Goal: Information Seeking & Learning: Learn about a topic

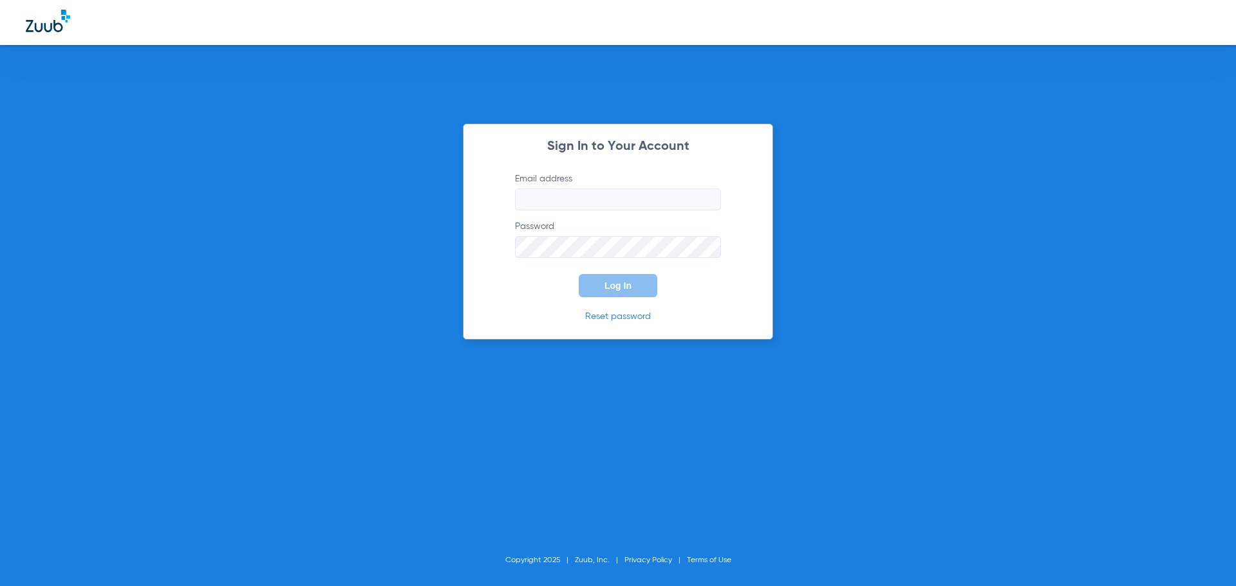
type input "[EMAIL_ADDRESS][DOMAIN_NAME]"
click at [620, 290] on span "Log In" at bounding box center [617, 286] width 27 height 10
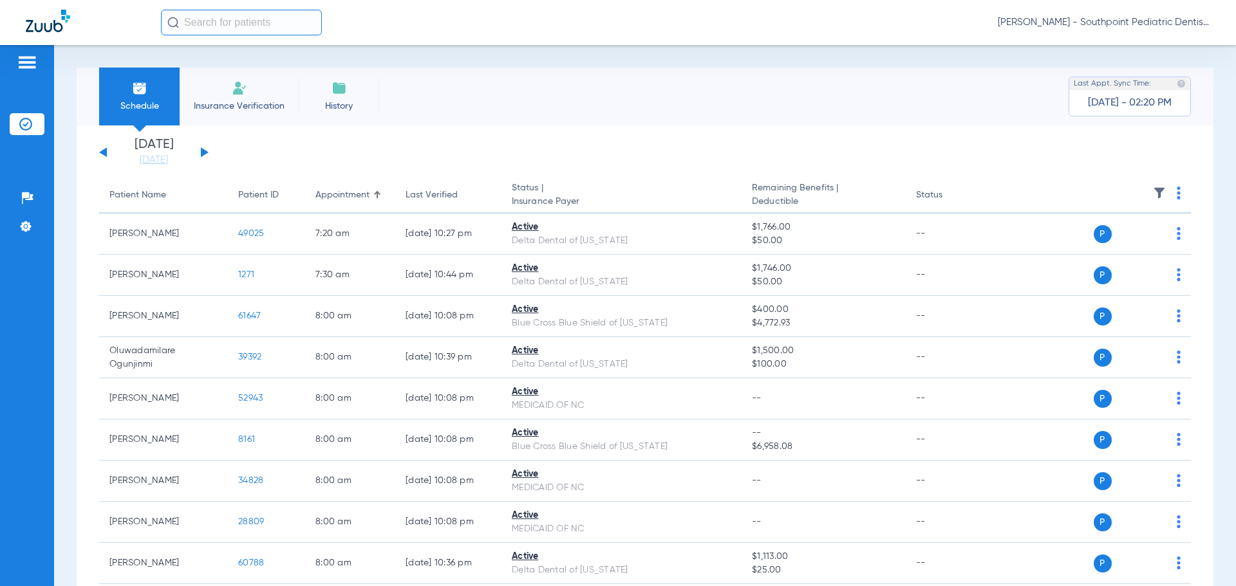
click at [1154, 190] on img at bounding box center [1159, 193] width 13 height 13
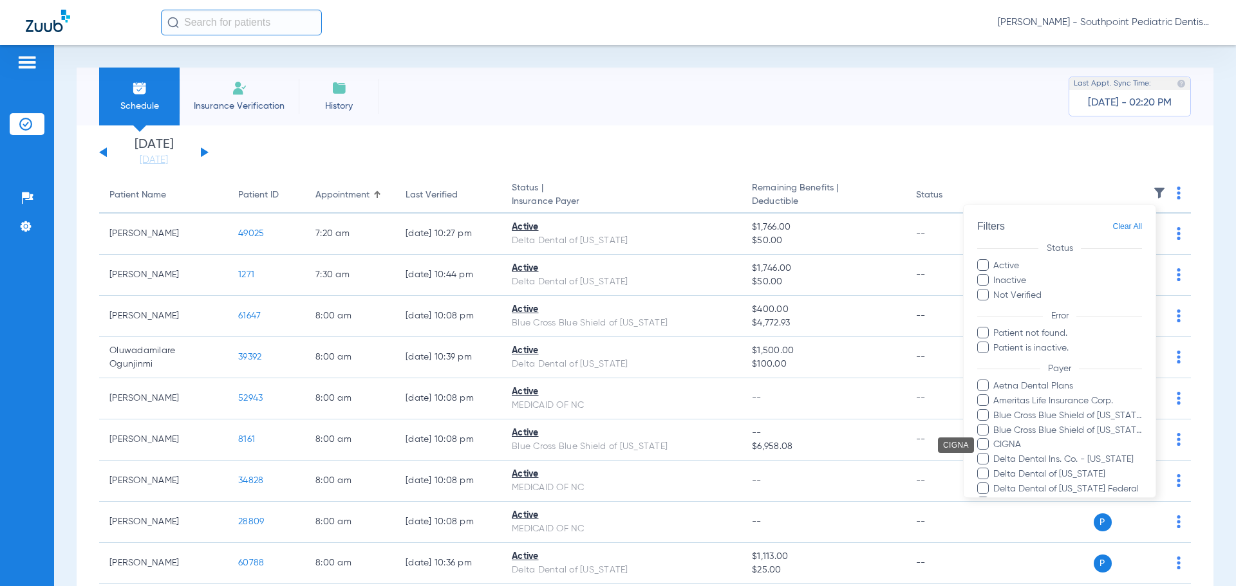
click at [1004, 450] on span "CIGNA" at bounding box center [1066, 445] width 149 height 14
click at [995, 454] on input "CIGNA" at bounding box center [995, 454] width 0 height 0
click at [1007, 165] on div at bounding box center [618, 293] width 1236 height 586
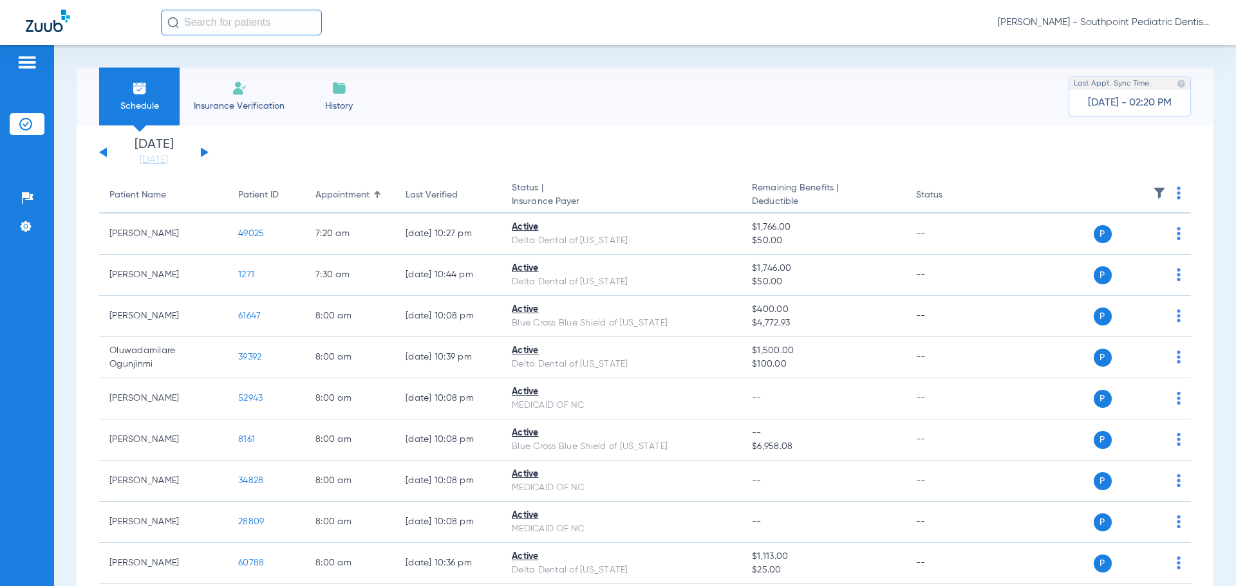
click at [1153, 197] on img at bounding box center [1159, 193] width 13 height 13
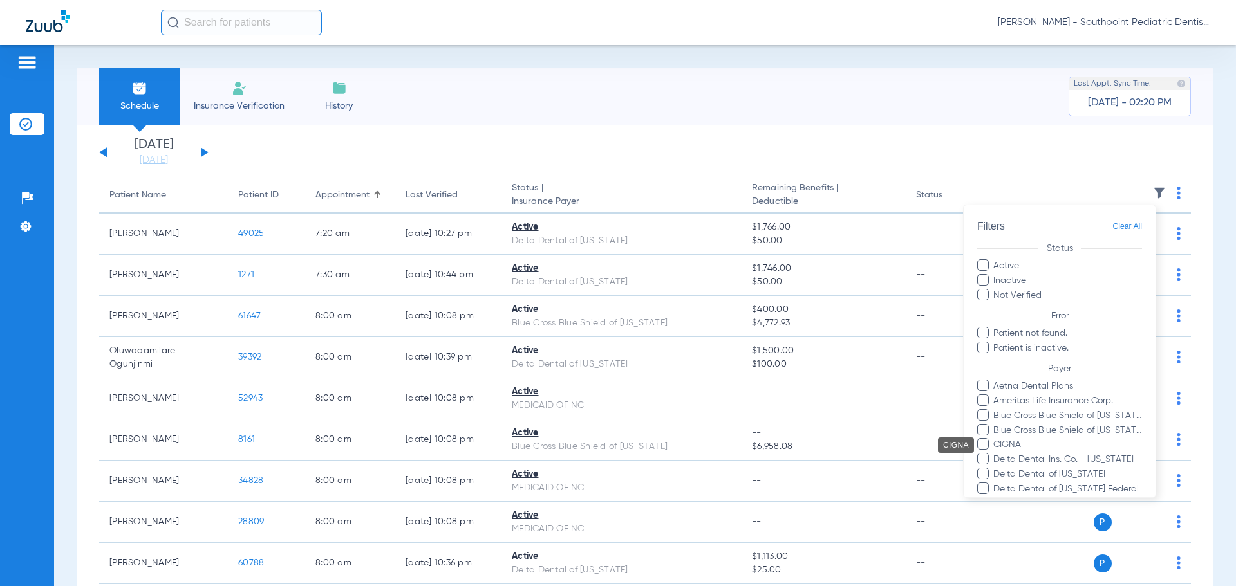
click at [1015, 443] on span "CIGNA" at bounding box center [1066, 445] width 149 height 14
click at [995, 454] on input "CIGNA" at bounding box center [995, 454] width 0 height 0
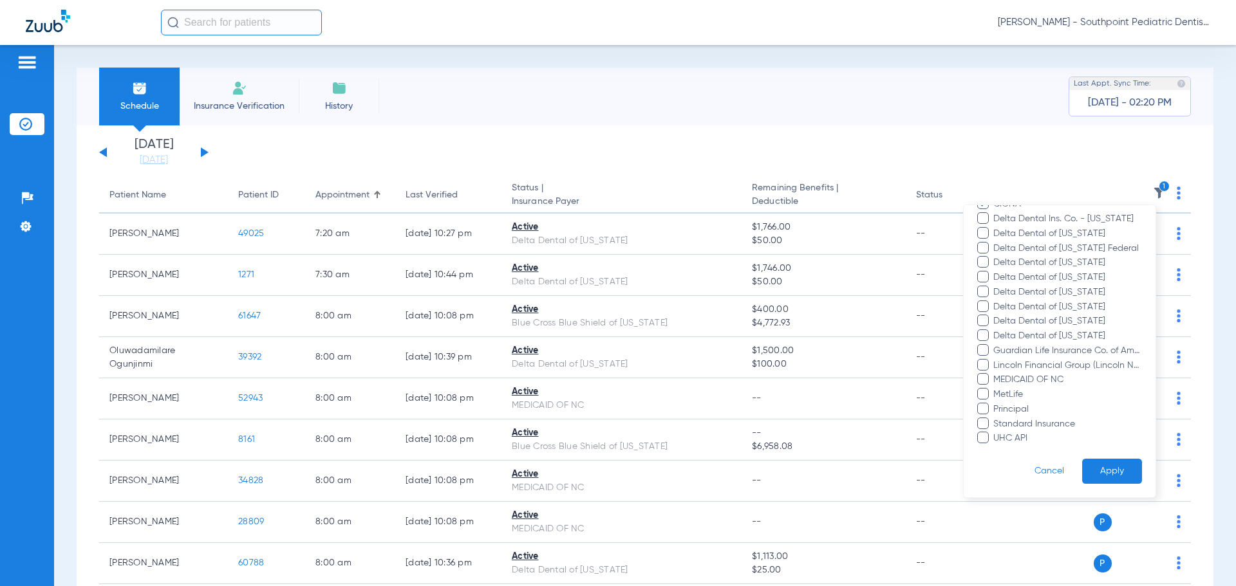
click at [1114, 463] on button "Apply" at bounding box center [1112, 471] width 60 height 25
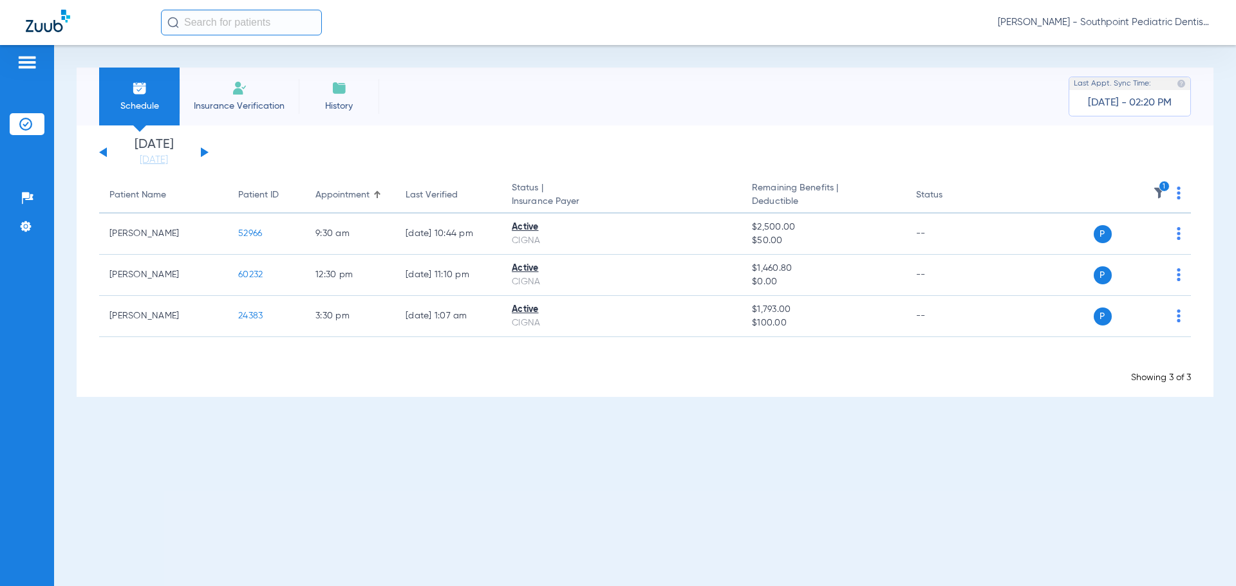
click at [205, 154] on button at bounding box center [205, 152] width 8 height 10
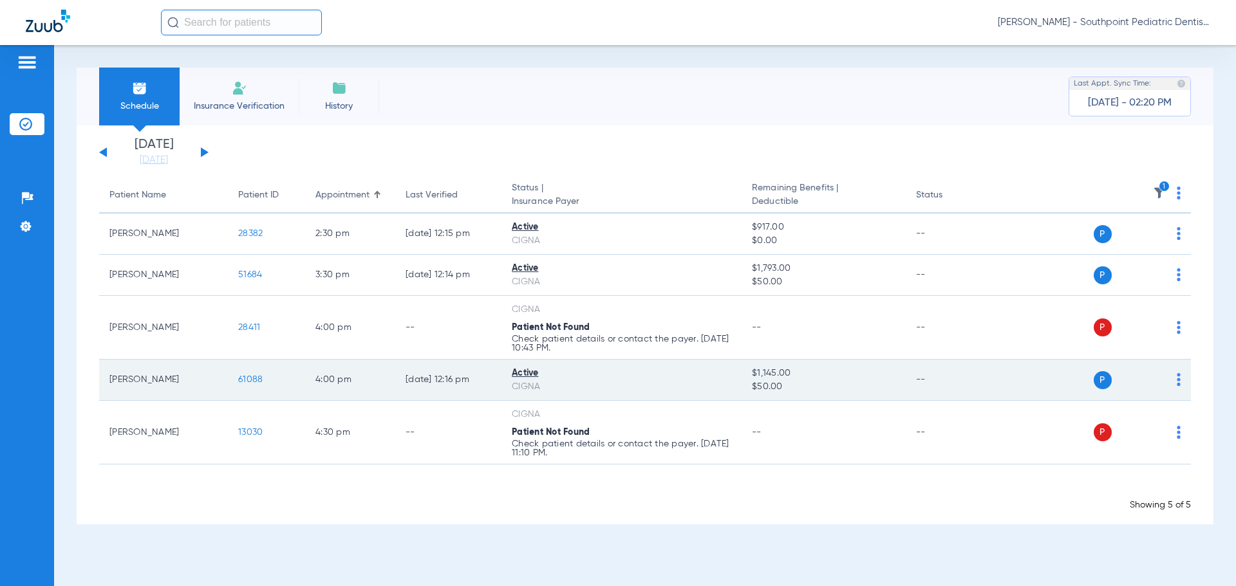
click at [237, 381] on td "61088" at bounding box center [266, 380] width 77 height 41
click at [244, 381] on span "61088" at bounding box center [250, 379] width 24 height 9
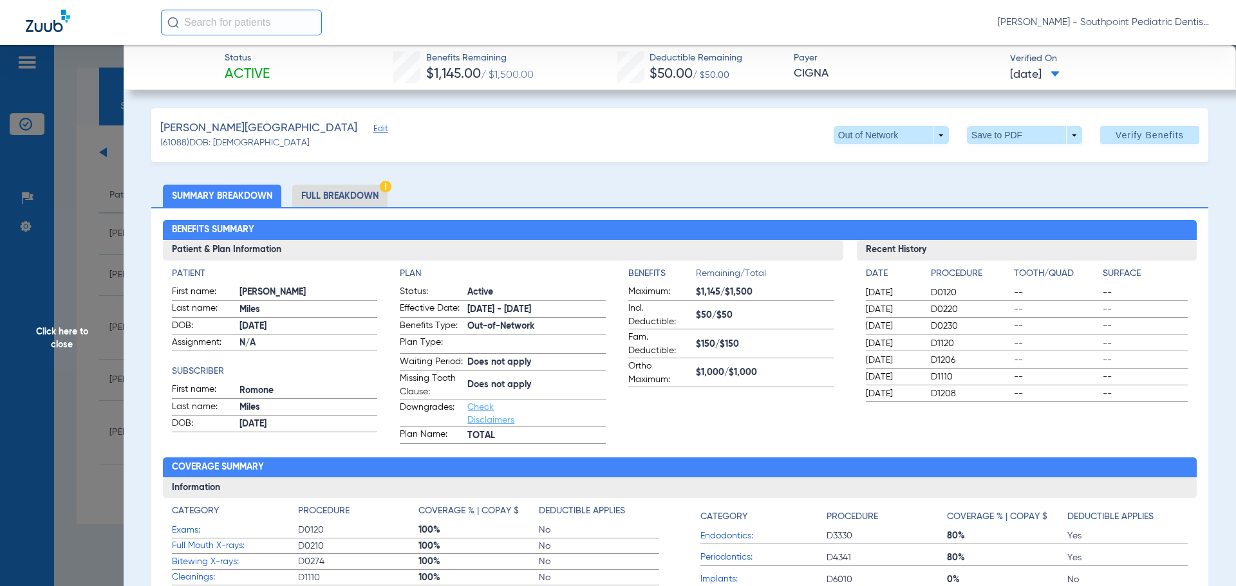
click at [382, 201] on li "Full Breakdown" at bounding box center [339, 196] width 95 height 23
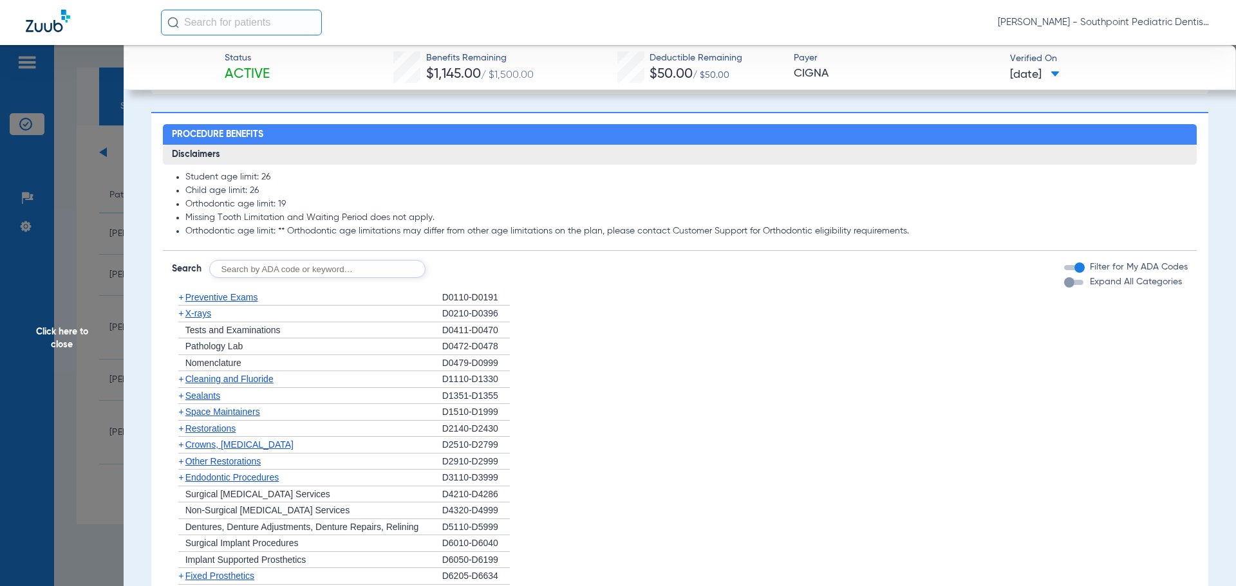
scroll to position [1030, 0]
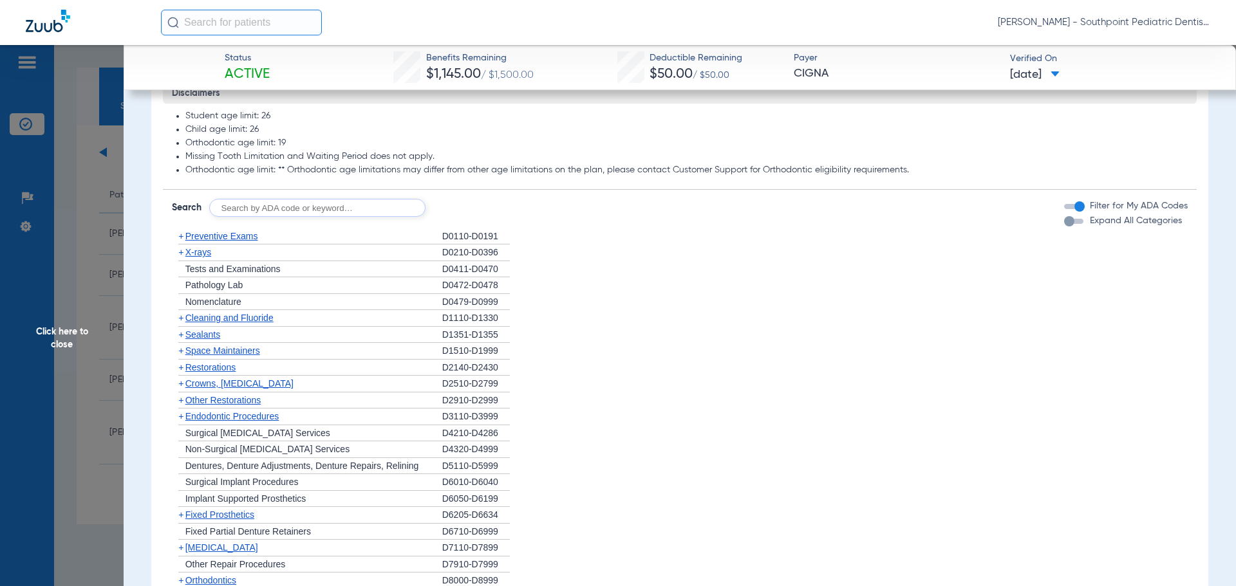
click at [207, 241] on span "Preventive Exams" at bounding box center [221, 236] width 73 height 10
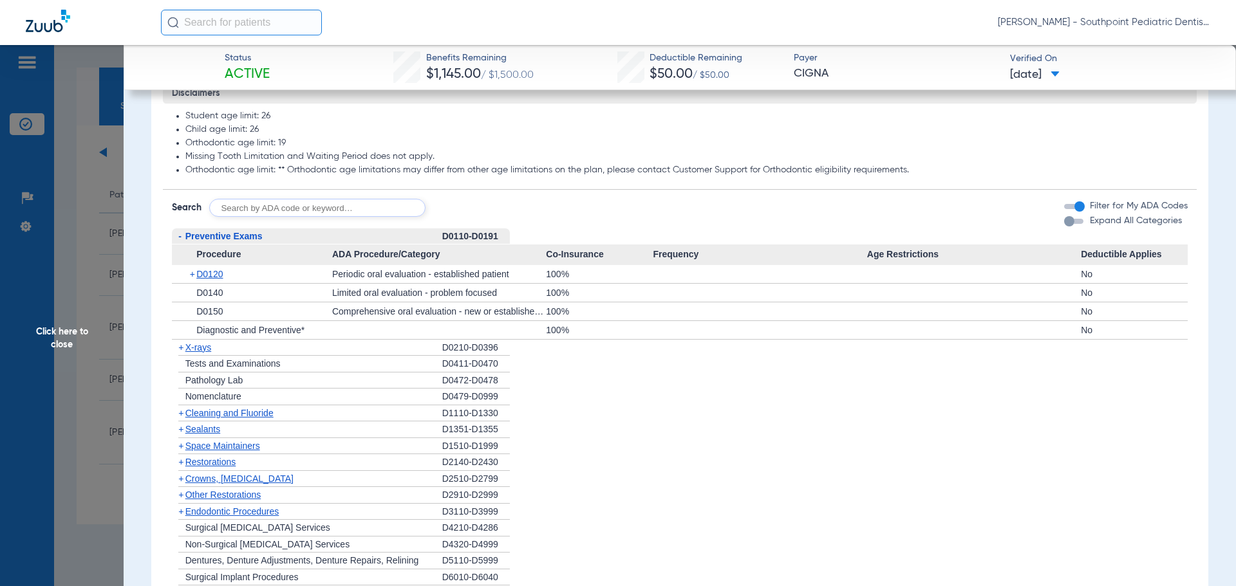
click at [276, 302] on div "+ D0140" at bounding box center [256, 293] width 151 height 18
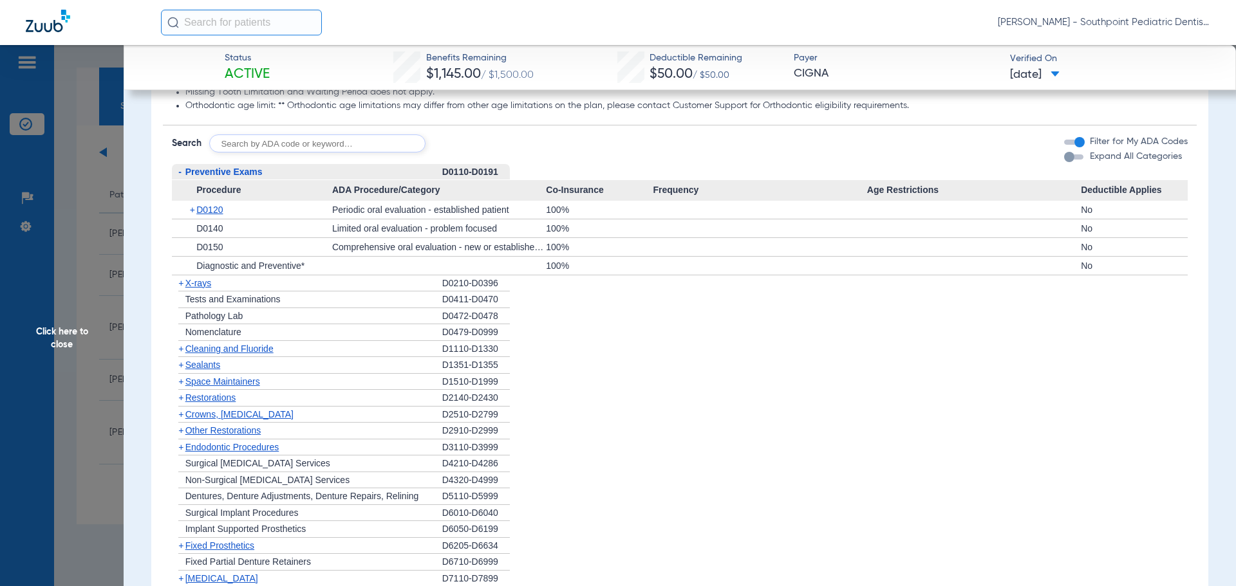
click at [207, 288] on span "X-rays" at bounding box center [198, 283] width 26 height 10
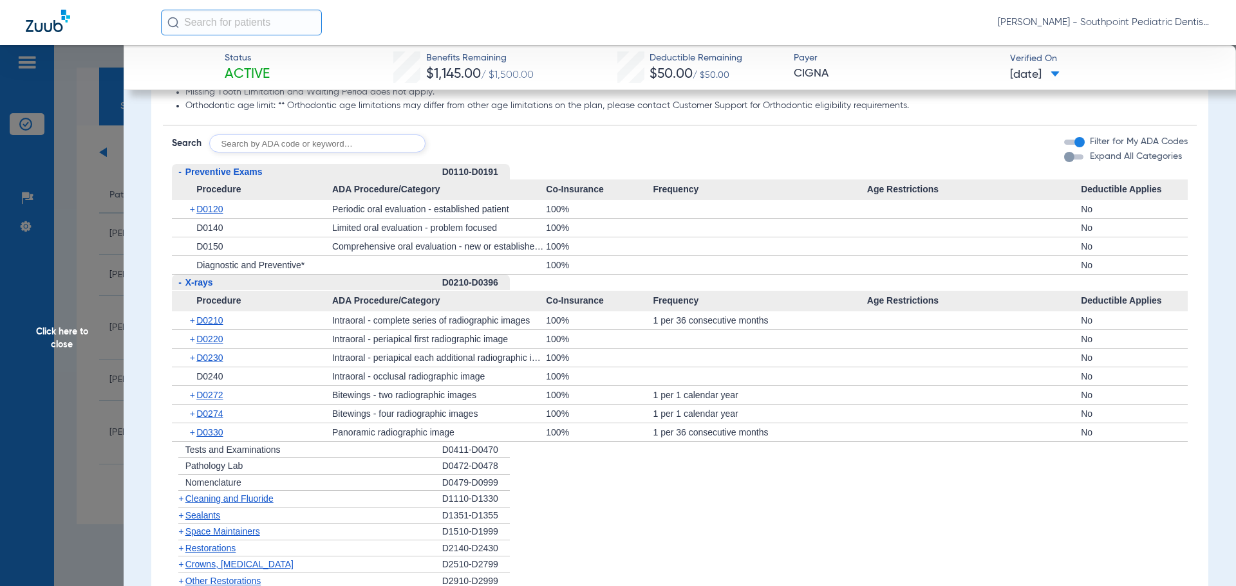
scroll to position [1158, 0]
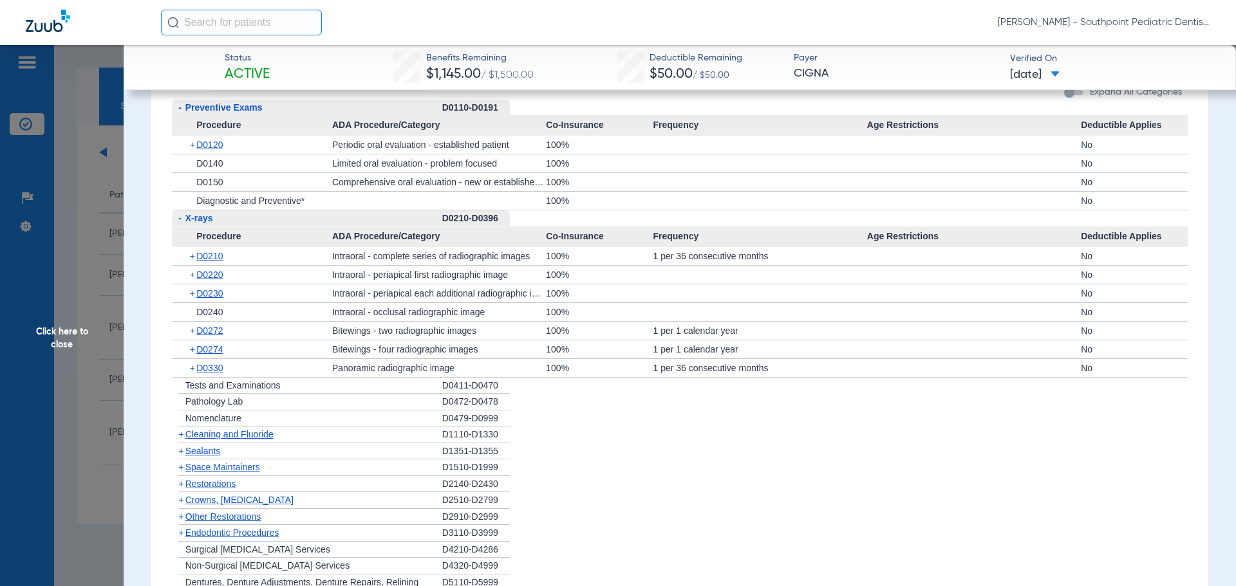
click at [291, 443] on div "+ Cleaning and Fluoride" at bounding box center [307, 435] width 270 height 17
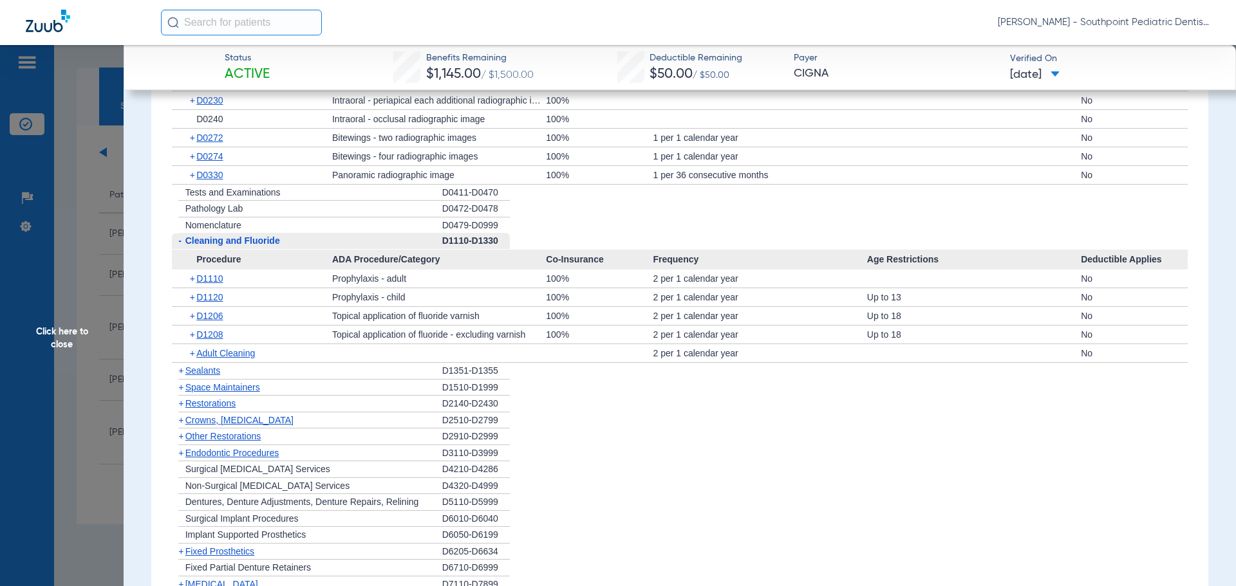
scroll to position [1416, 0]
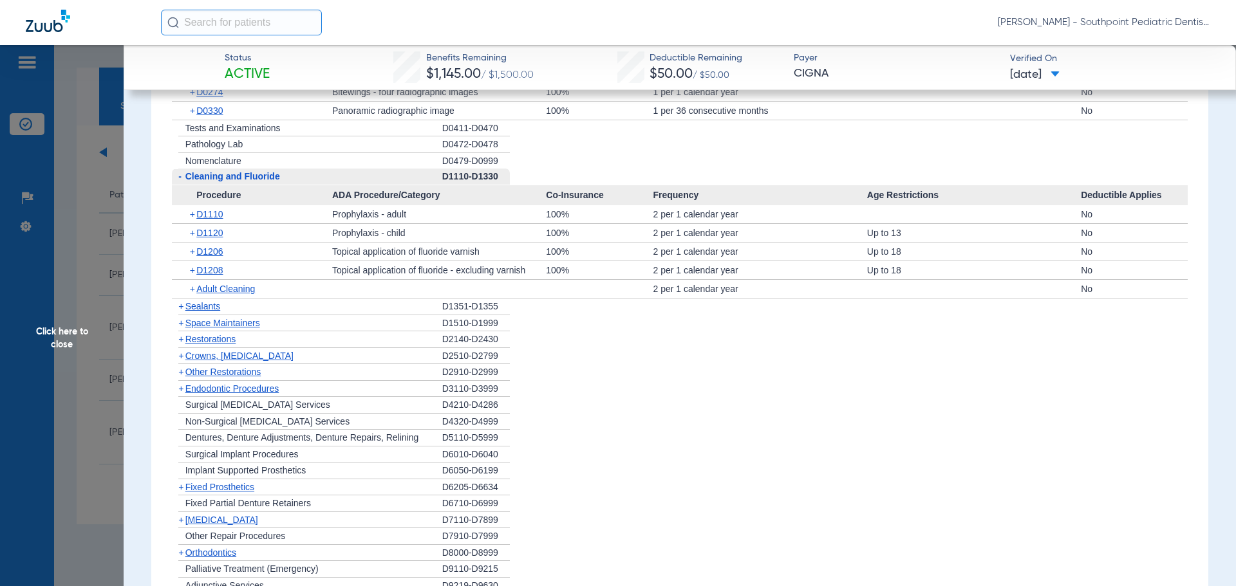
click at [290, 315] on div "+ Sealants" at bounding box center [307, 307] width 270 height 17
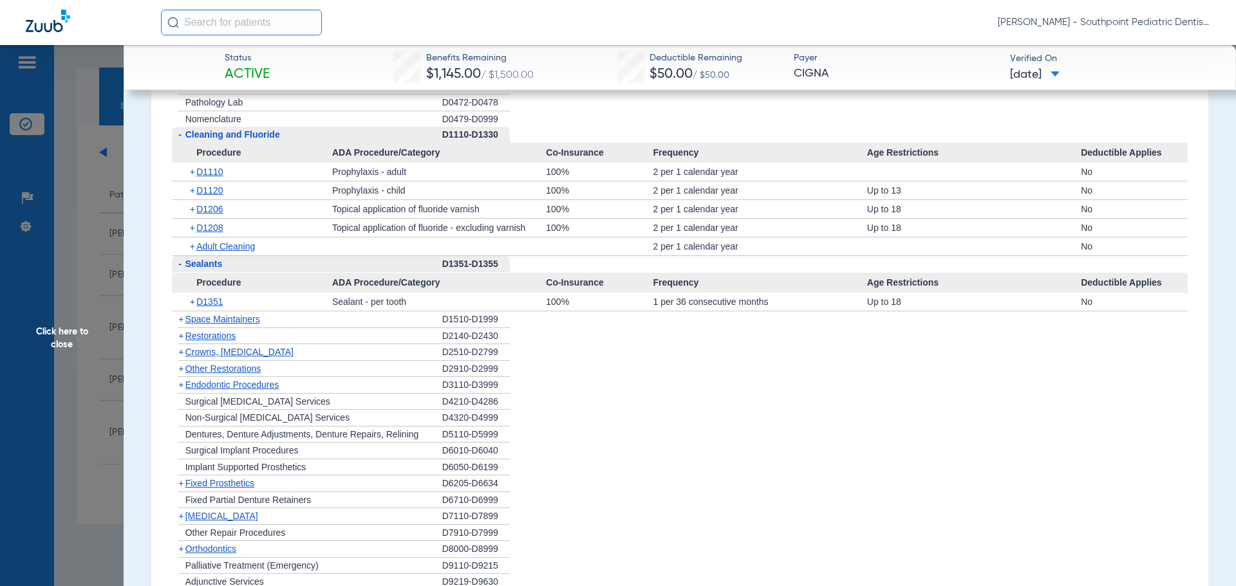
scroll to position [1480, 0]
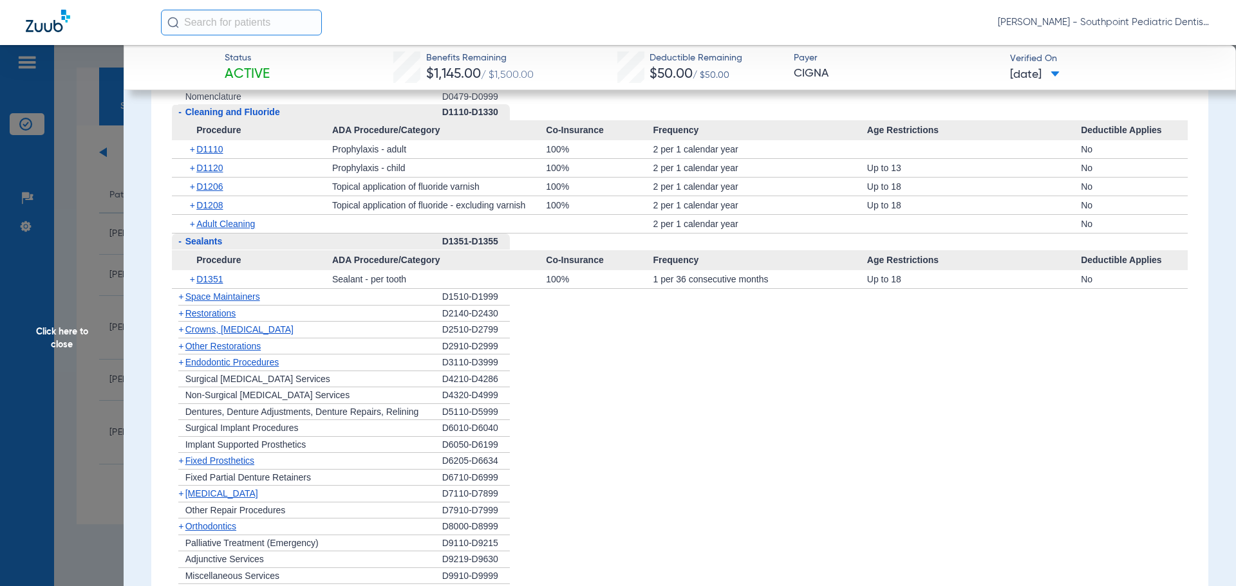
click at [321, 317] on div "+ Restorations" at bounding box center [307, 314] width 270 height 17
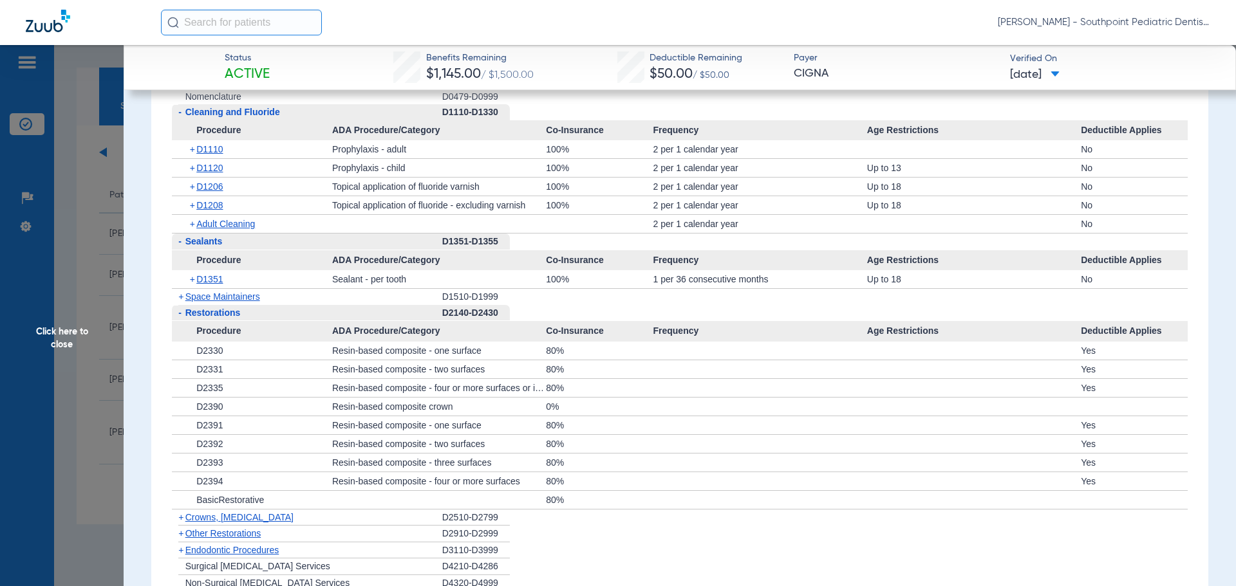
click at [320, 305] on div "+ Space Maintainers" at bounding box center [307, 297] width 270 height 16
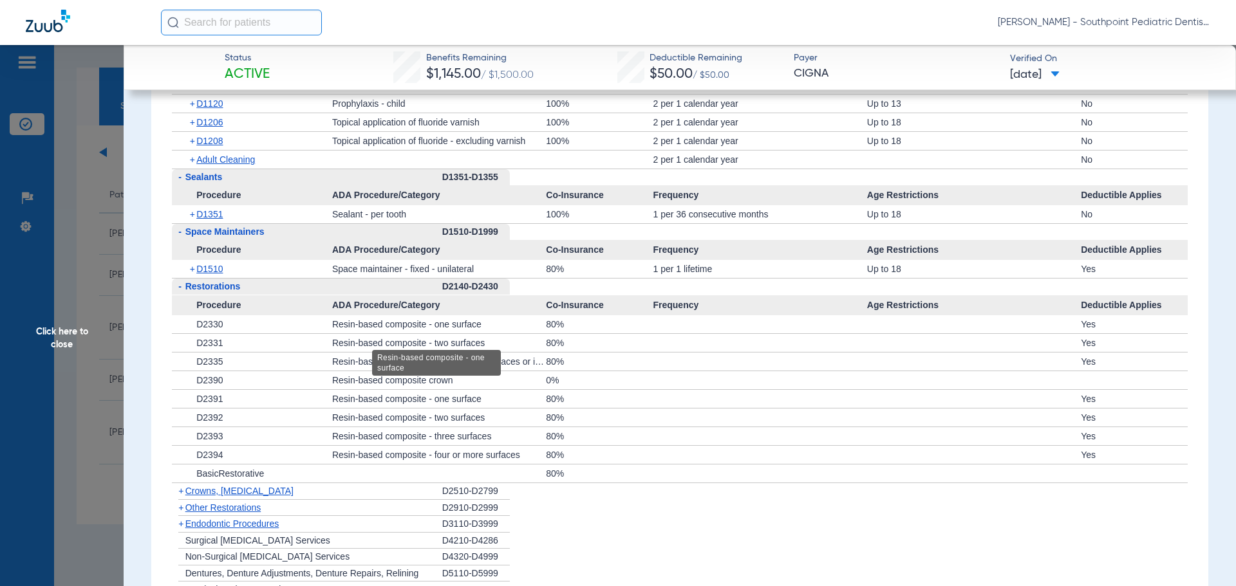
scroll to position [1609, 0]
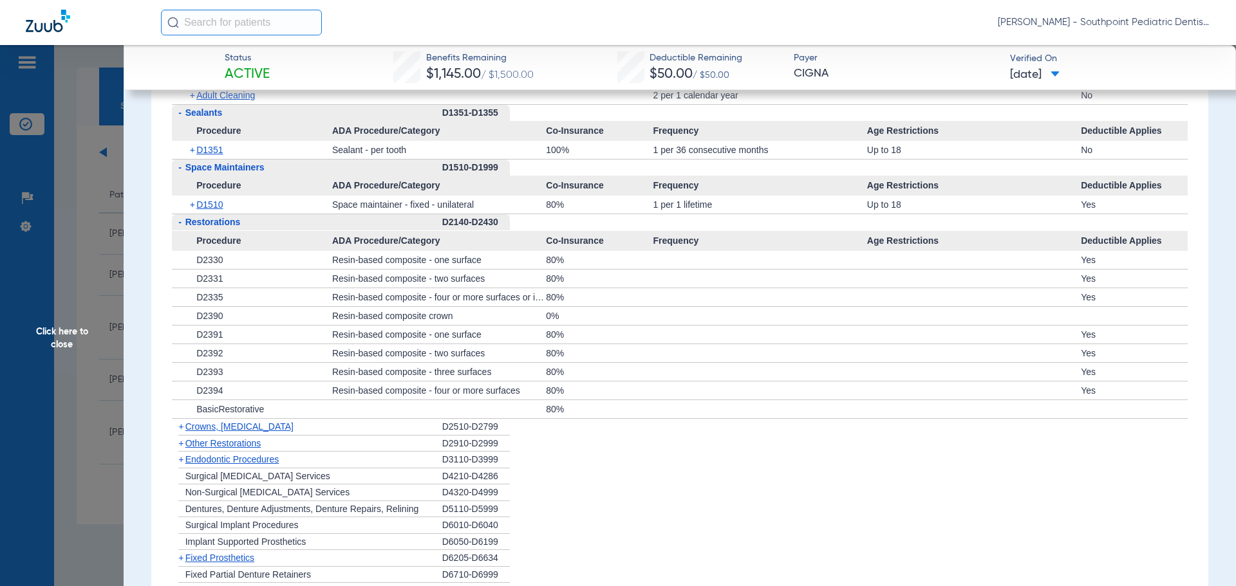
click at [286, 231] on div "- Restorations" at bounding box center [307, 222] width 270 height 17
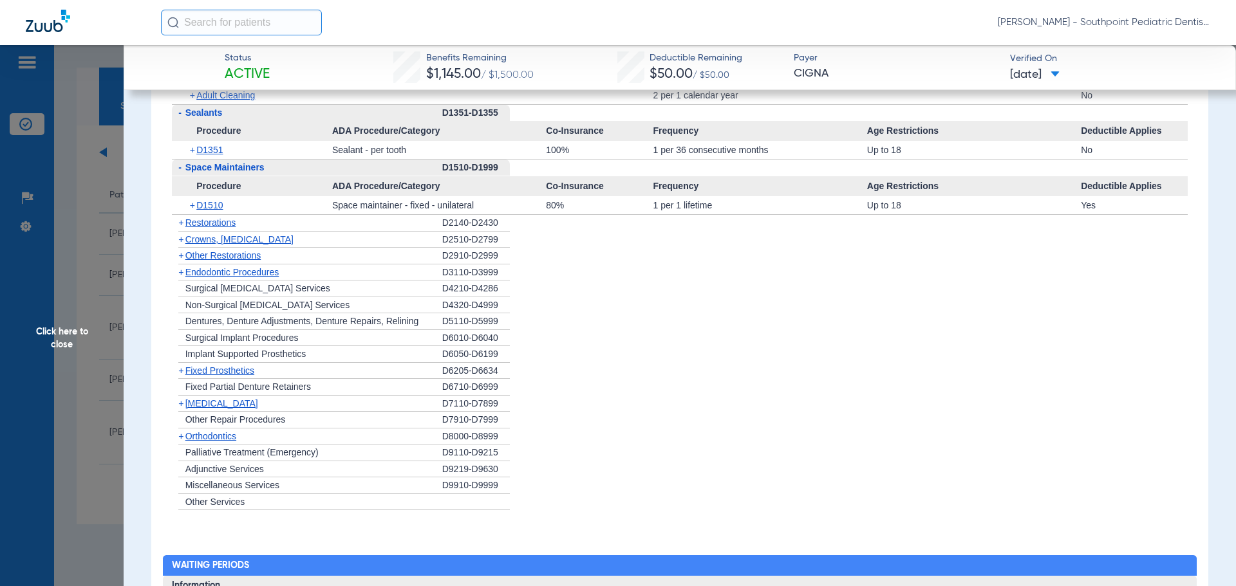
click at [292, 265] on div "+ Other Restorations" at bounding box center [307, 256] width 270 height 17
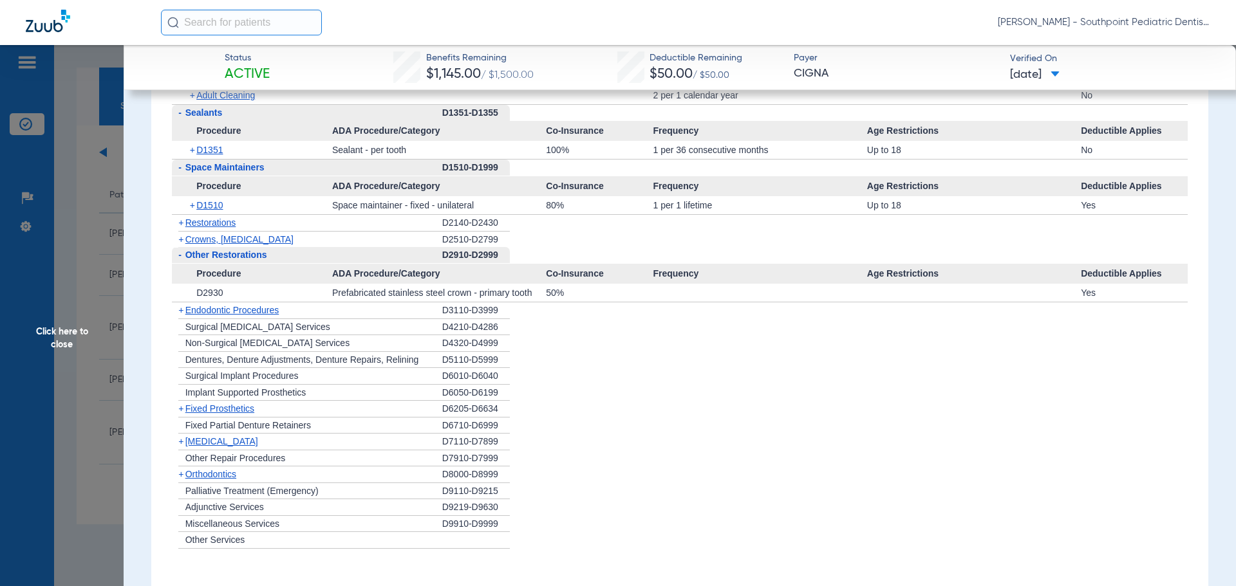
scroll to position [1673, 0]
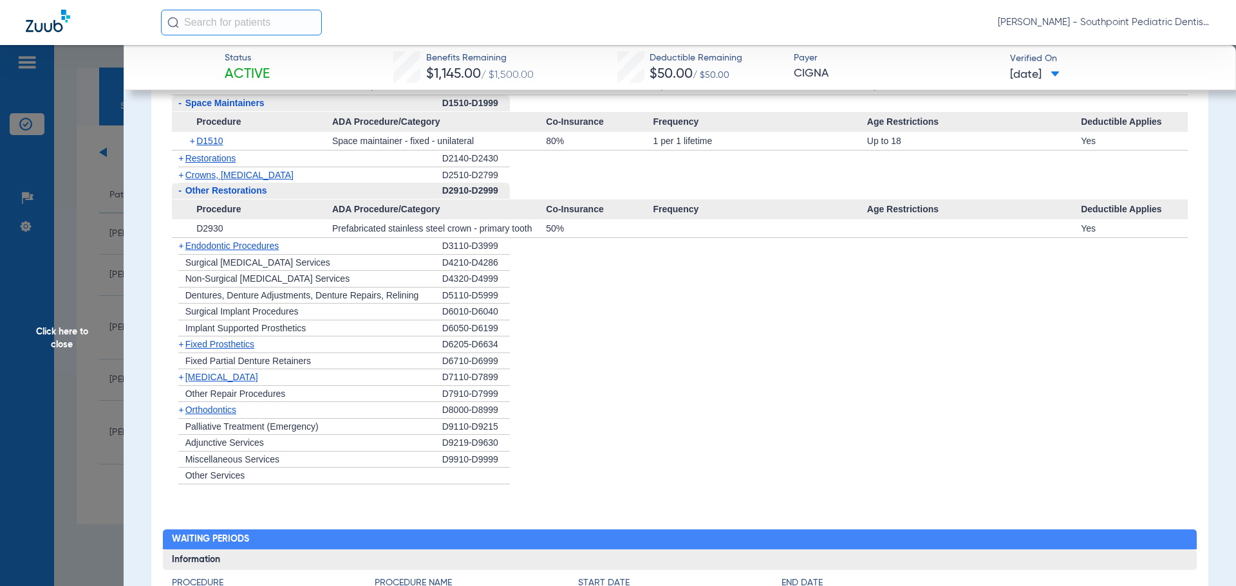
click at [312, 255] on div "+ Endodontic Procedures" at bounding box center [307, 246] width 270 height 17
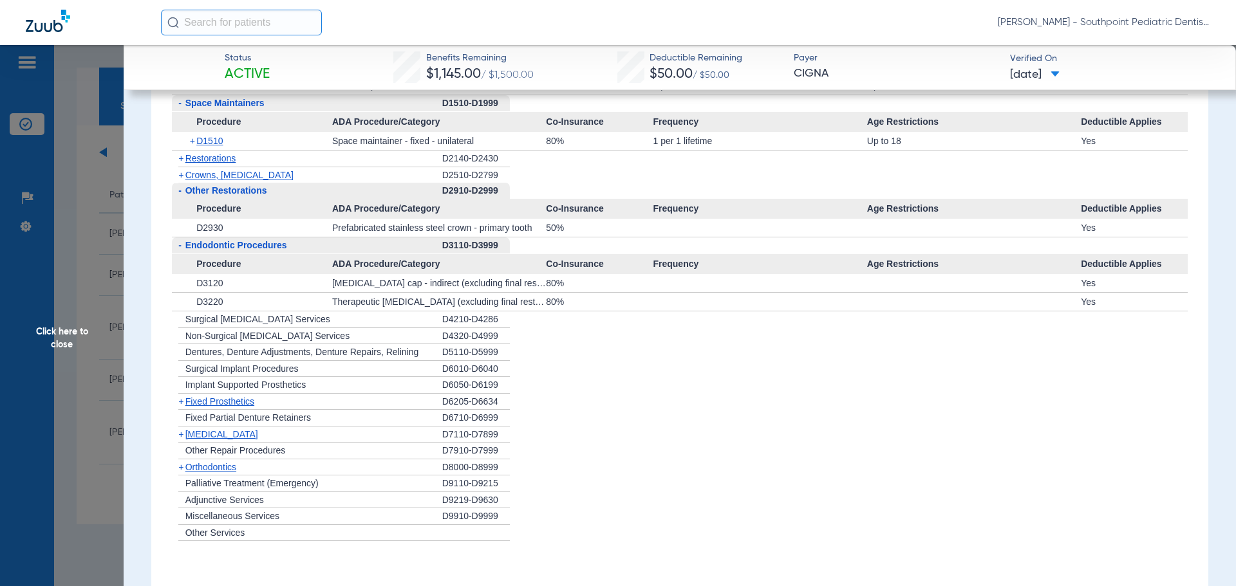
click at [275, 443] on div "+ [MEDICAL_DATA]" at bounding box center [307, 435] width 270 height 17
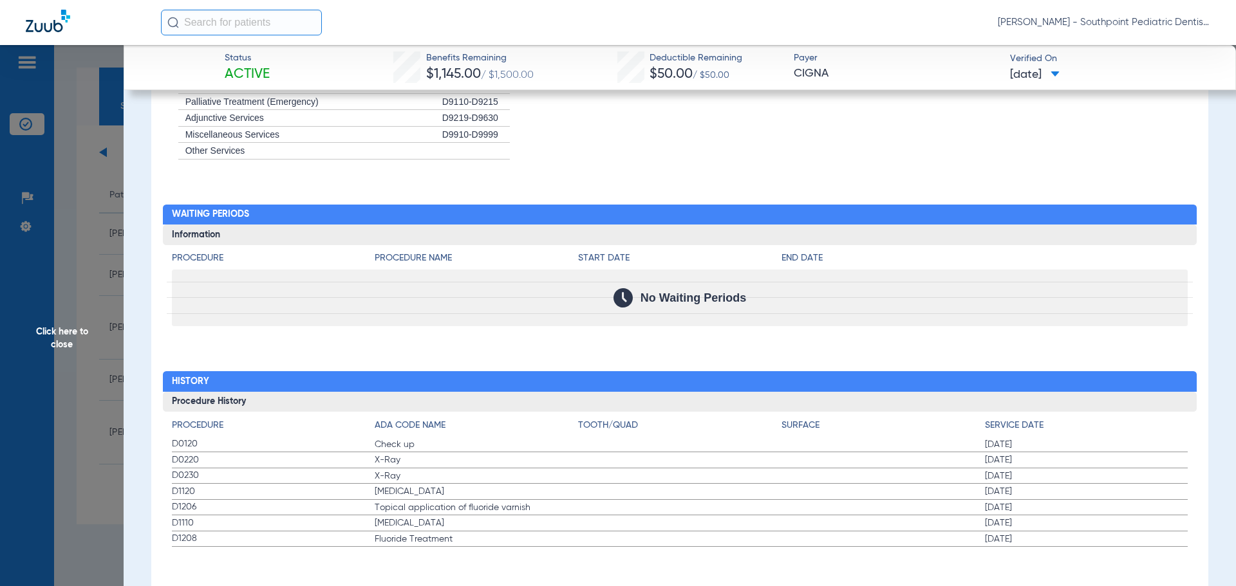
scroll to position [2108, 0]
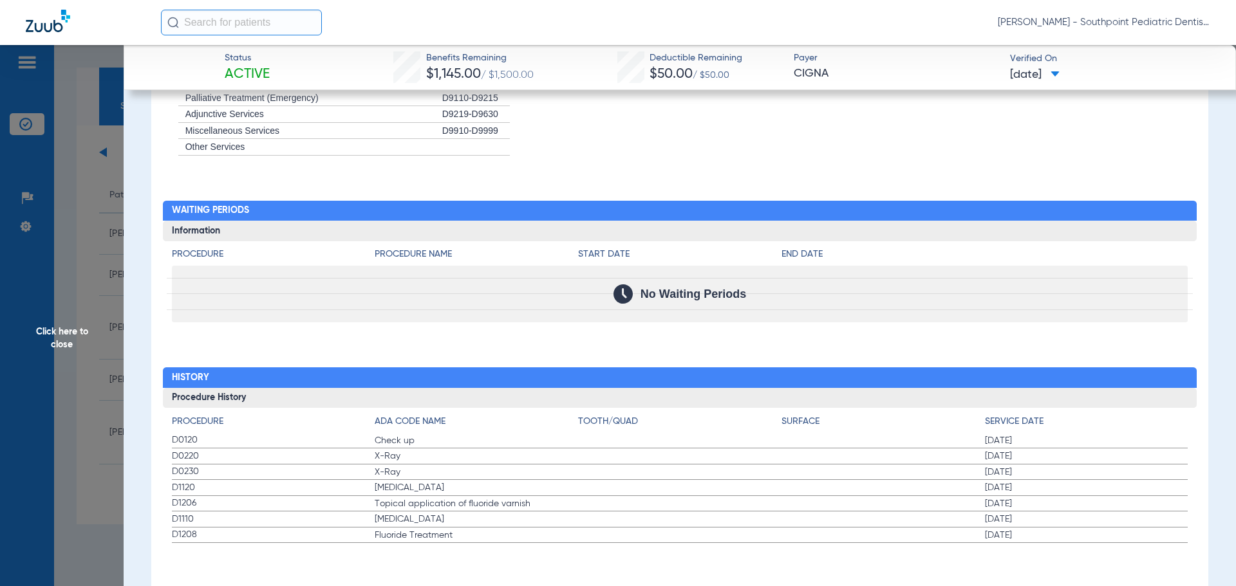
click at [104, 288] on span "Click here to close" at bounding box center [62, 338] width 124 height 586
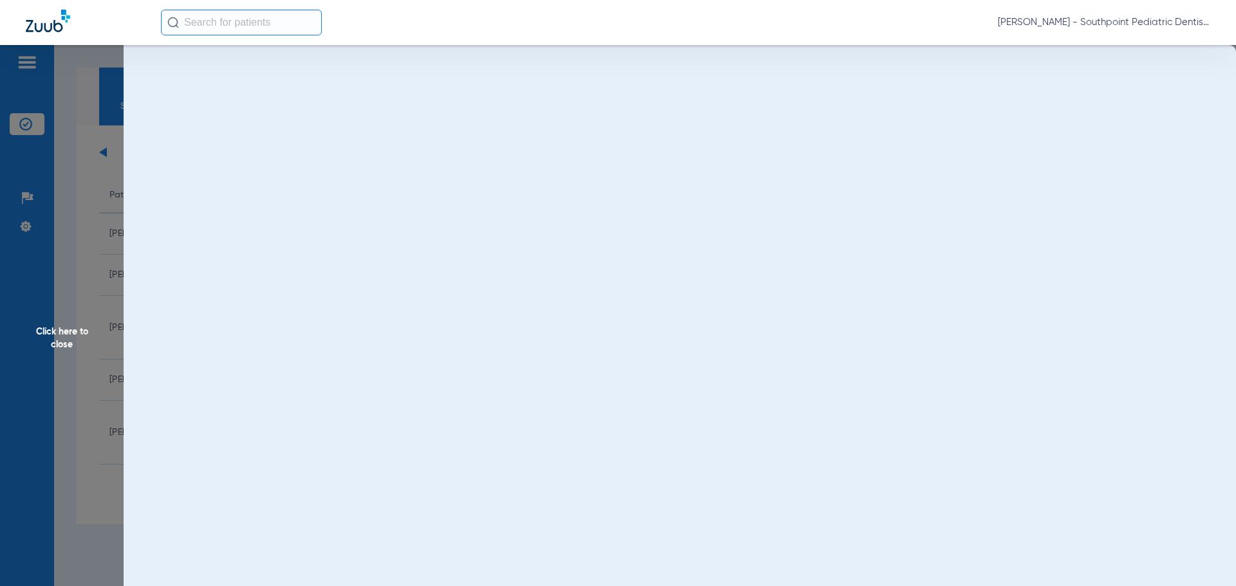
scroll to position [0, 0]
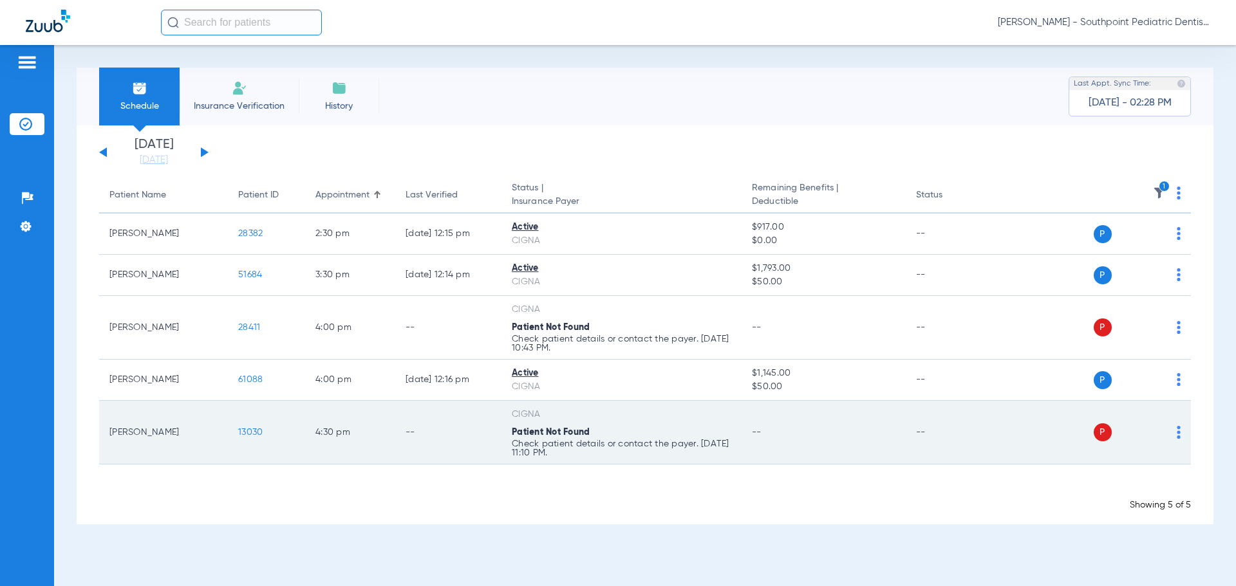
click at [252, 430] on span "13030" at bounding box center [250, 432] width 24 height 9
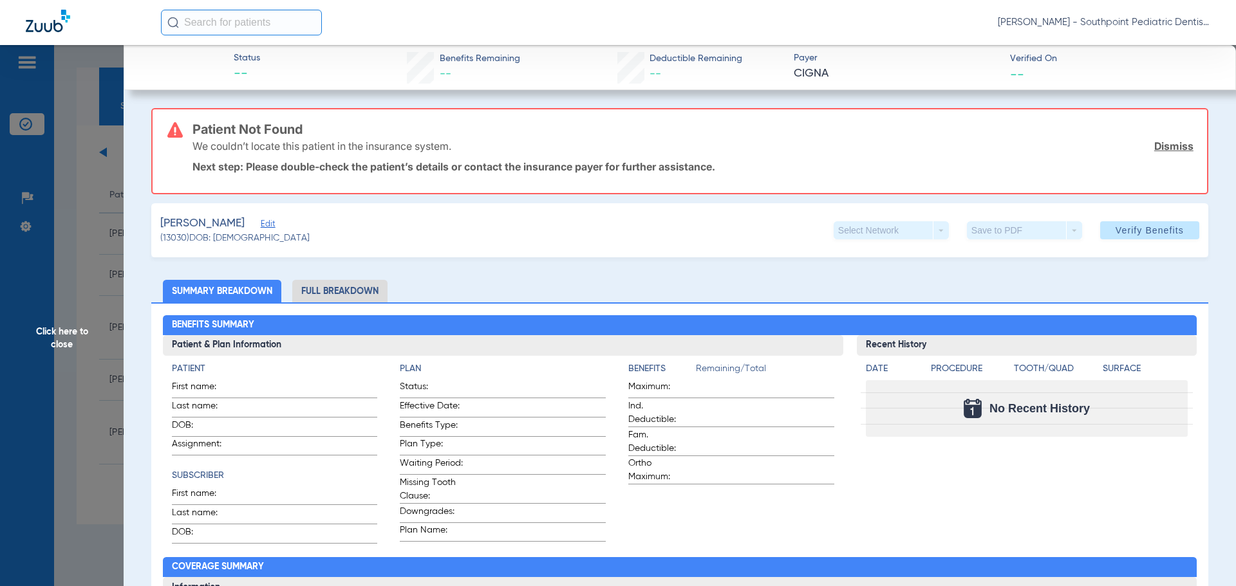
click at [81, 224] on span "Click here to close" at bounding box center [62, 338] width 124 height 586
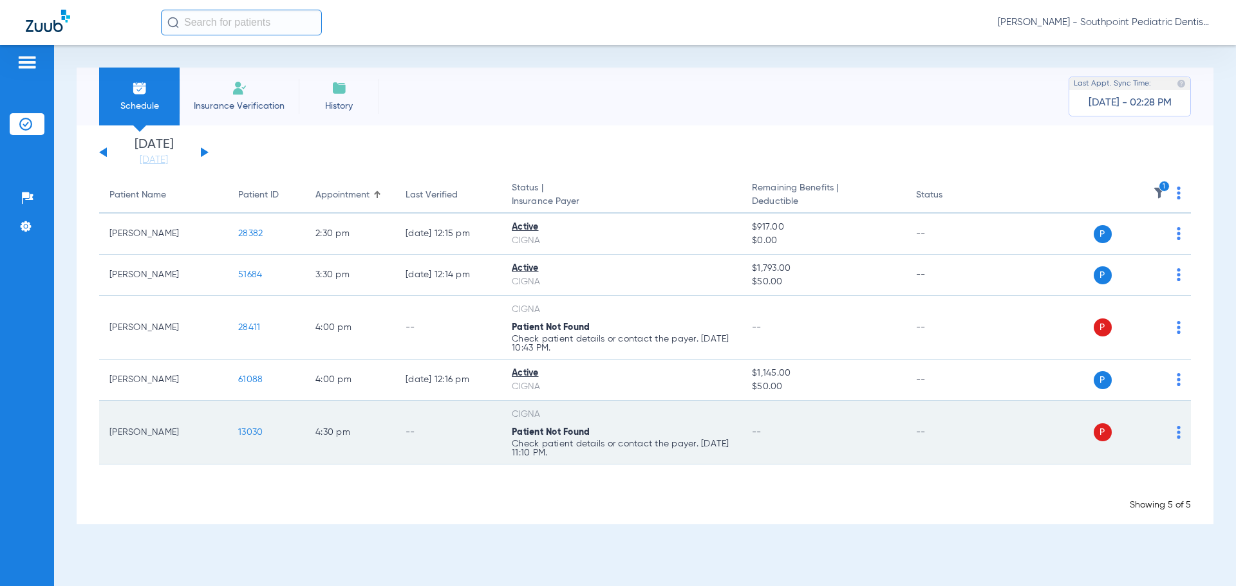
click at [169, 434] on td "[PERSON_NAME]" at bounding box center [163, 433] width 129 height 64
copy td "[PERSON_NAME]"
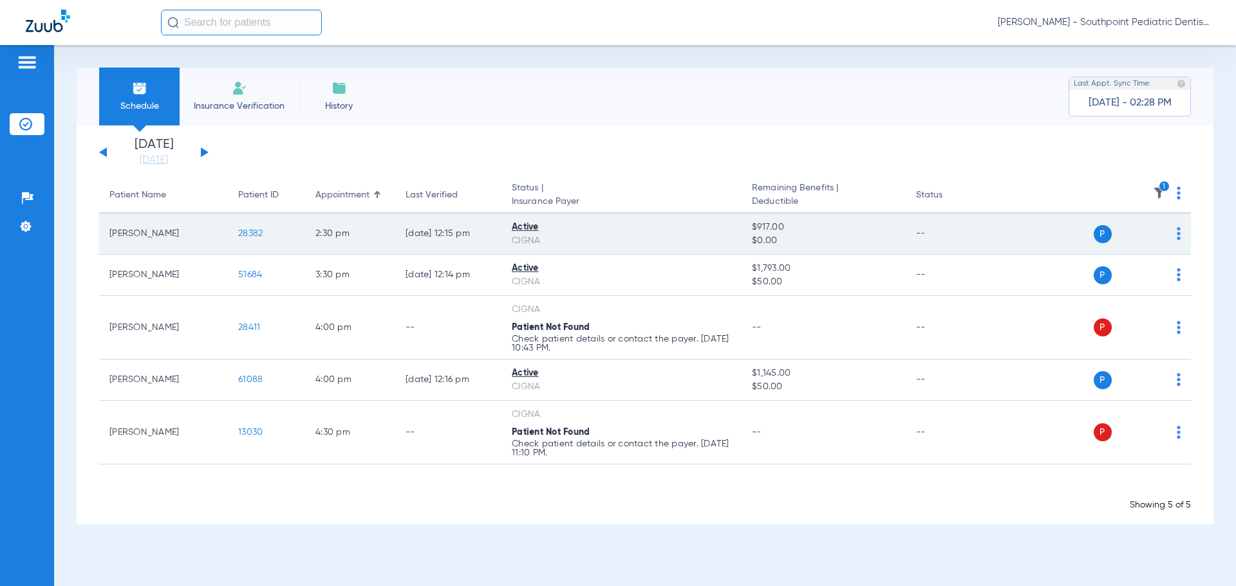
click at [258, 236] on span "28382" at bounding box center [250, 233] width 24 height 9
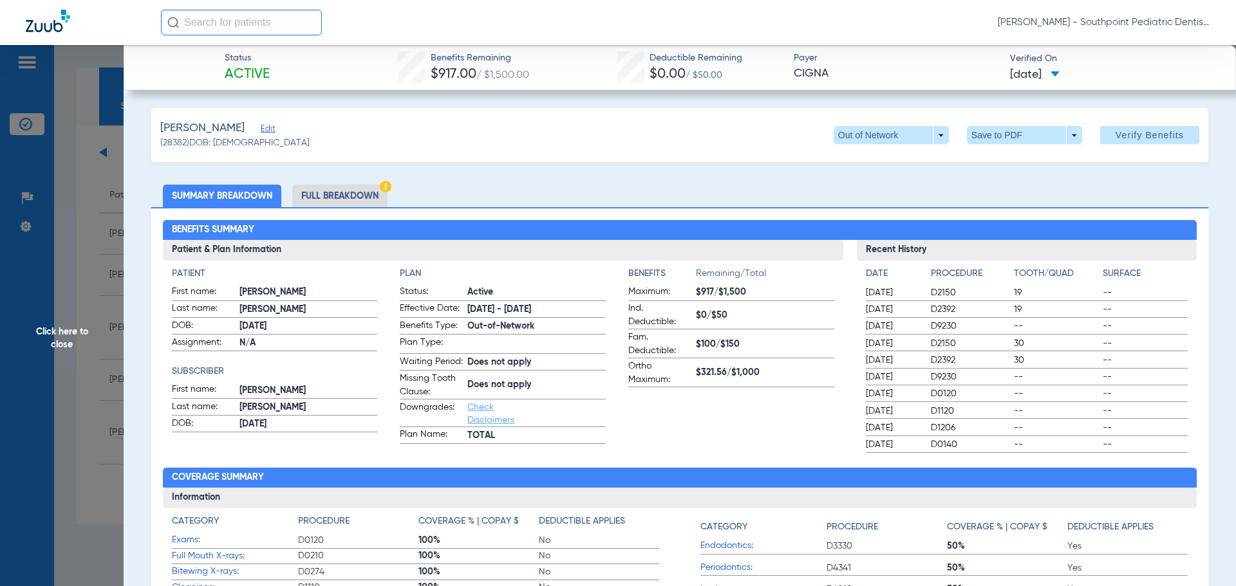
click at [350, 204] on li "Full Breakdown" at bounding box center [339, 196] width 95 height 23
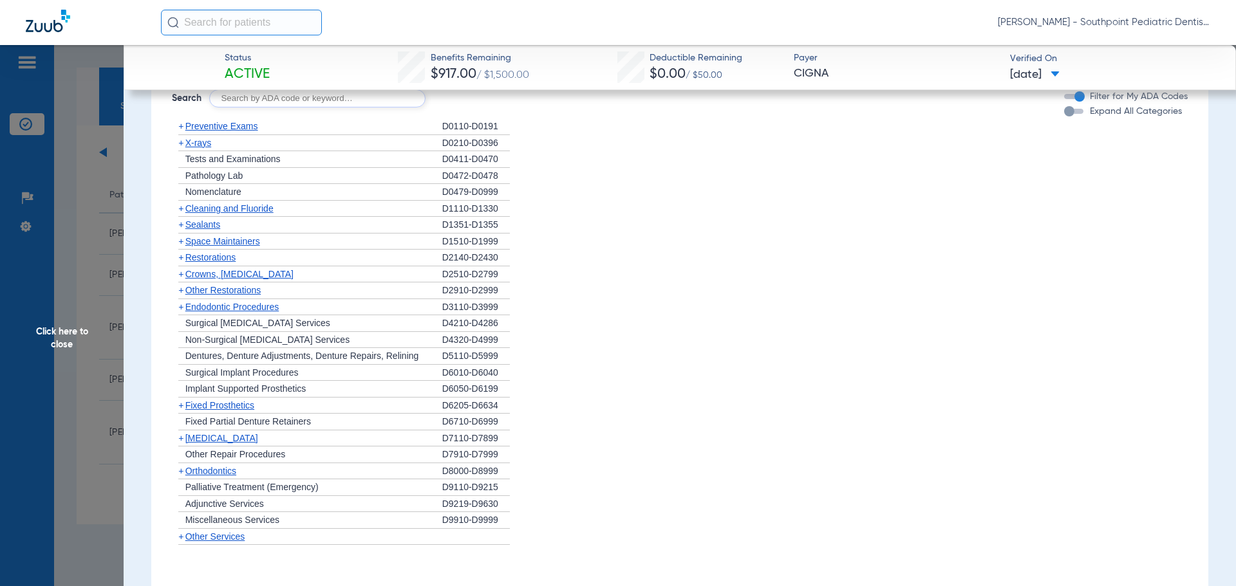
scroll to position [1158, 0]
click at [282, 132] on div "+ Preventive Exams" at bounding box center [307, 123] width 270 height 17
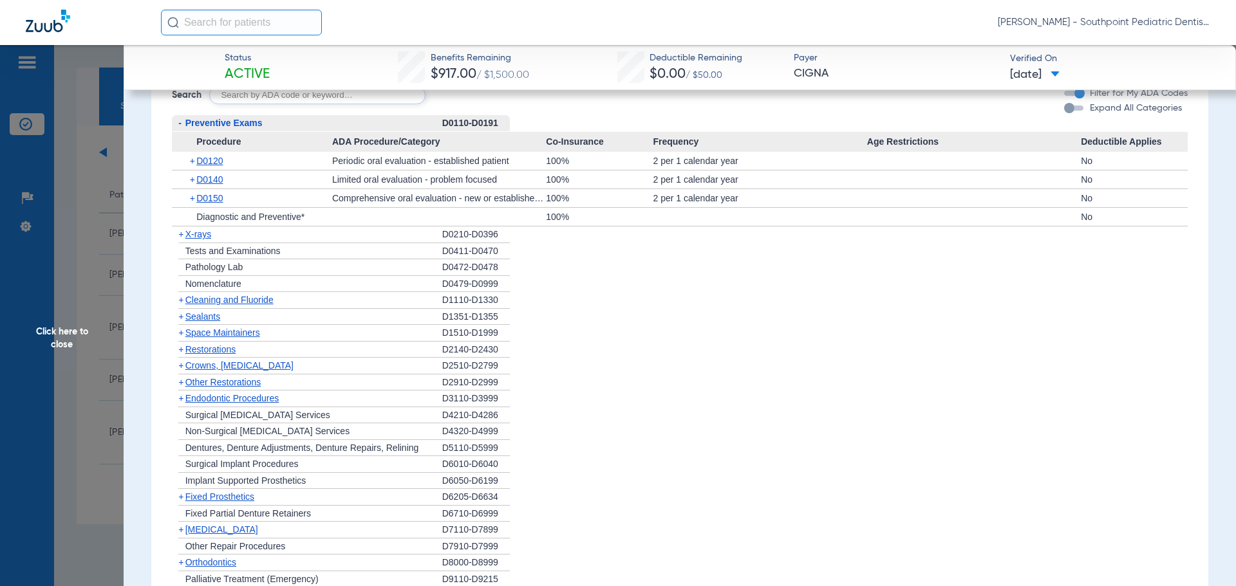
click at [210, 185] on span "D0140" at bounding box center [209, 179] width 26 height 10
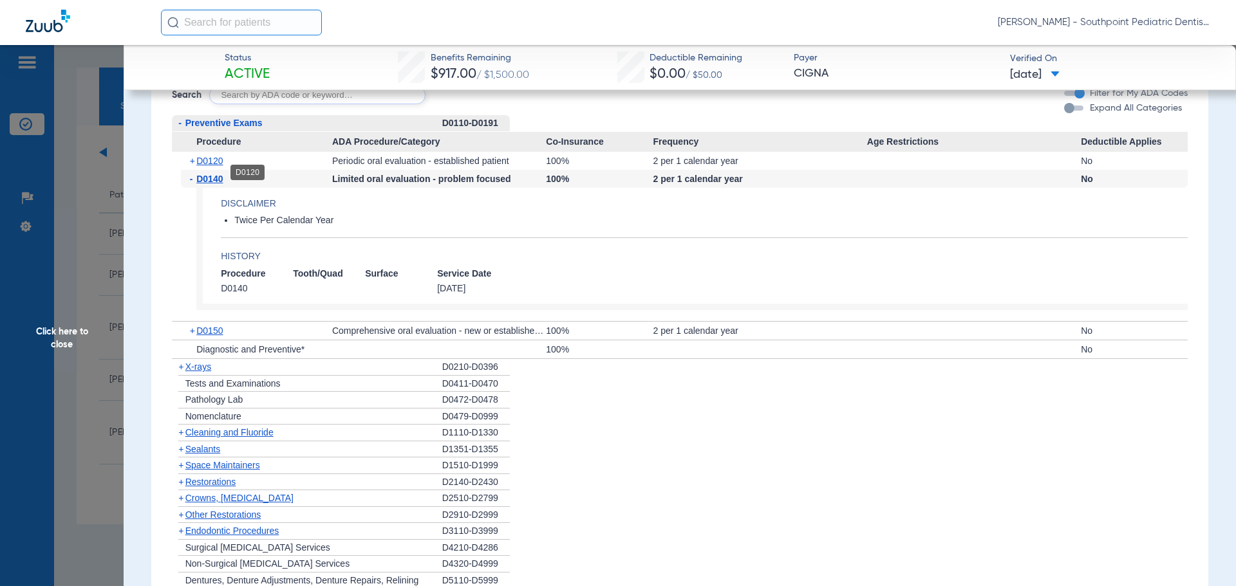
click at [216, 166] on span "D0120" at bounding box center [209, 161] width 26 height 10
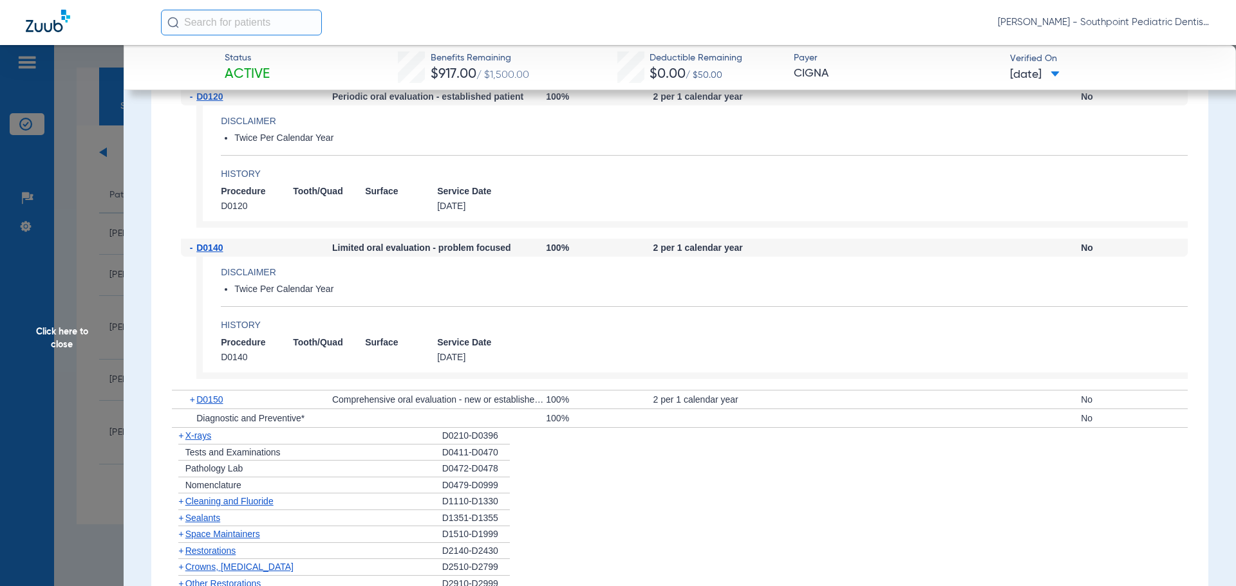
scroll to position [1287, 0]
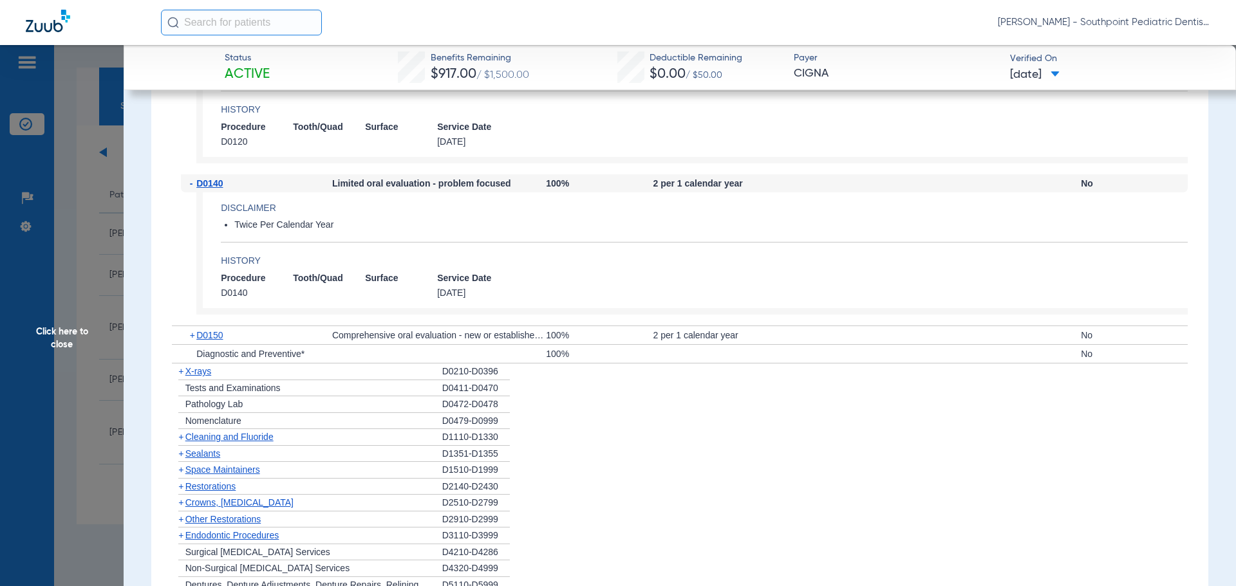
click at [238, 380] on div "+ X-rays" at bounding box center [307, 372] width 270 height 17
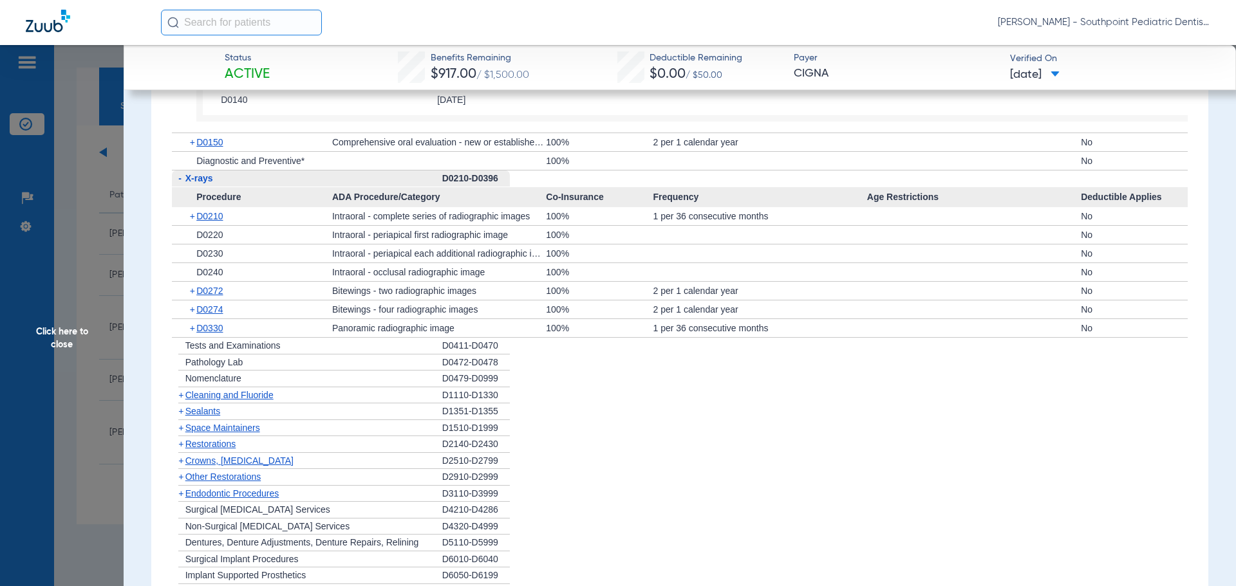
scroll to position [1544, 0]
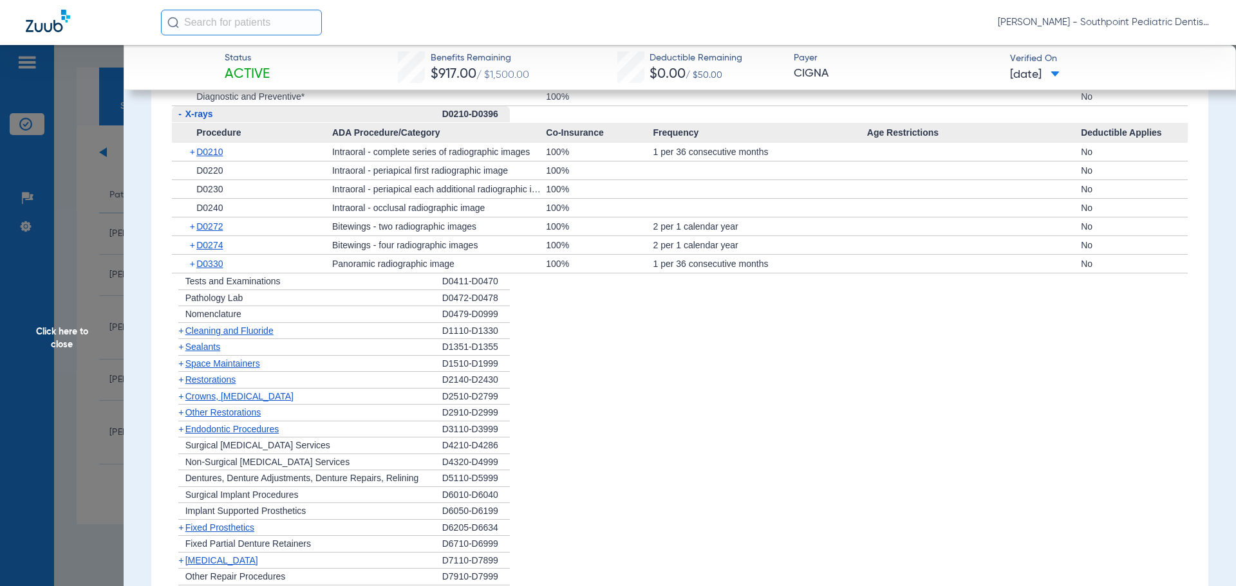
click at [299, 337] on div "+ Cleaning and Fluoride" at bounding box center [307, 331] width 270 height 17
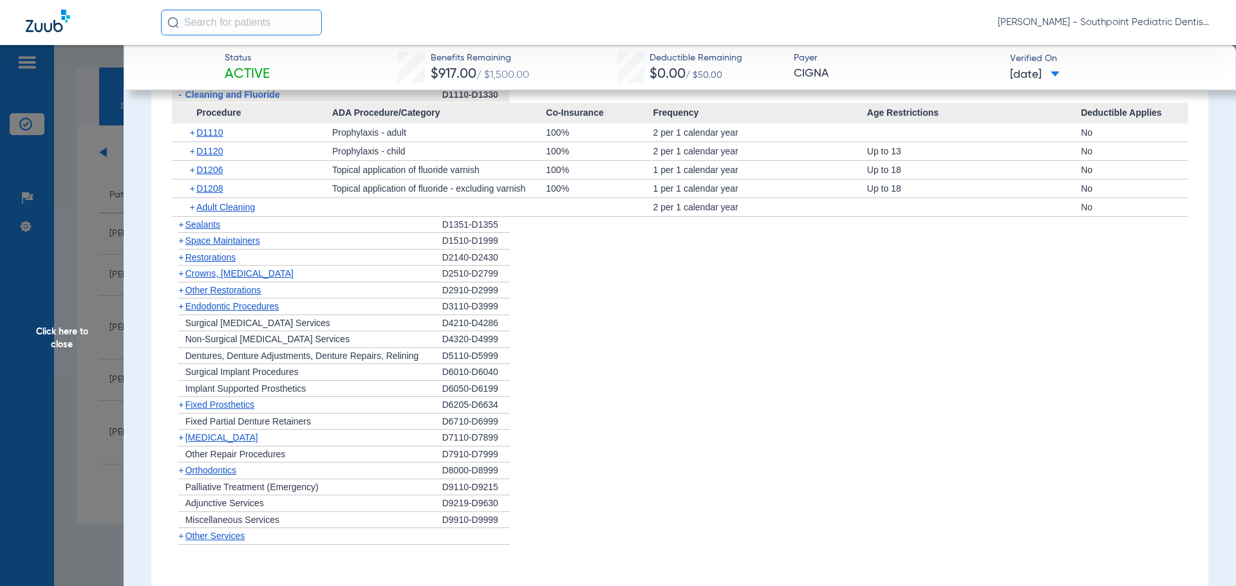
scroll to position [1801, 0]
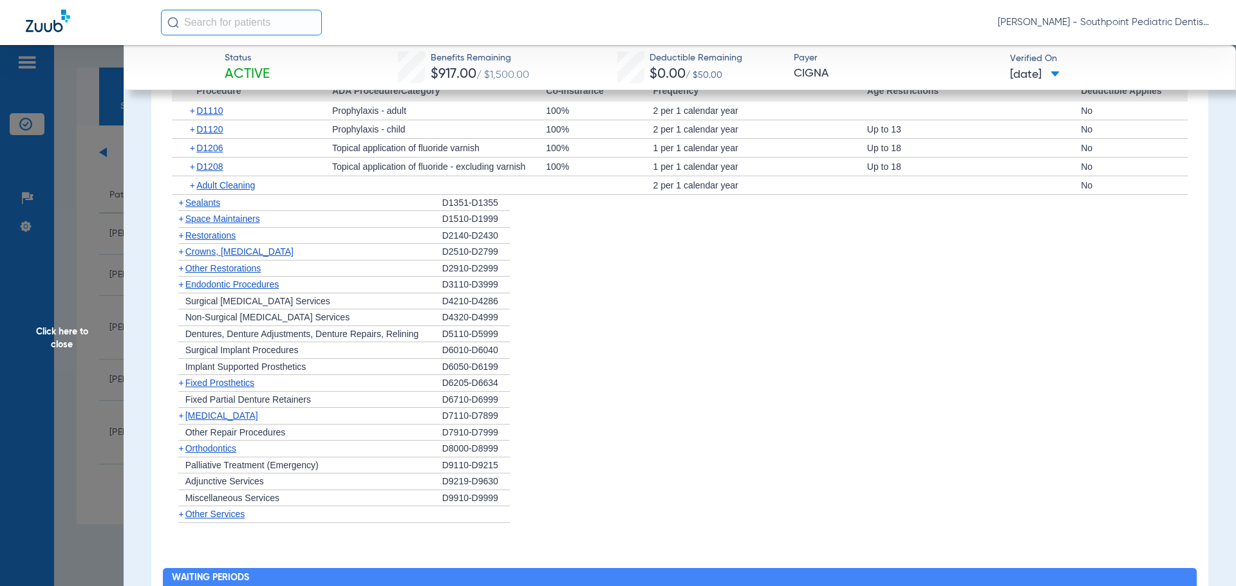
click at [263, 212] on div "+ Sealants" at bounding box center [307, 203] width 270 height 17
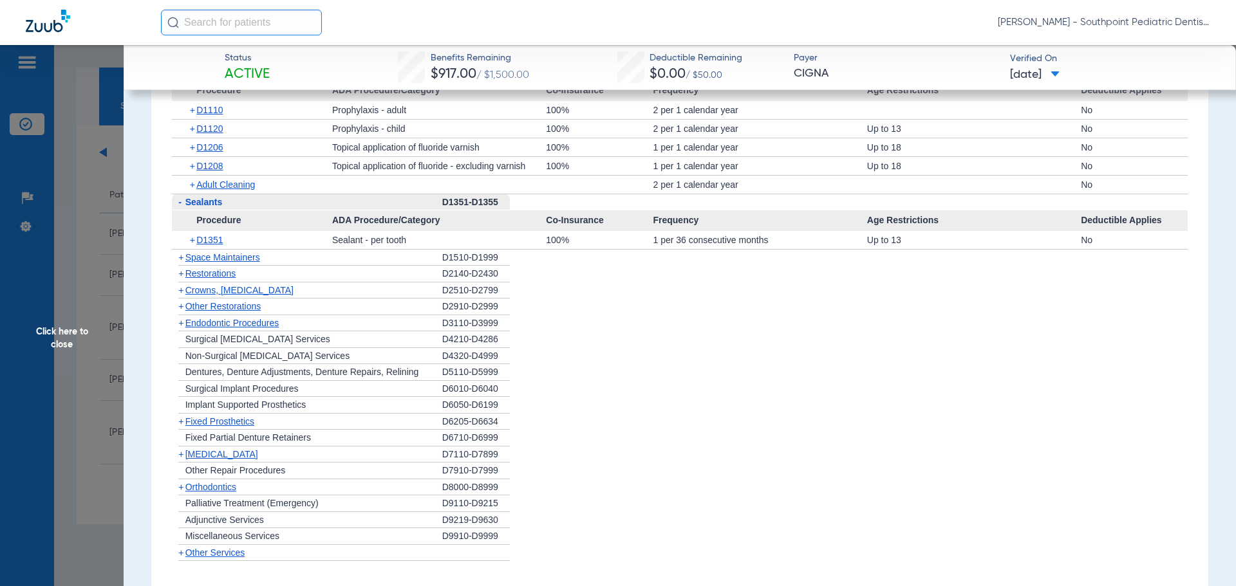
click at [272, 266] on div "+ Space Maintainers" at bounding box center [307, 258] width 270 height 17
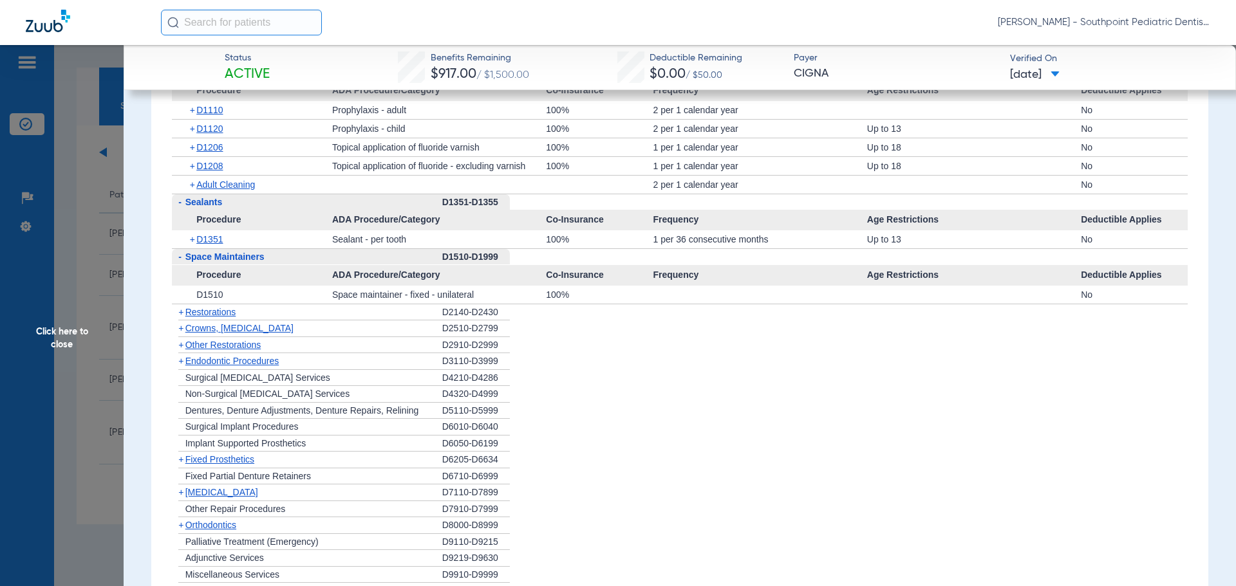
scroll to position [1866, 0]
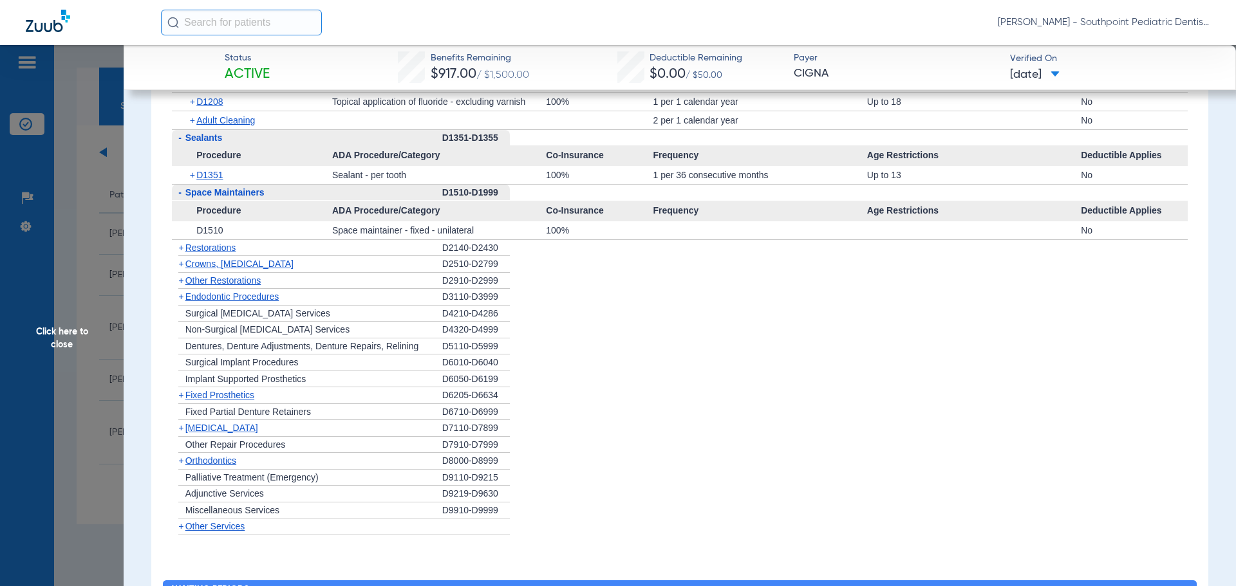
click at [346, 251] on div "+ Restorations" at bounding box center [307, 248] width 270 height 17
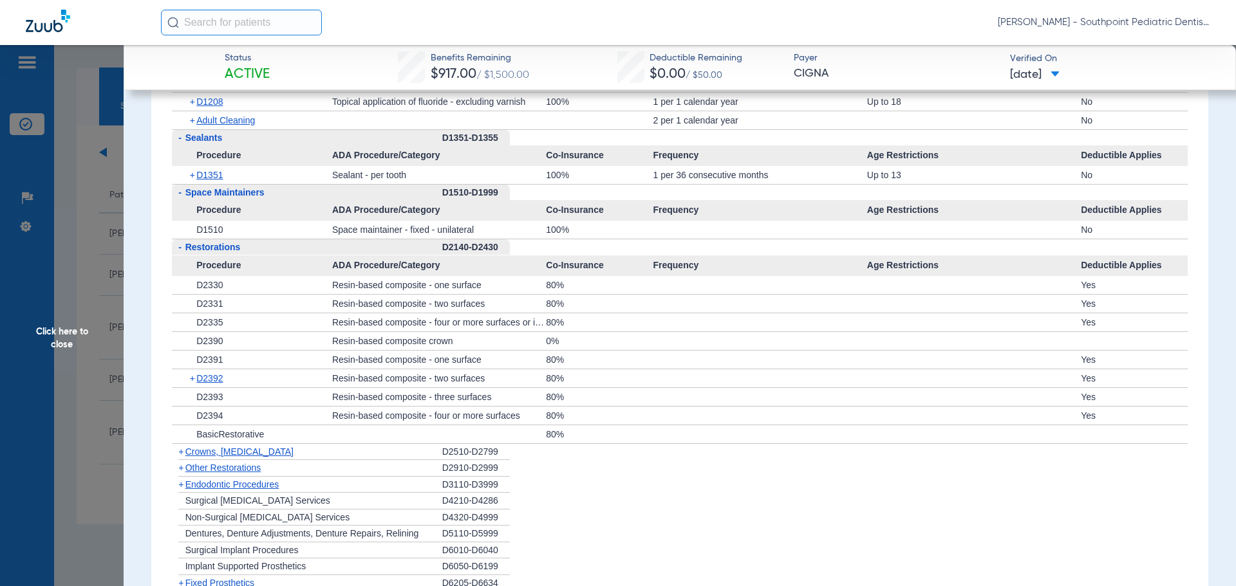
click at [346, 252] on div "- Restorations" at bounding box center [307, 247] width 270 height 17
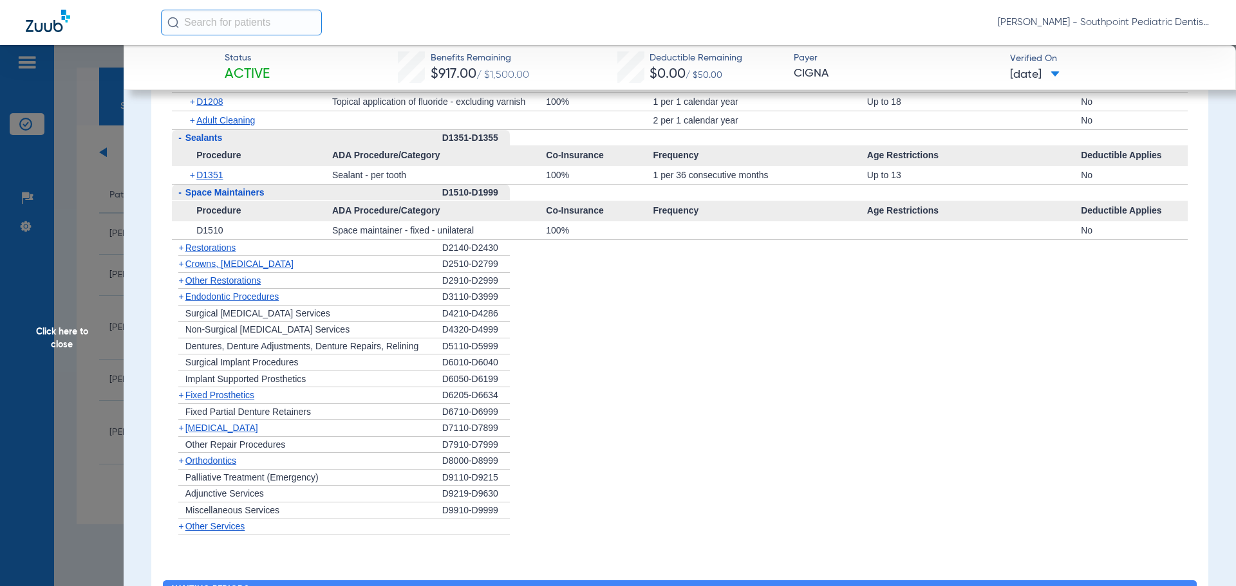
click at [325, 289] on div "+ Other Restorations" at bounding box center [307, 281] width 270 height 17
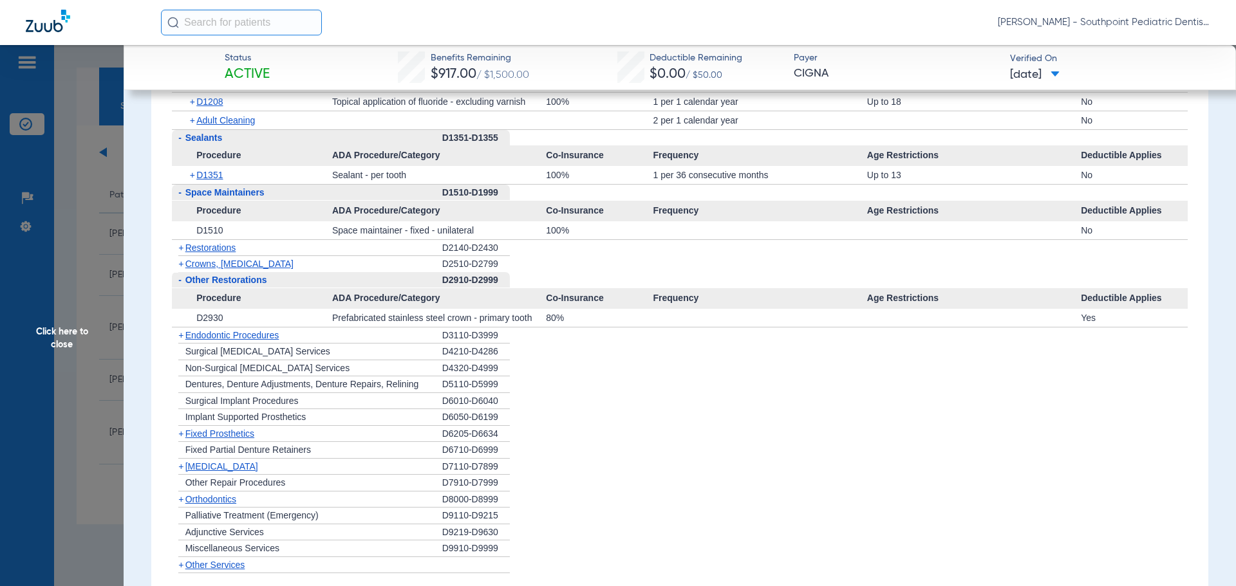
scroll to position [1930, 0]
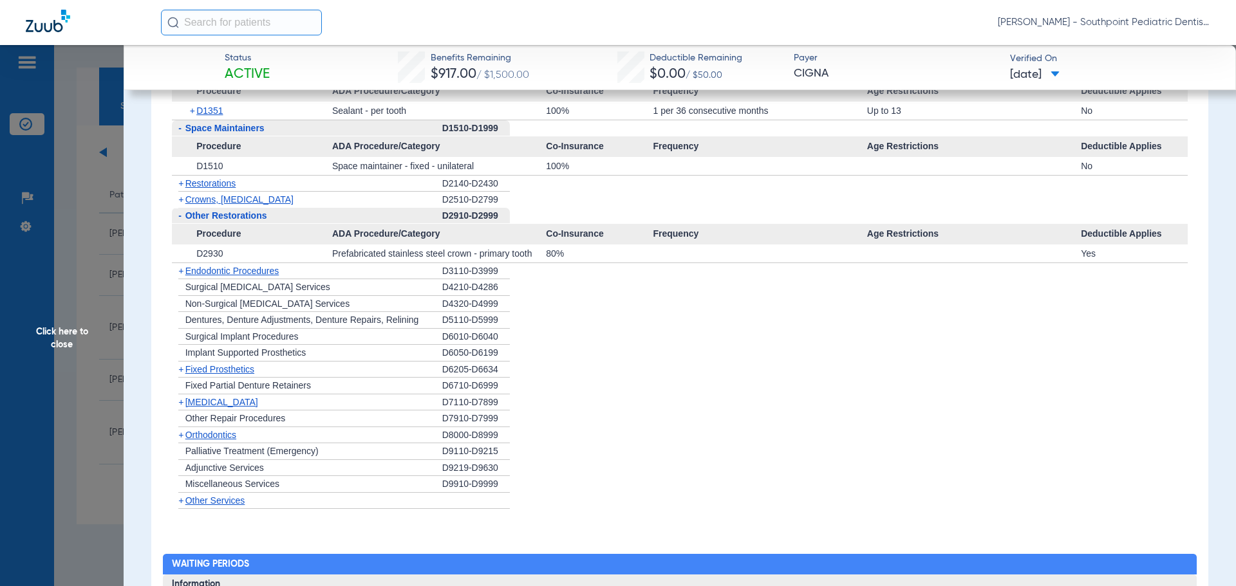
click at [382, 280] on div "+ Endodontic Procedures" at bounding box center [307, 271] width 270 height 17
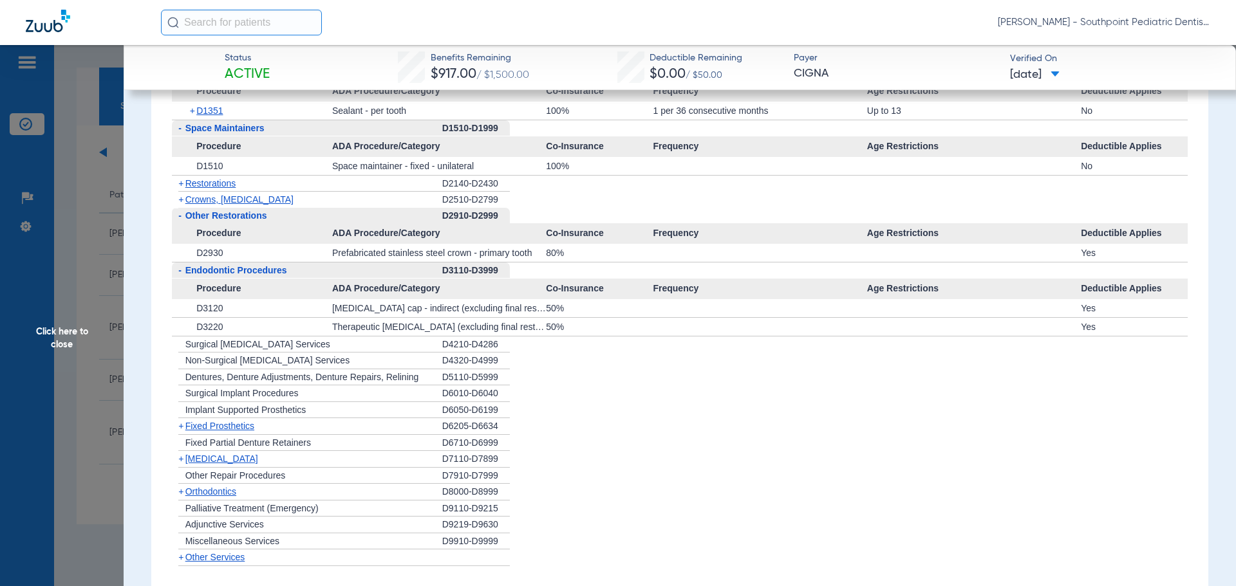
click at [336, 466] on div "+ [MEDICAL_DATA]" at bounding box center [307, 459] width 270 height 17
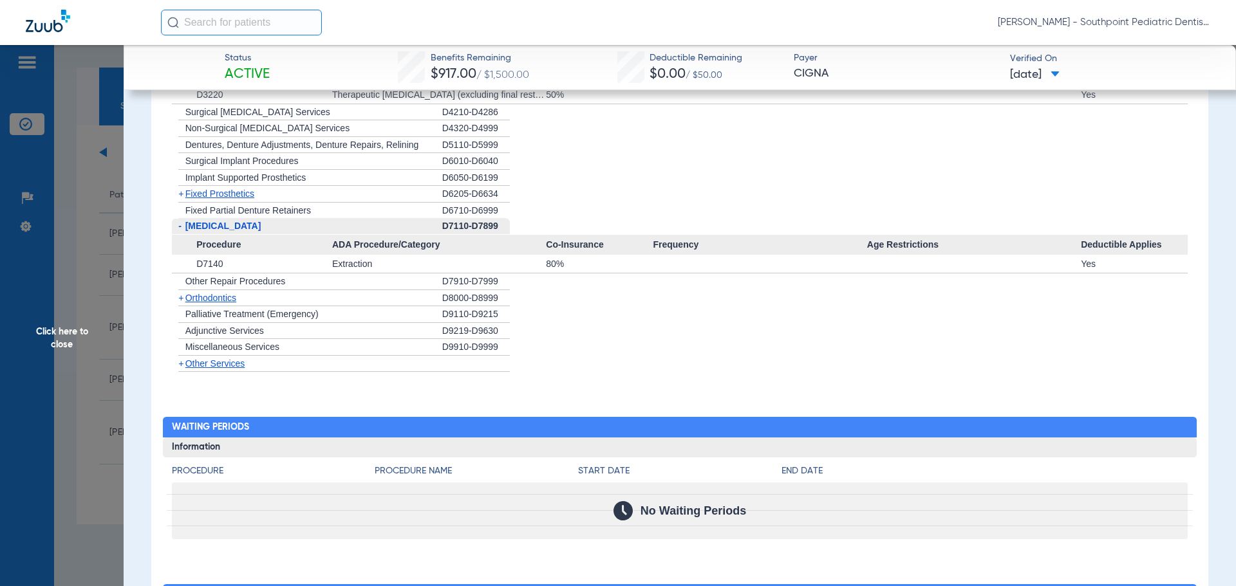
scroll to position [2188, 0]
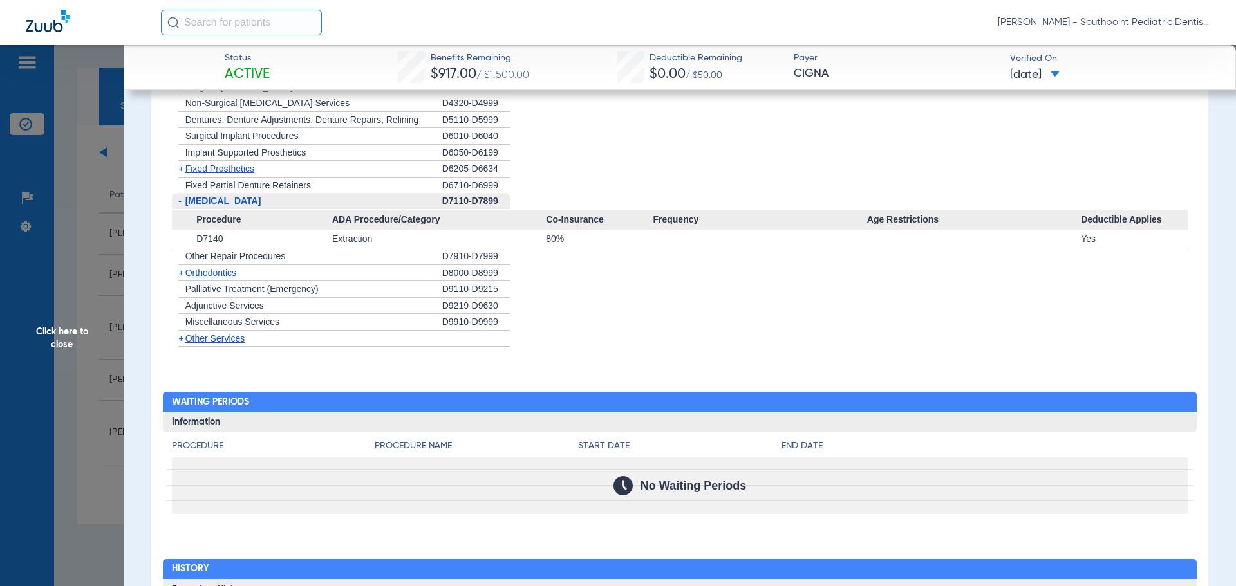
click at [111, 133] on span "Click here to close" at bounding box center [62, 338] width 124 height 586
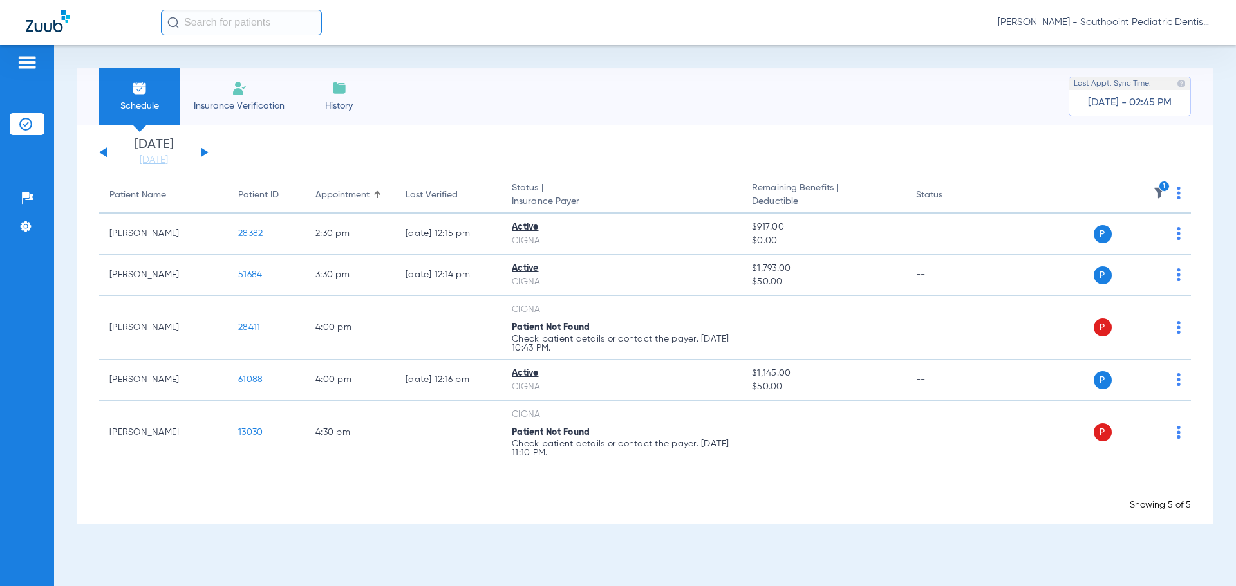
click at [1163, 196] on img at bounding box center [1159, 193] width 13 height 13
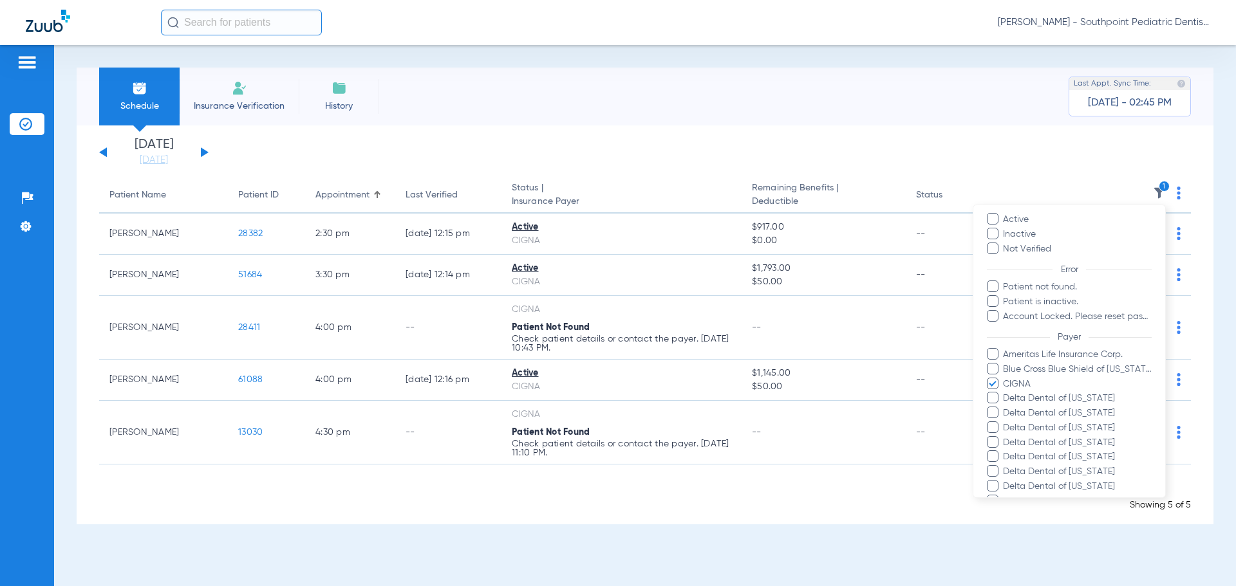
scroll to position [129, 0]
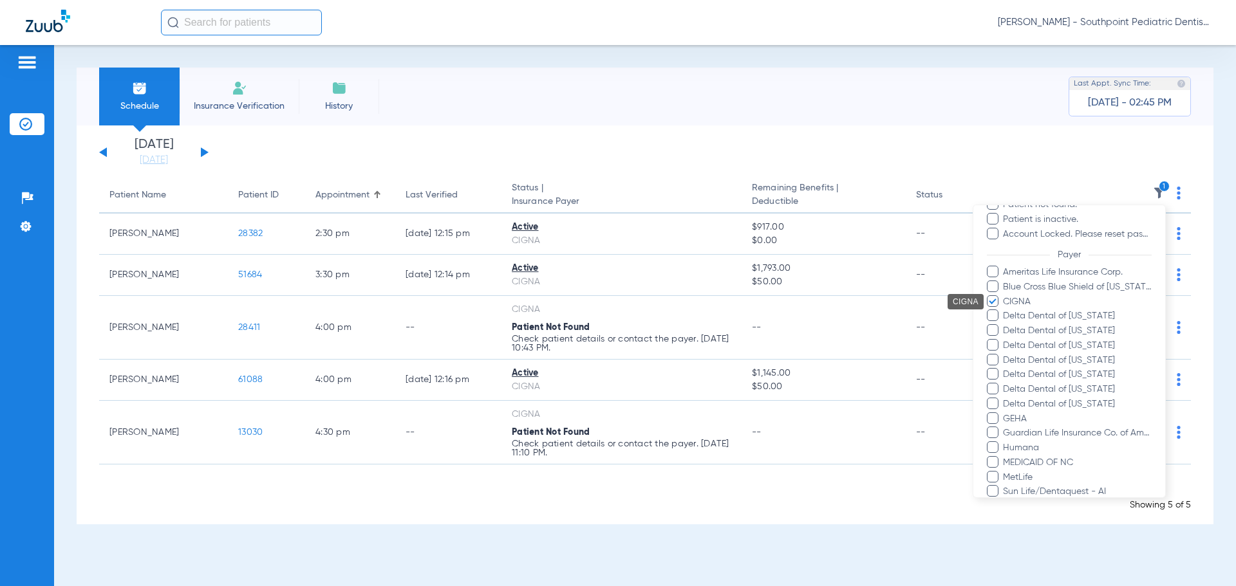
click at [1010, 301] on span "CIGNA" at bounding box center [1076, 302] width 149 height 14
click at [1005, 311] on input "CIGNA" at bounding box center [1005, 311] width 0 height 0
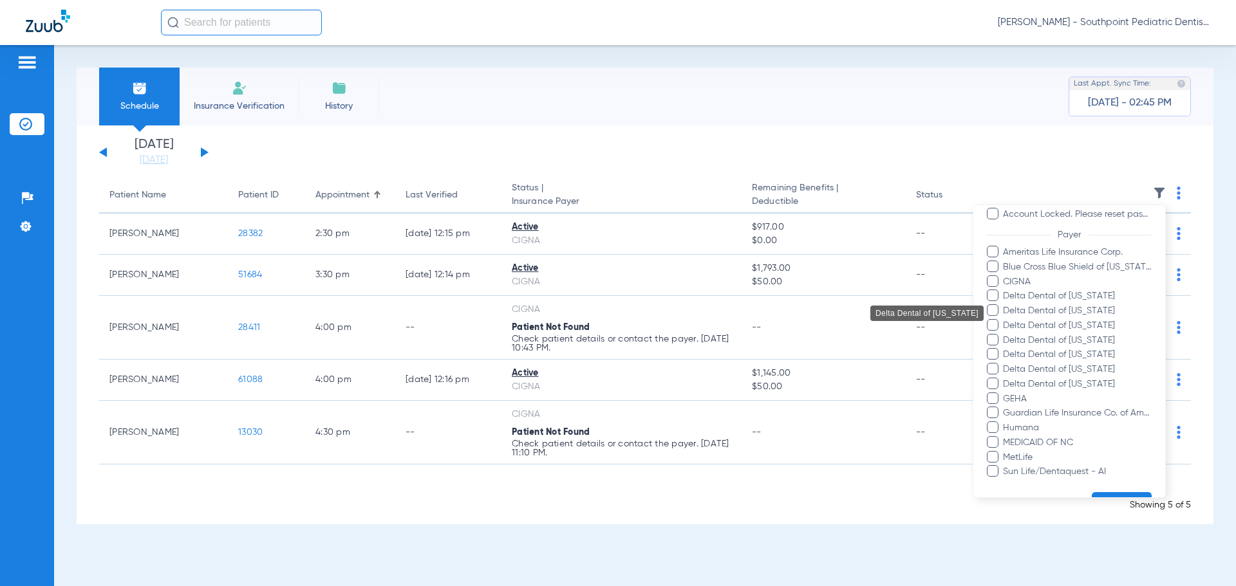
scroll to position [182, 0]
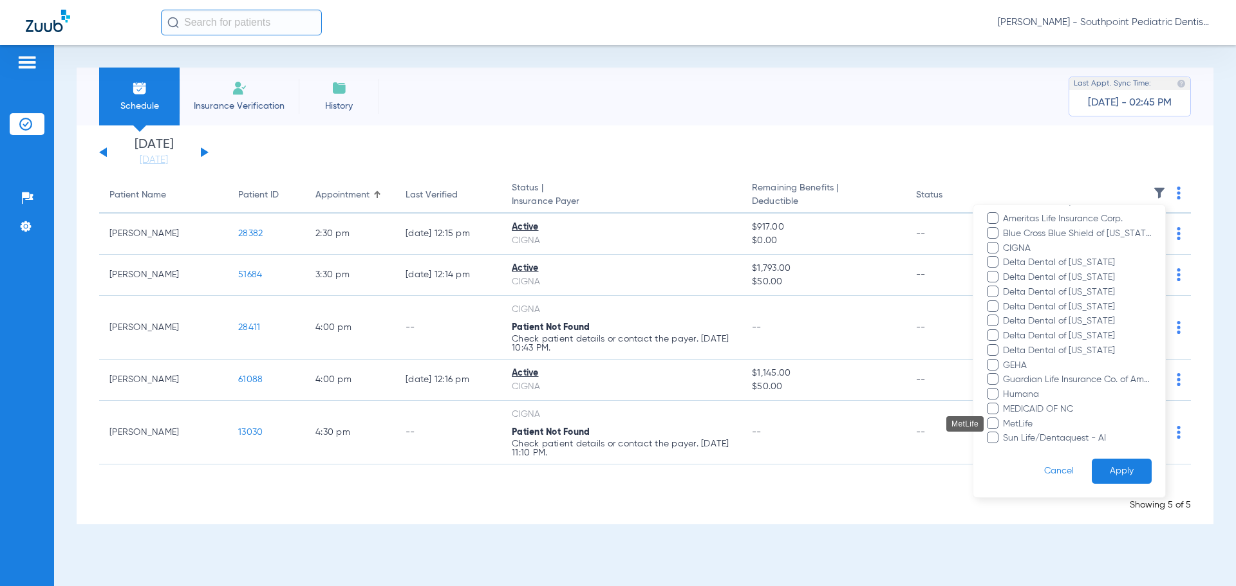
click at [1021, 424] on span "MetLife" at bounding box center [1076, 425] width 149 height 14
click at [1005, 433] on input "MetLife" at bounding box center [1005, 433] width 0 height 0
click at [1104, 465] on button "Apply" at bounding box center [1122, 471] width 60 height 25
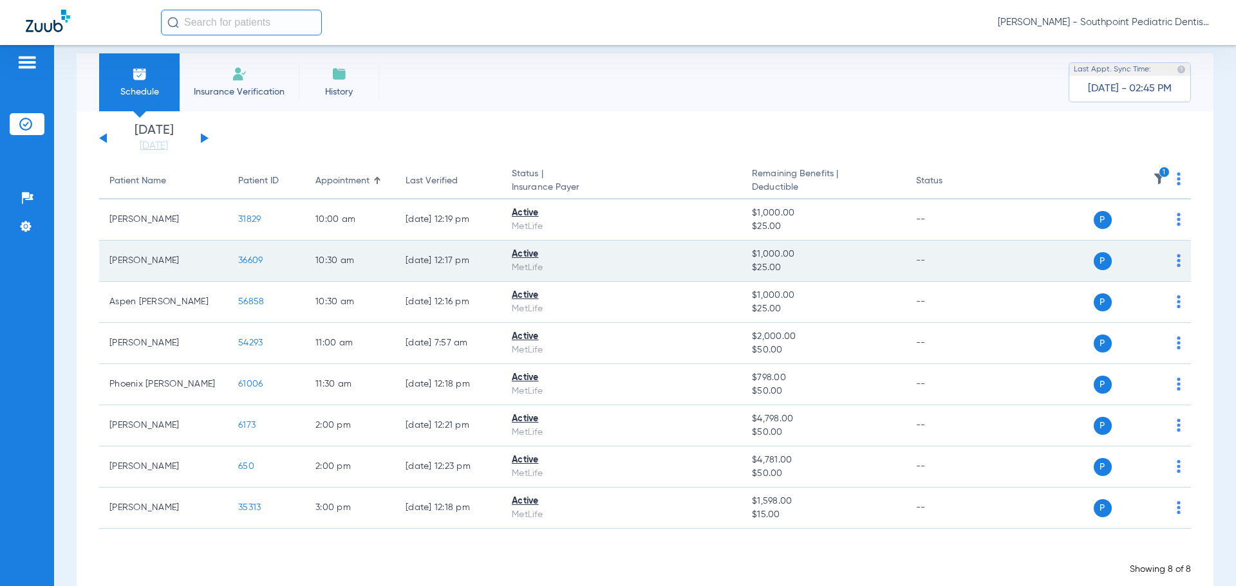
scroll to position [39, 0]
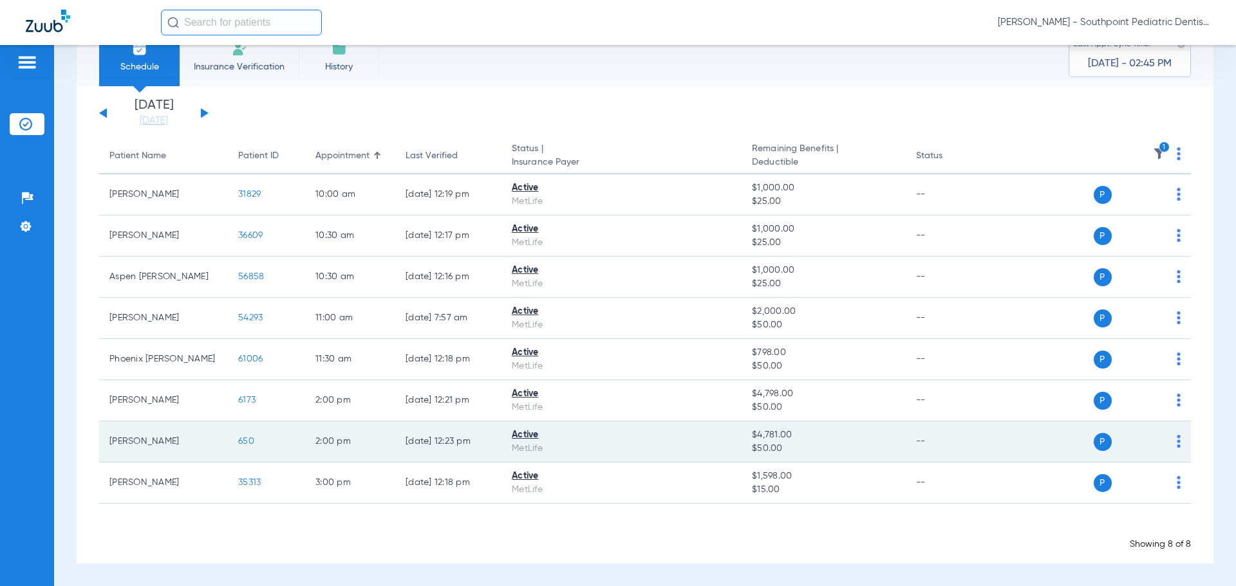
click at [247, 441] on span "650" at bounding box center [246, 441] width 16 height 9
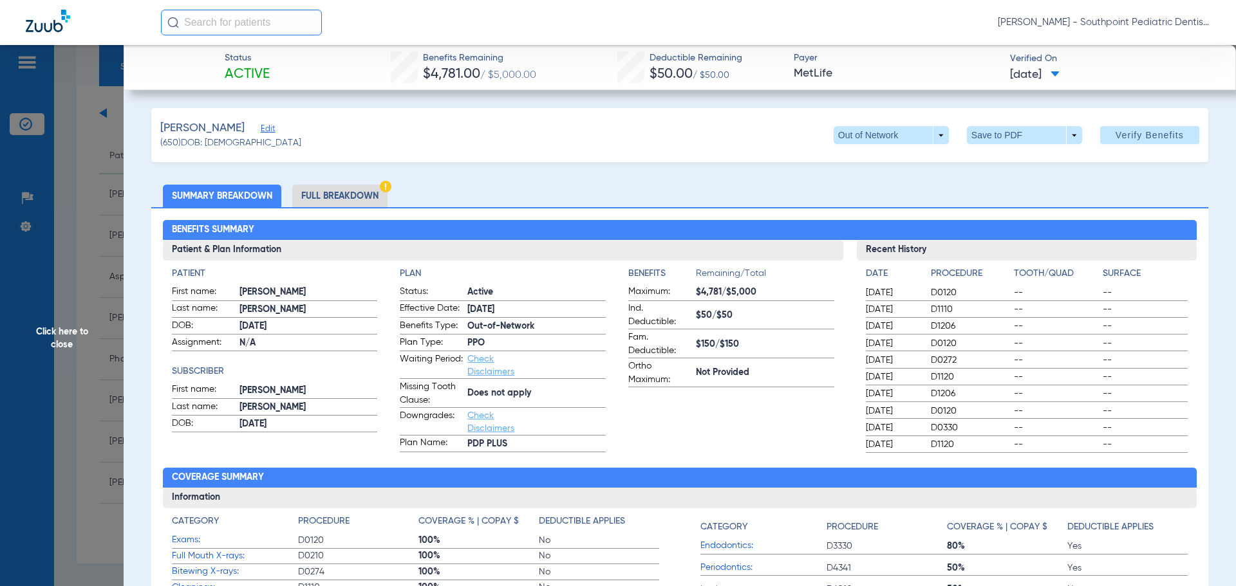
click at [80, 284] on span "Click here to close" at bounding box center [62, 338] width 124 height 586
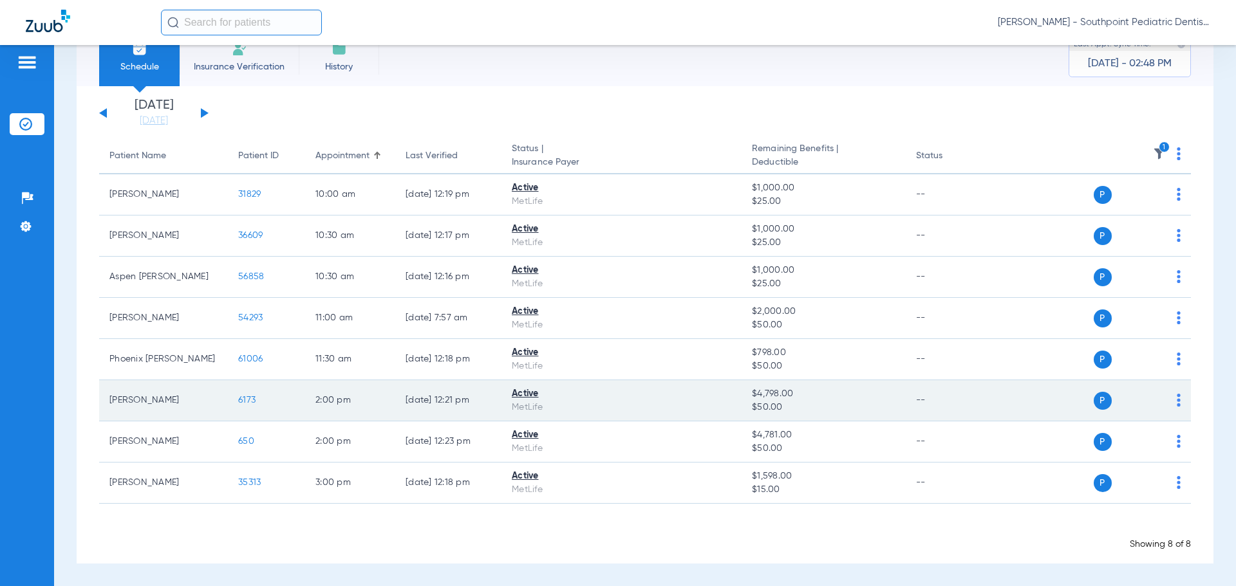
click at [241, 401] on span "6173" at bounding box center [246, 400] width 17 height 9
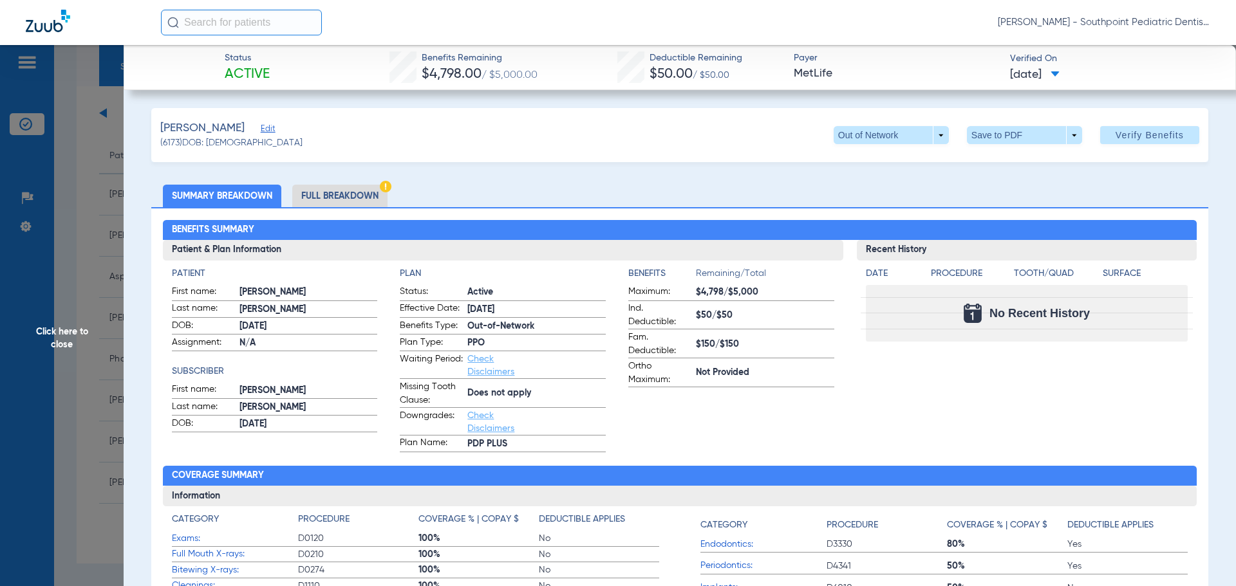
click at [346, 205] on li "Full Breakdown" at bounding box center [339, 196] width 95 height 23
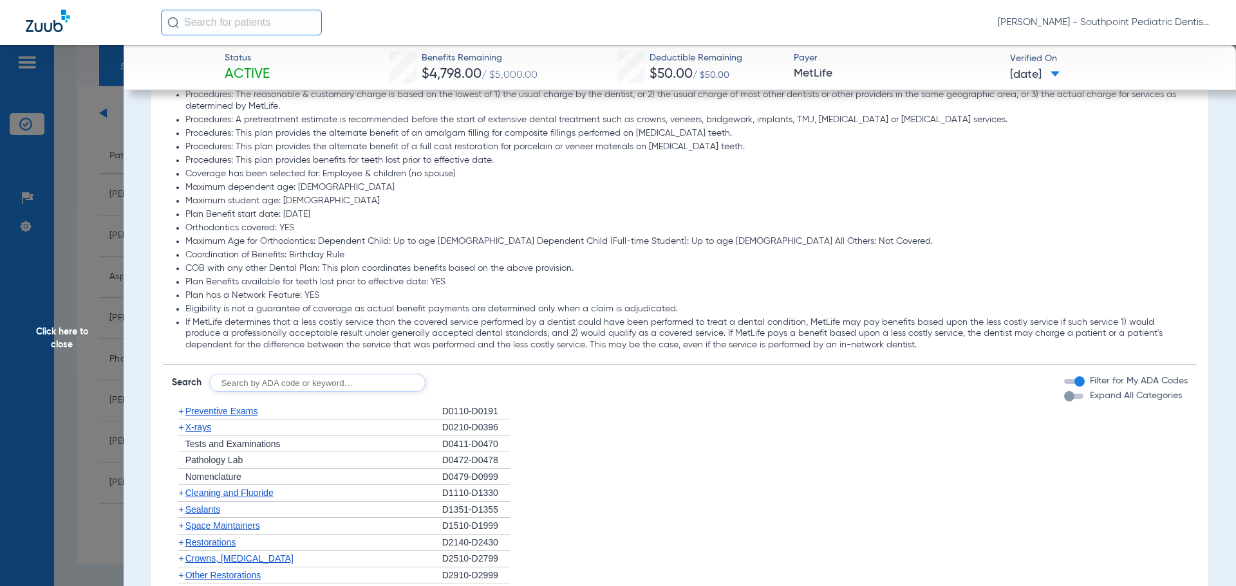
scroll to position [1545, 0]
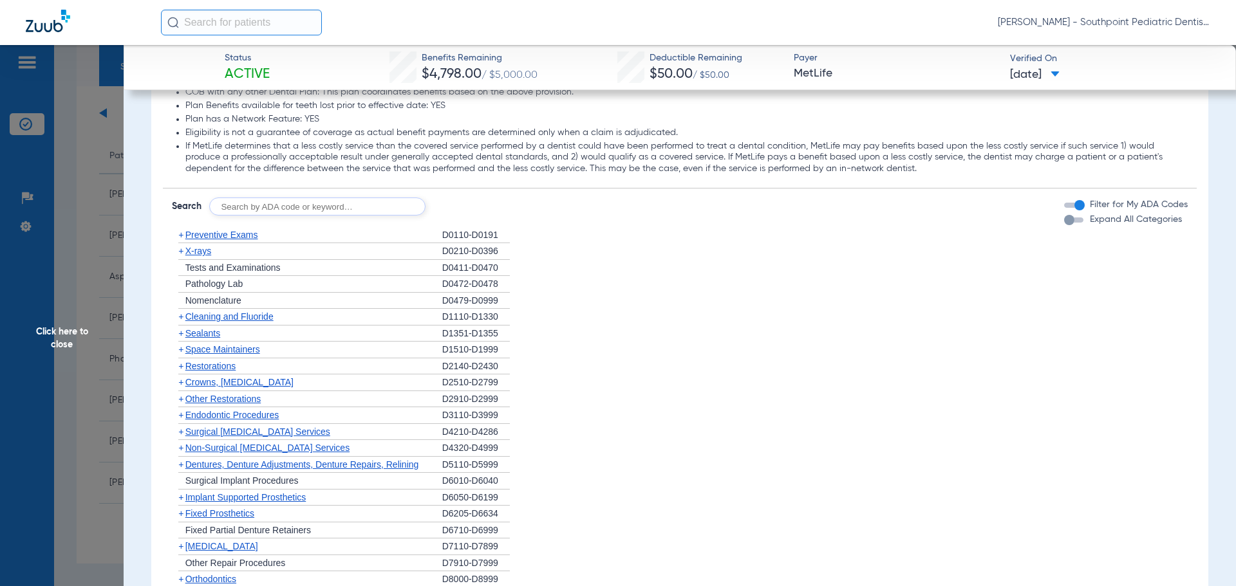
click at [270, 235] on div "+ Preventive Exams" at bounding box center [307, 235] width 270 height 17
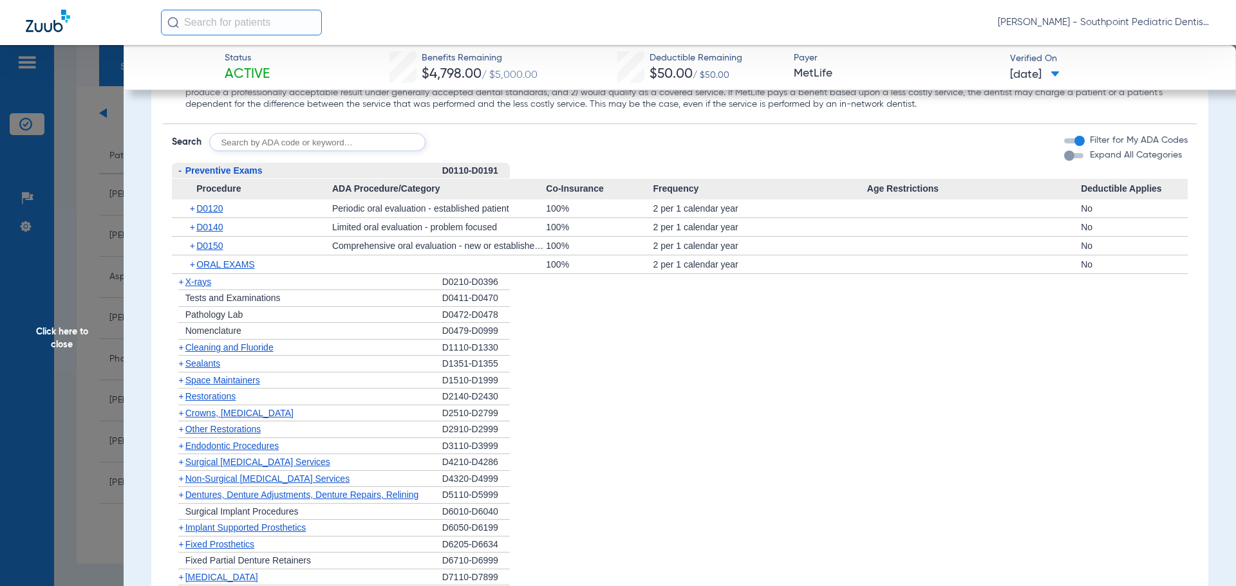
scroll to position [1673, 0]
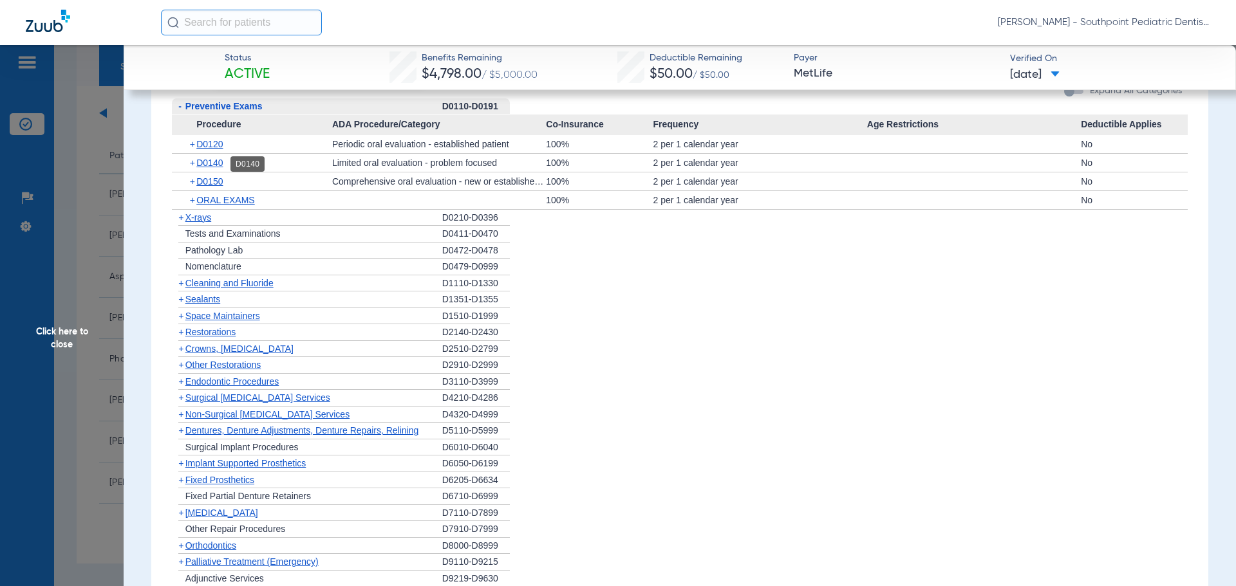
click at [203, 165] on span "D0140" at bounding box center [209, 163] width 26 height 10
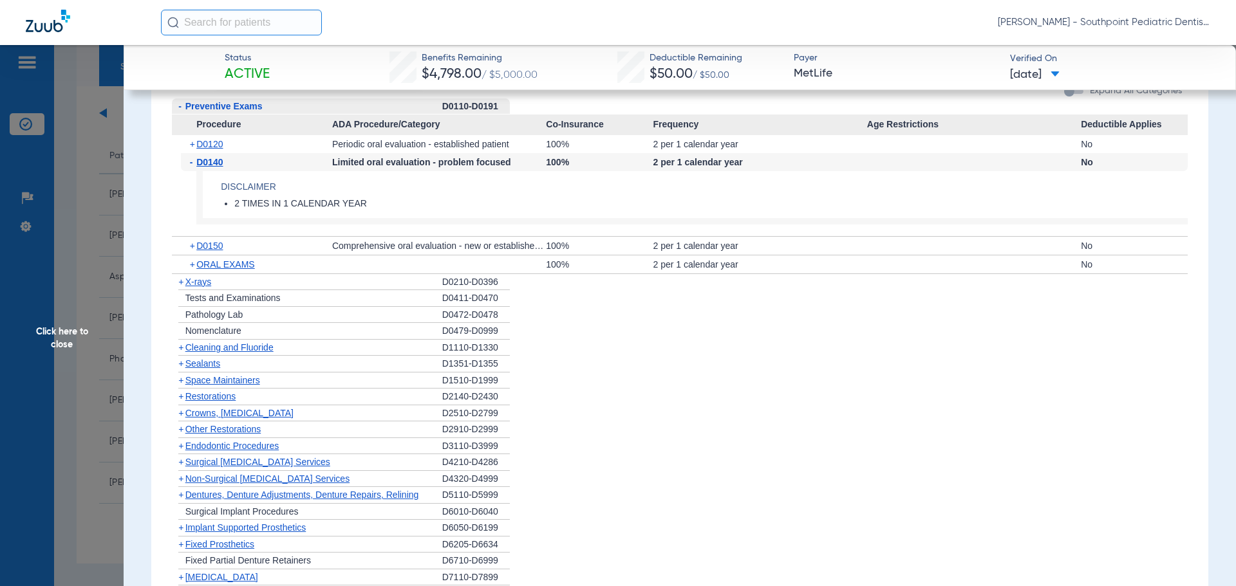
click at [222, 279] on div "+ X-rays" at bounding box center [307, 282] width 270 height 17
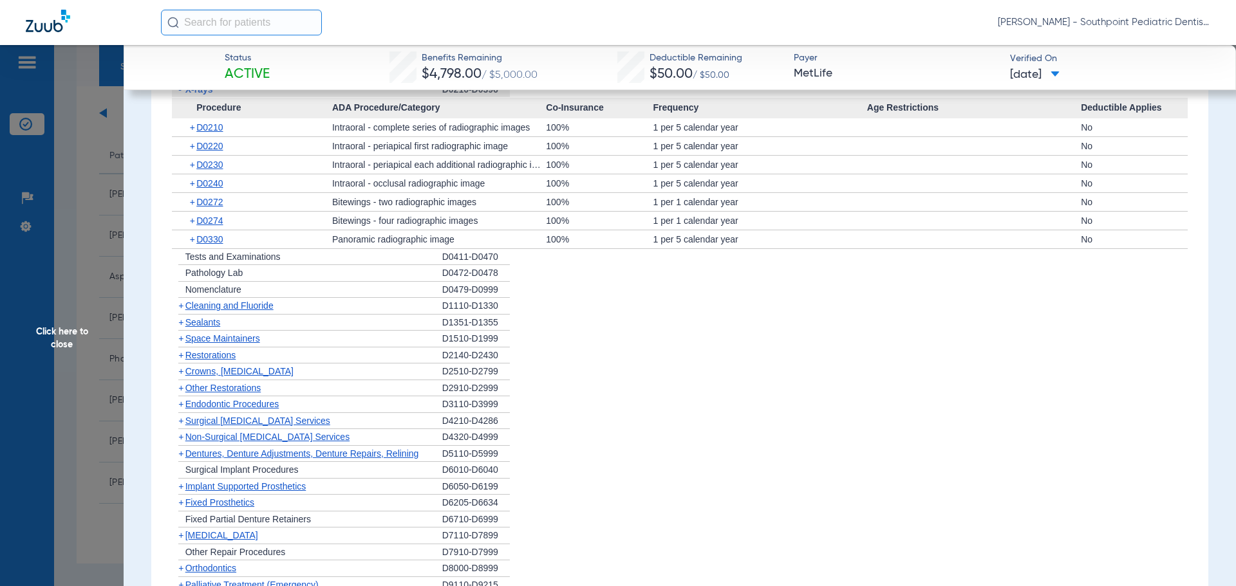
scroll to position [1866, 0]
click at [279, 304] on div "+ Cleaning and Fluoride" at bounding box center [307, 305] width 270 height 17
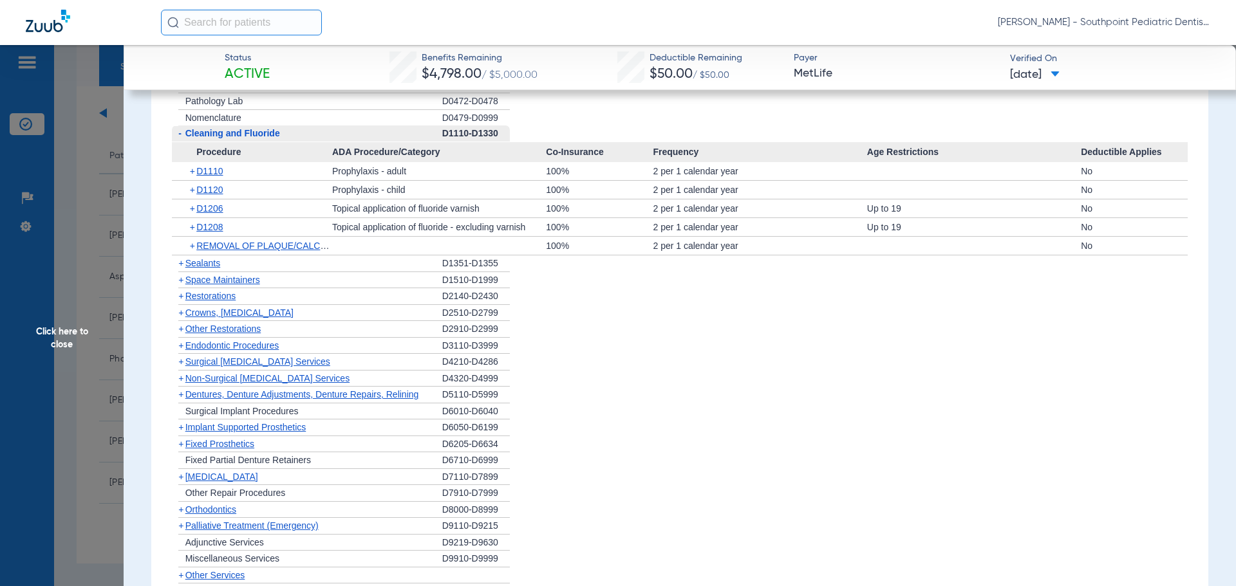
scroll to position [2060, 0]
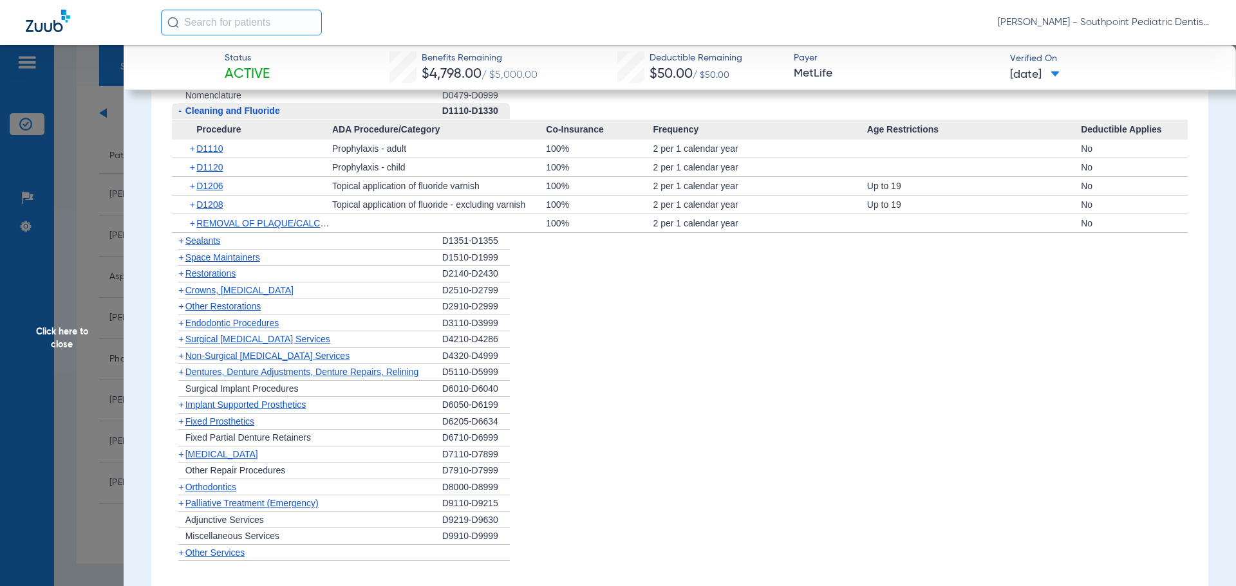
click at [256, 245] on div "+ Sealants" at bounding box center [307, 241] width 270 height 17
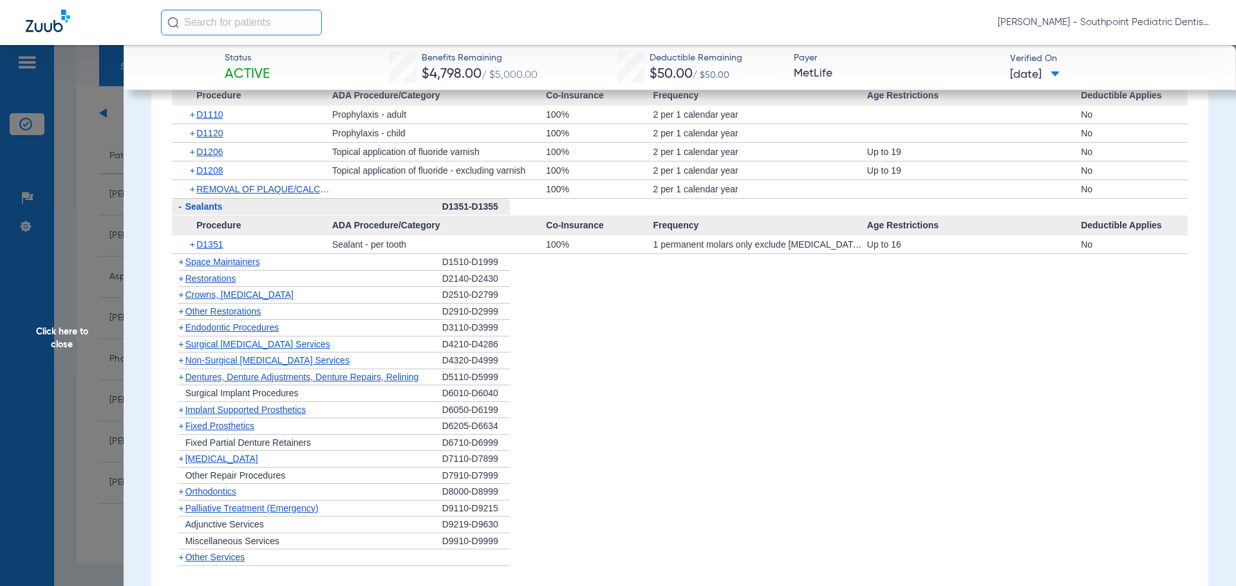
scroll to position [2124, 0]
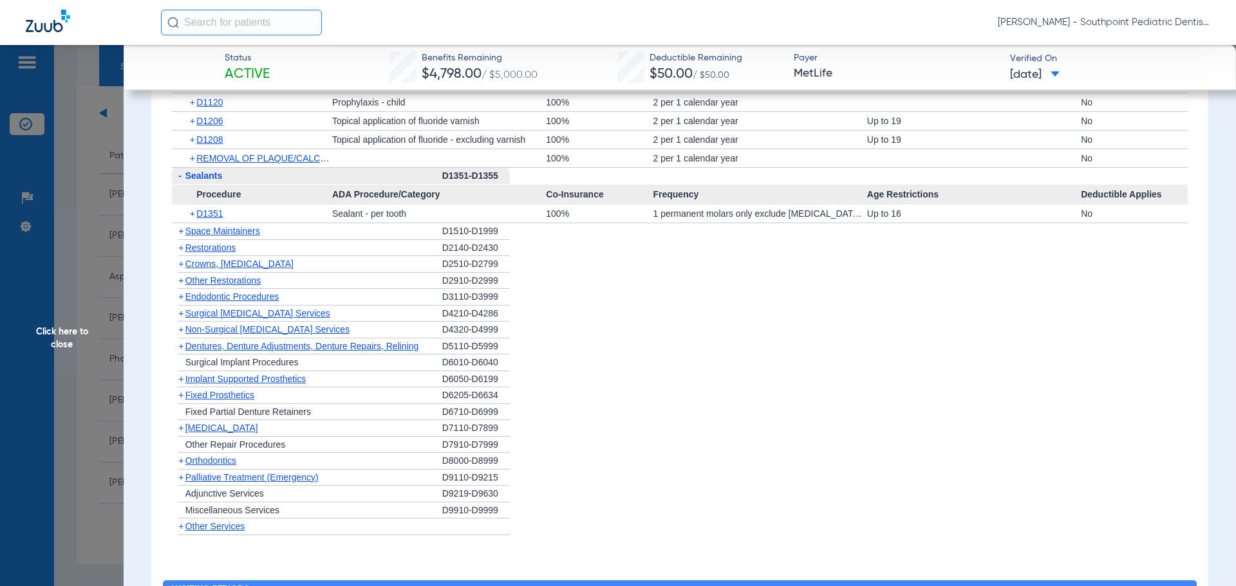
click at [276, 240] on div "+ Space Maintainers" at bounding box center [307, 231] width 270 height 17
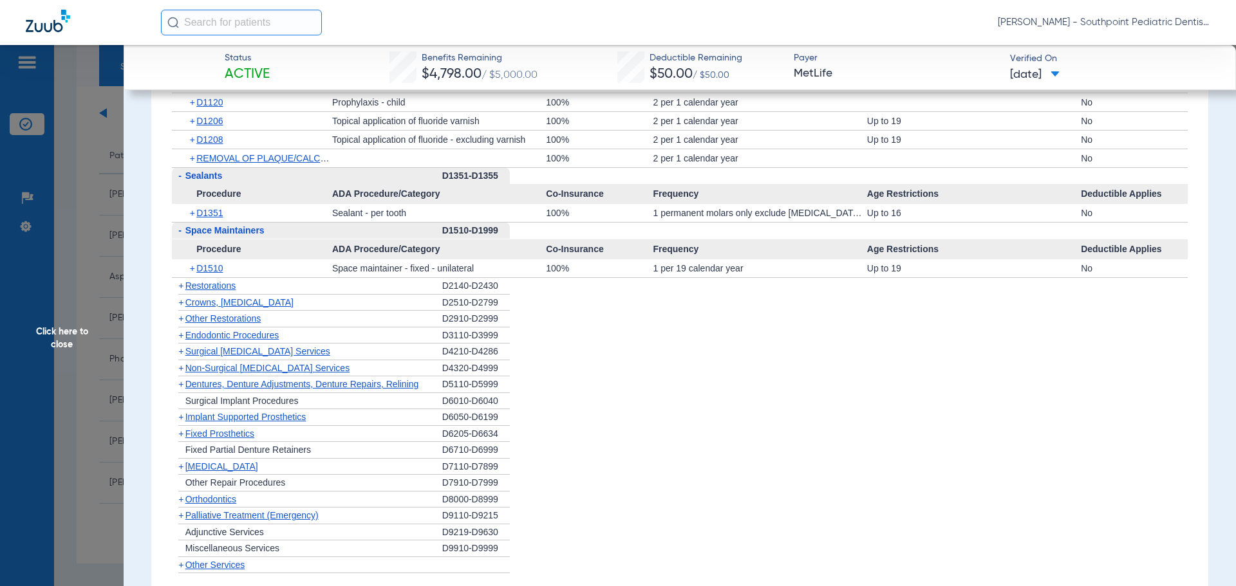
click at [321, 285] on div "+ Restorations" at bounding box center [307, 286] width 270 height 17
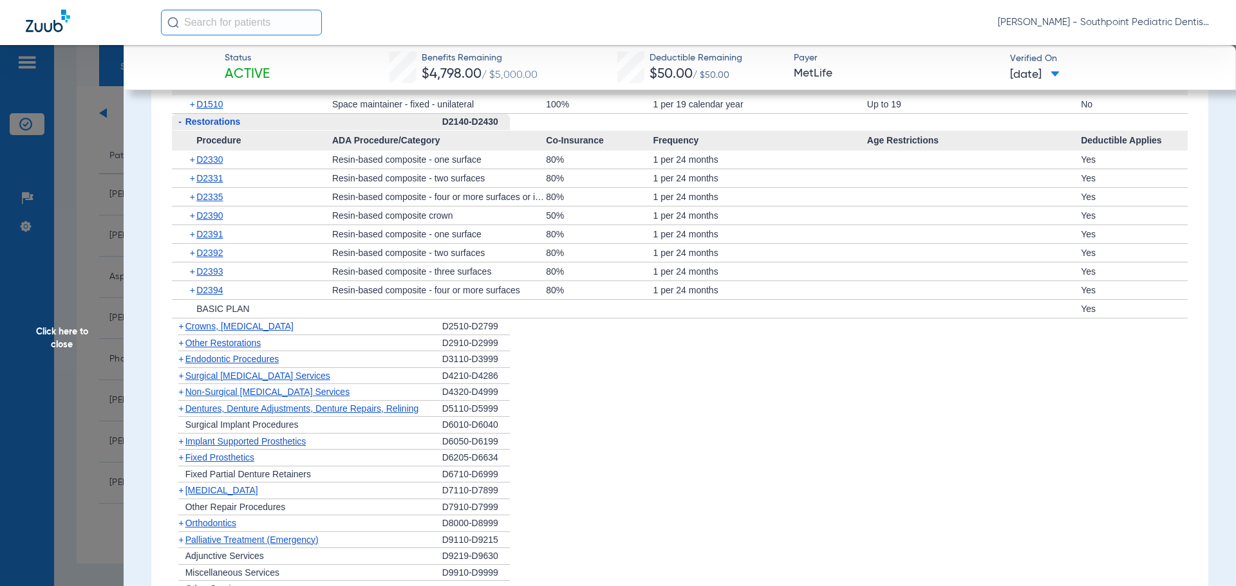
scroll to position [2317, 0]
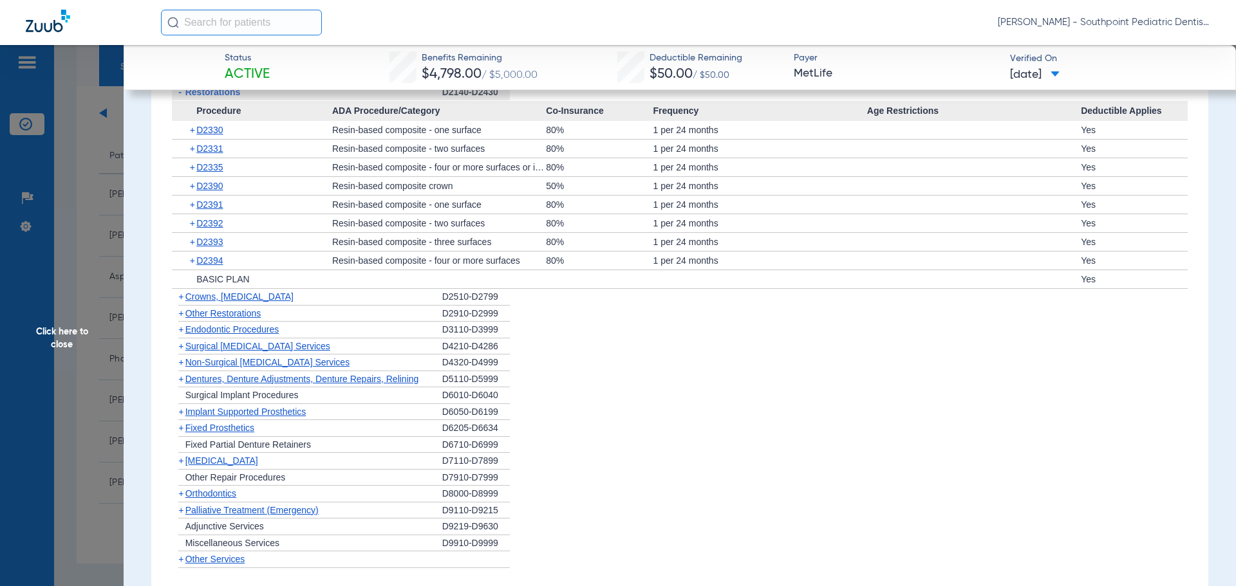
click at [307, 309] on div "+ Other Restorations" at bounding box center [307, 314] width 270 height 17
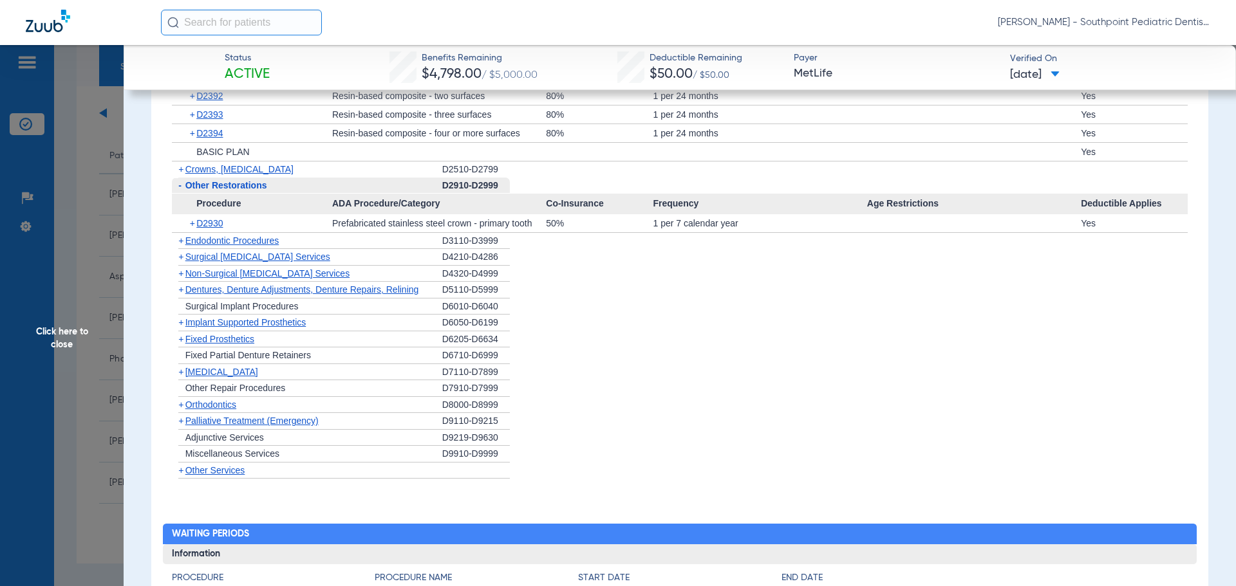
scroll to position [2446, 0]
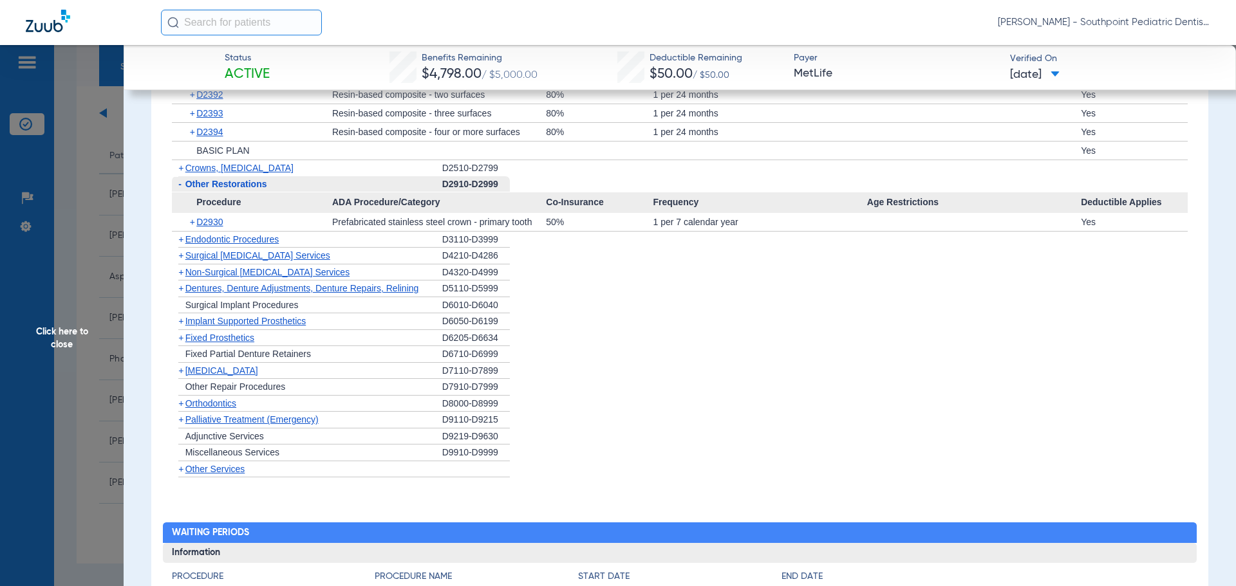
click at [301, 239] on div "+ Endodontic Procedures" at bounding box center [307, 240] width 270 height 17
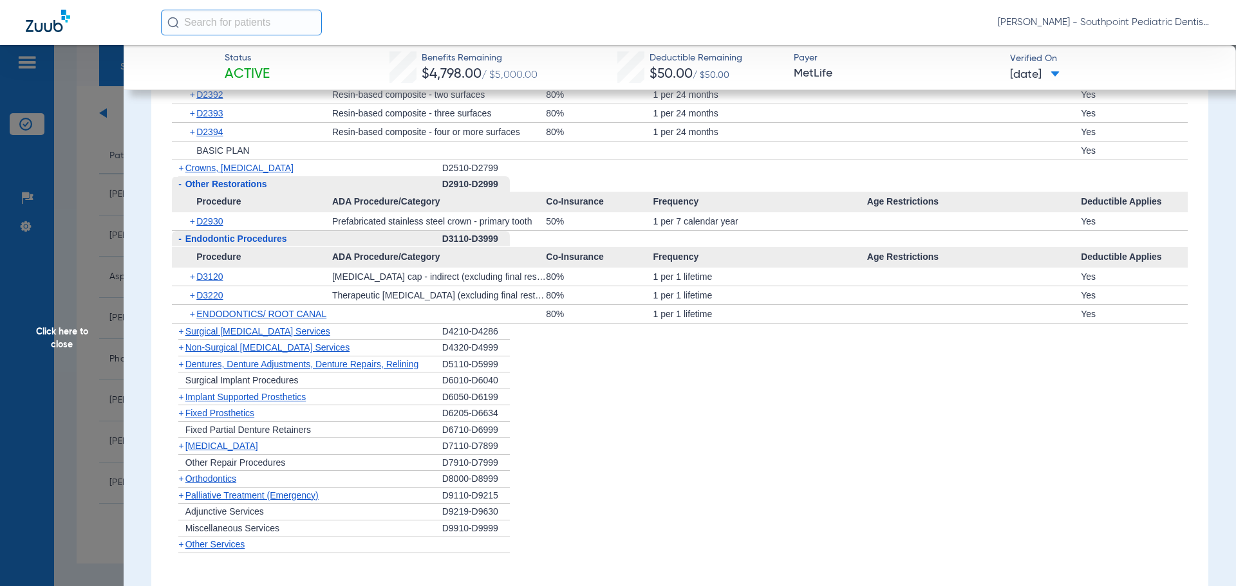
scroll to position [2510, 0]
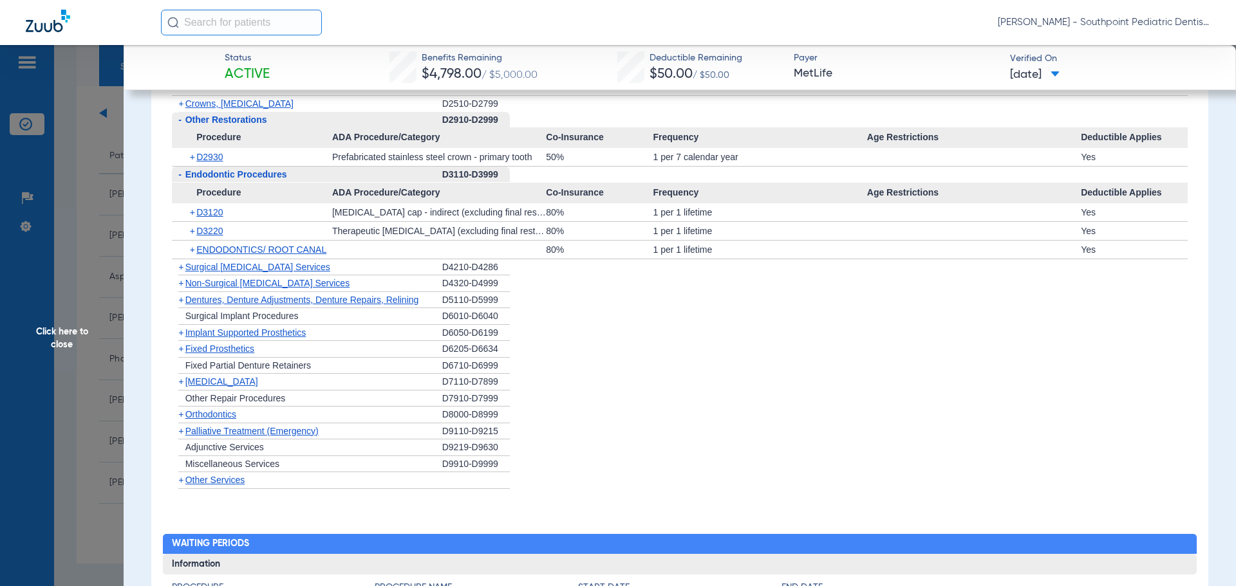
click at [284, 382] on div "+ [MEDICAL_DATA]" at bounding box center [307, 382] width 270 height 17
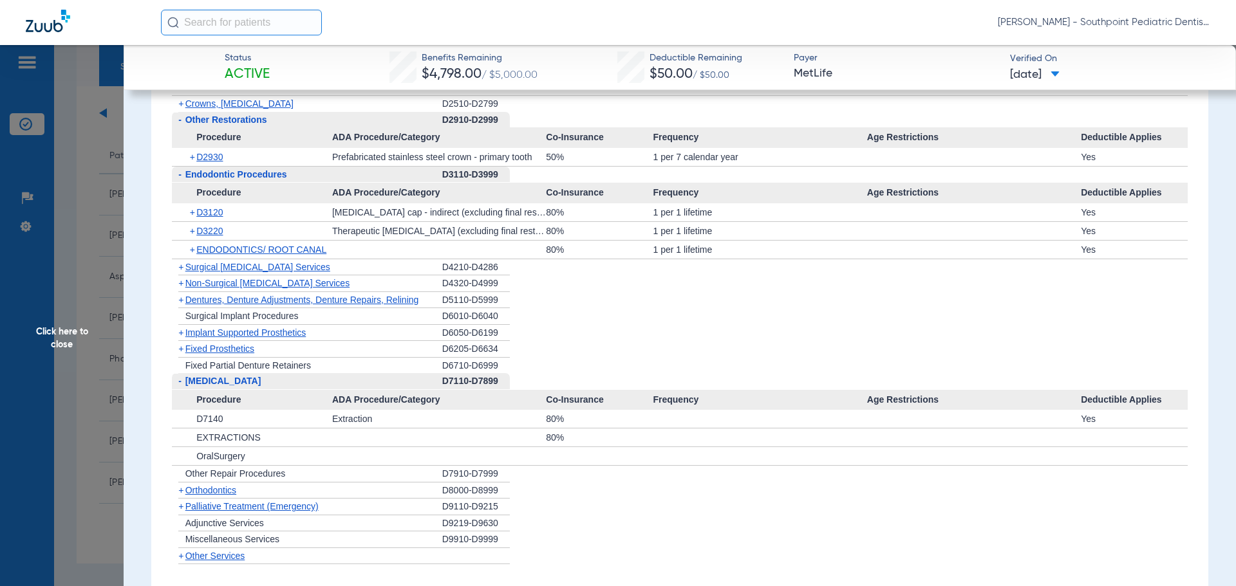
scroll to position [2574, 0]
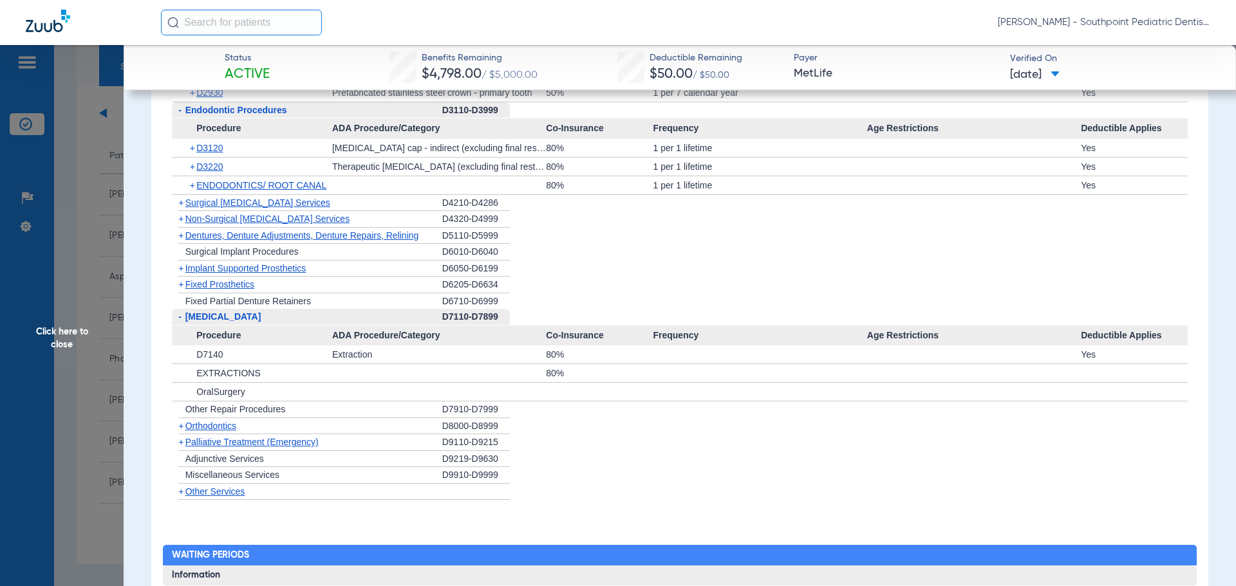
click at [59, 207] on span "Click here to close" at bounding box center [62, 338] width 124 height 586
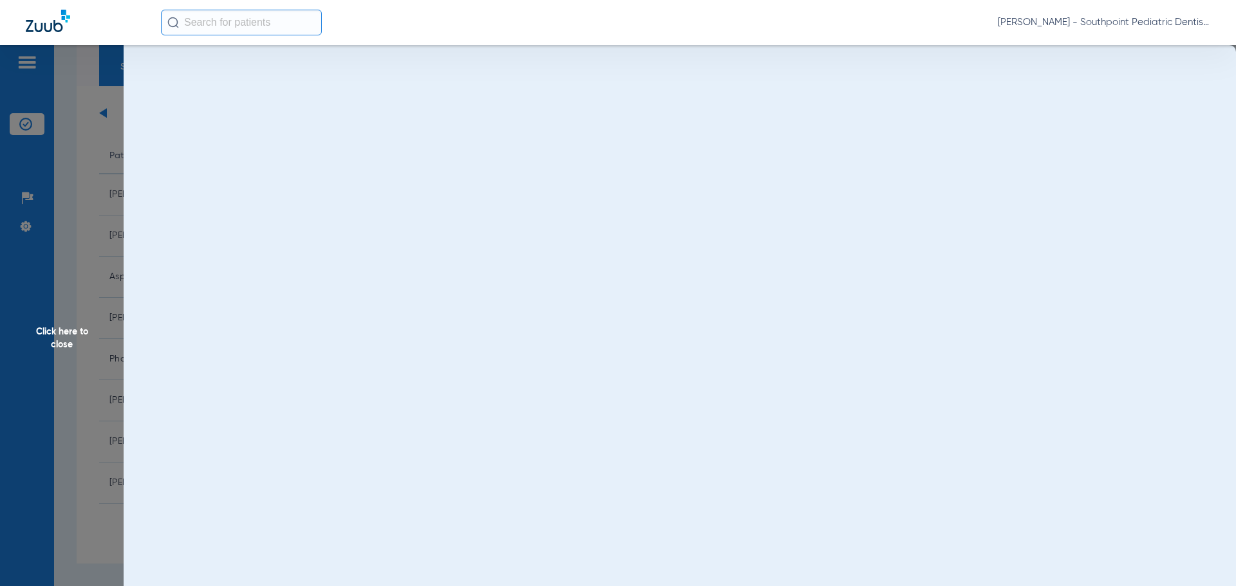
scroll to position [0, 0]
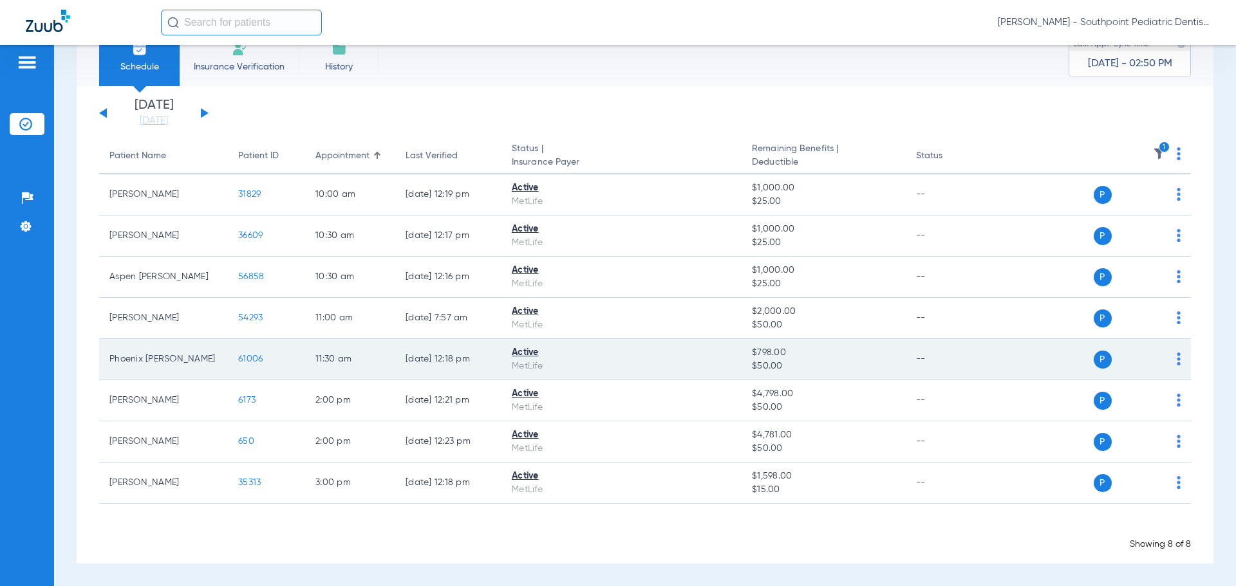
click at [255, 353] on td "61006" at bounding box center [266, 359] width 77 height 41
click at [256, 357] on span "61006" at bounding box center [250, 359] width 24 height 9
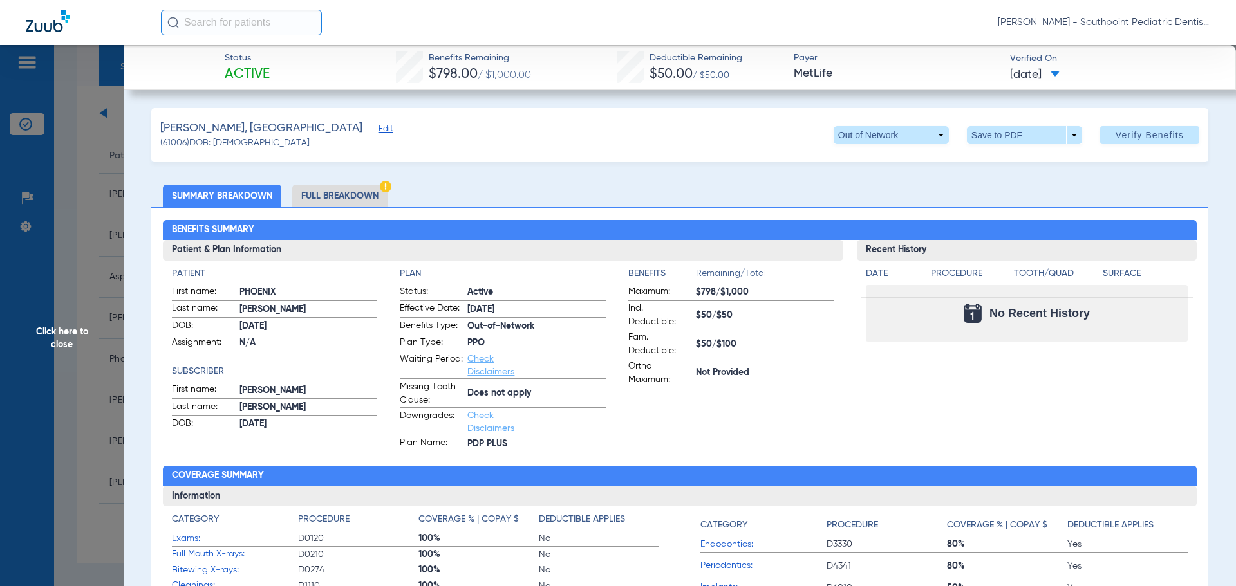
click at [326, 200] on li "Full Breakdown" at bounding box center [339, 196] width 95 height 23
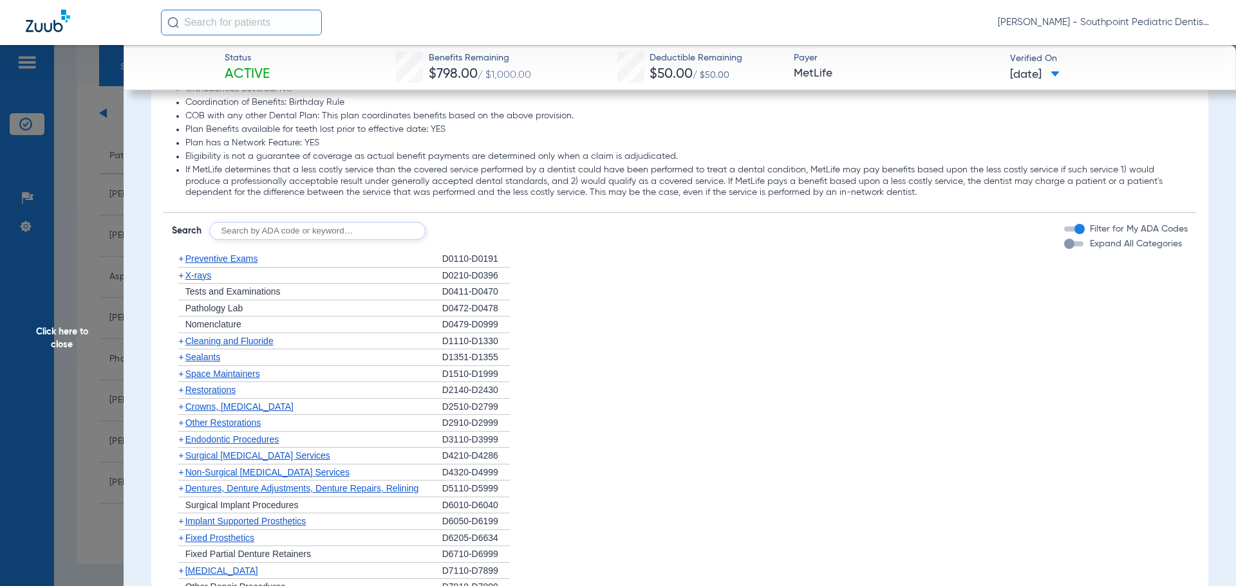
scroll to position [1416, 0]
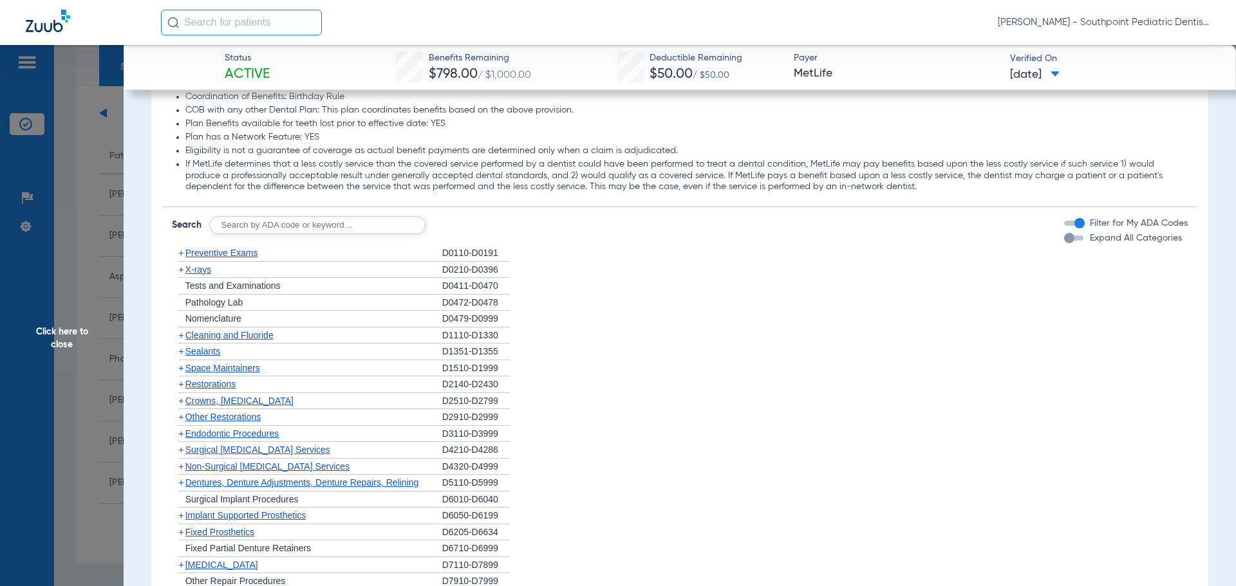
click at [352, 258] on div "+ Preventive Exams" at bounding box center [307, 253] width 270 height 17
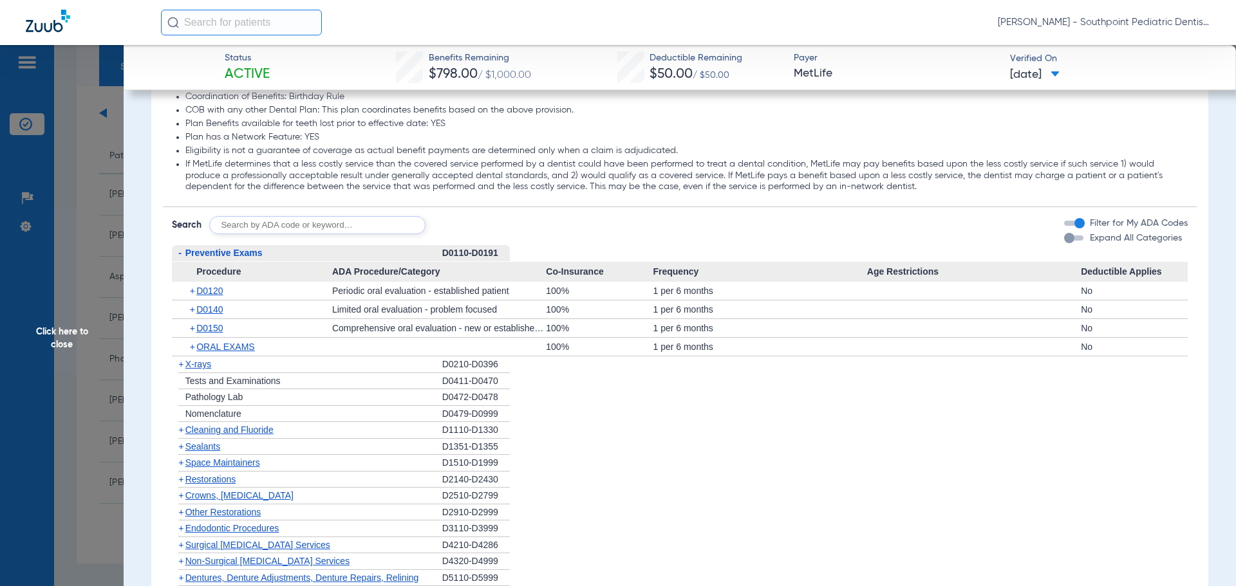
click at [248, 313] on div "+ D0140" at bounding box center [256, 310] width 151 height 18
click at [194, 309] on span "+" at bounding box center [193, 310] width 7 height 18
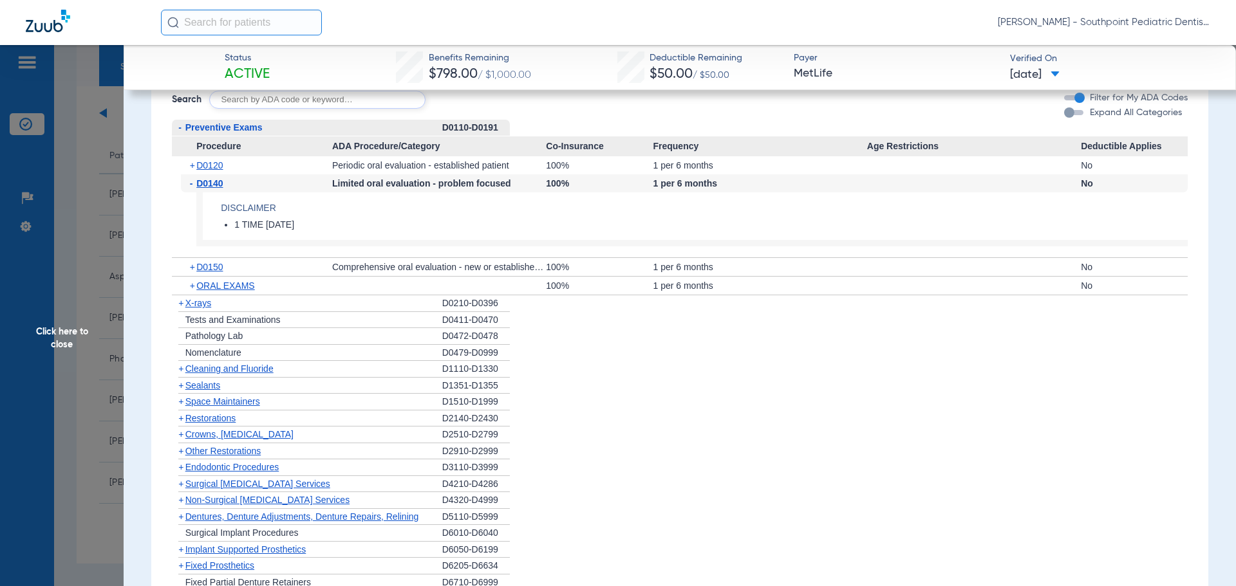
scroll to position [1545, 0]
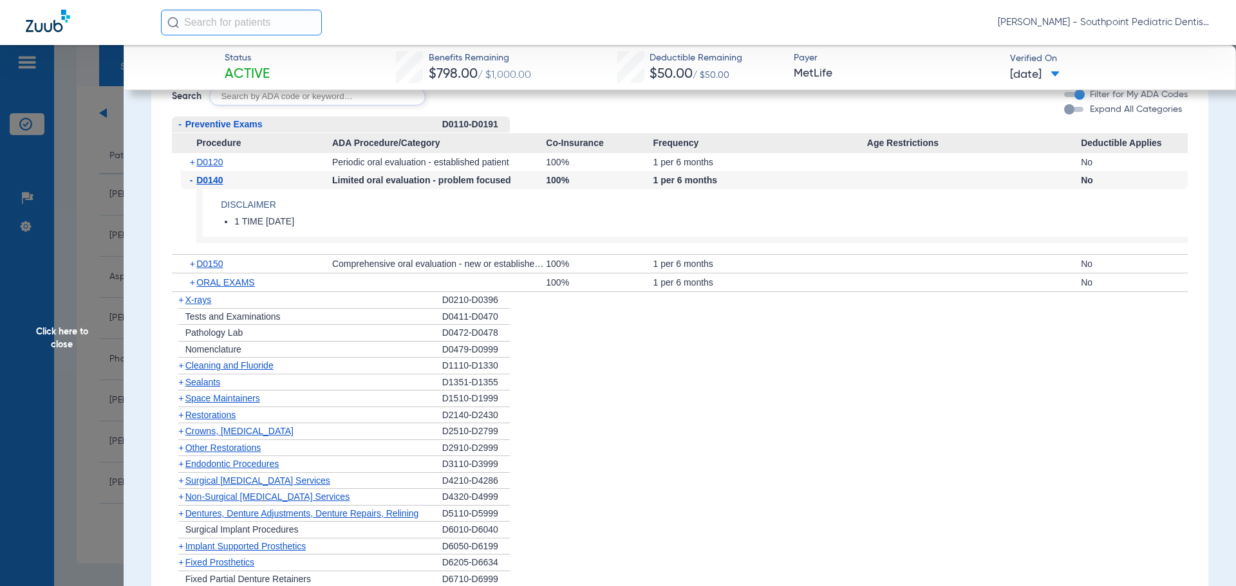
click at [268, 364] on span "Cleaning and Fluoride" at bounding box center [229, 365] width 88 height 10
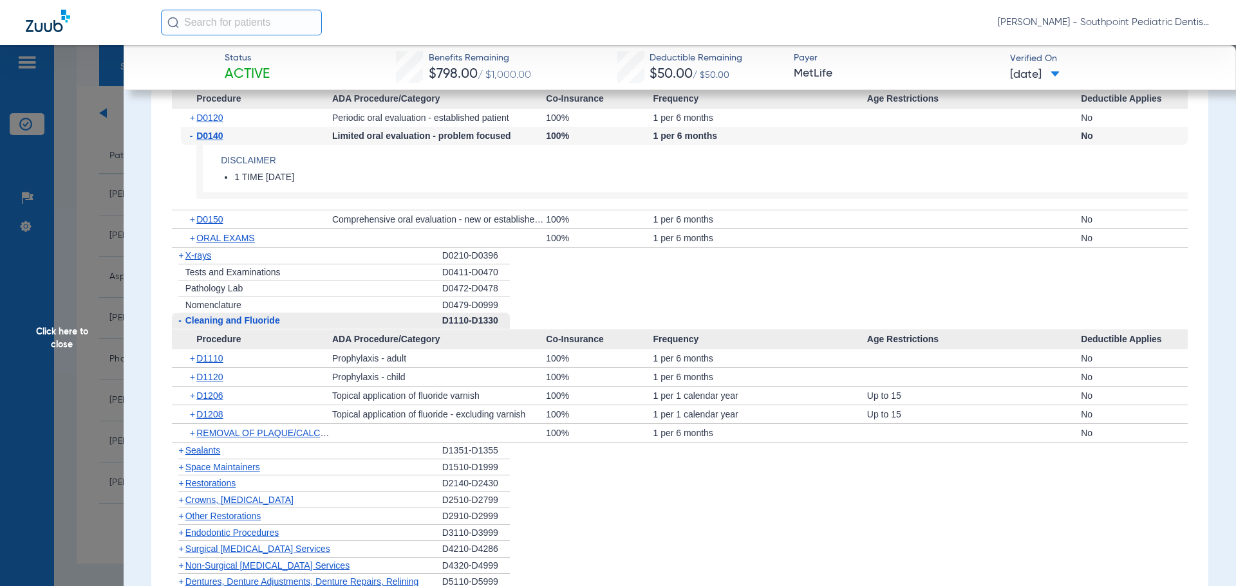
scroll to position [1609, 0]
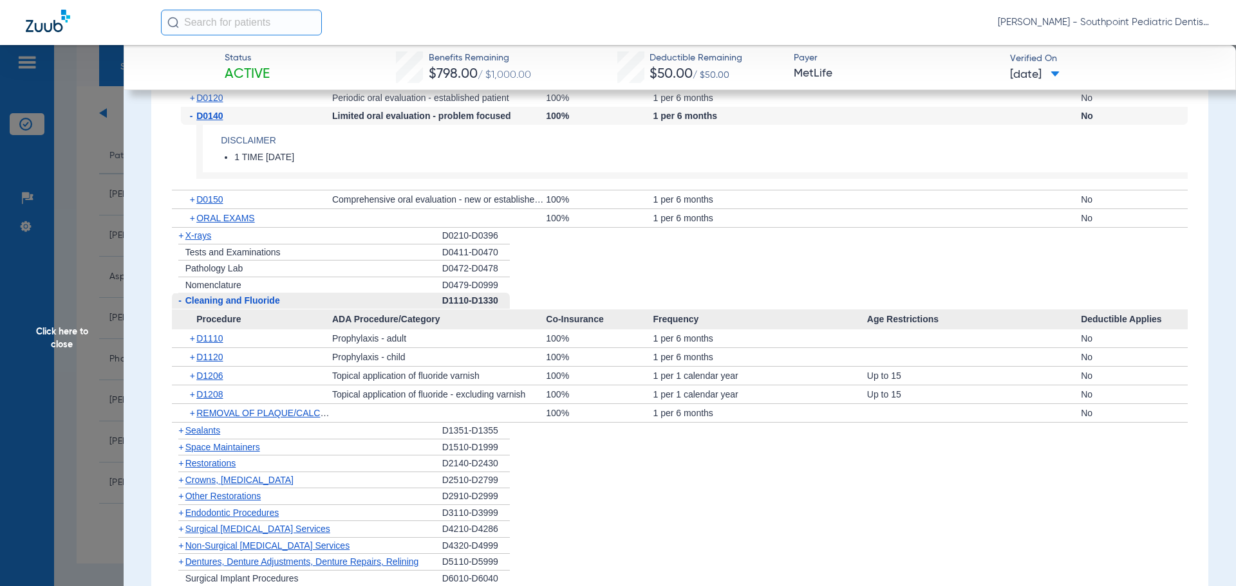
click at [290, 442] on div "+ Space Maintainers" at bounding box center [307, 448] width 270 height 17
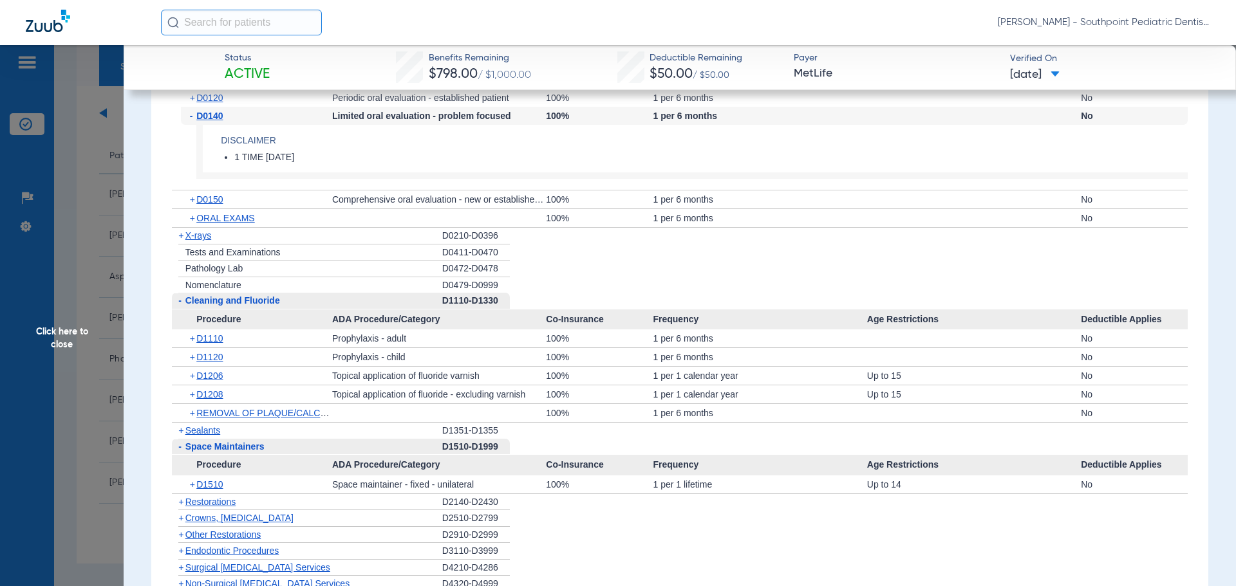
click at [292, 427] on div "+ Sealants" at bounding box center [307, 431] width 270 height 16
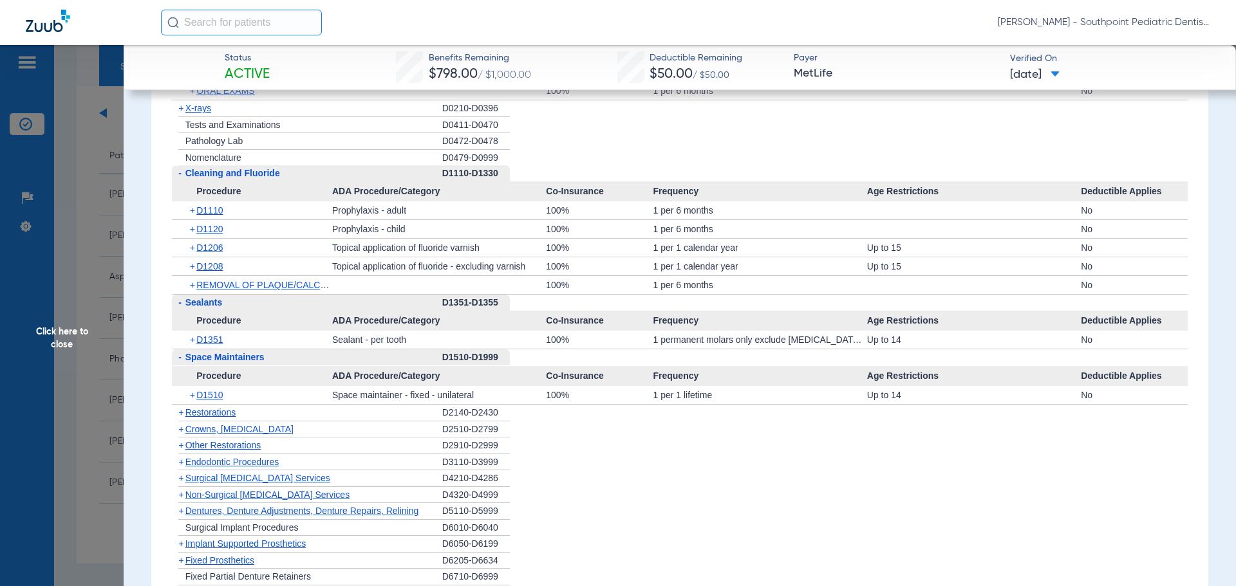
scroll to position [1738, 0]
click at [320, 410] on div "+ Restorations" at bounding box center [307, 412] width 270 height 17
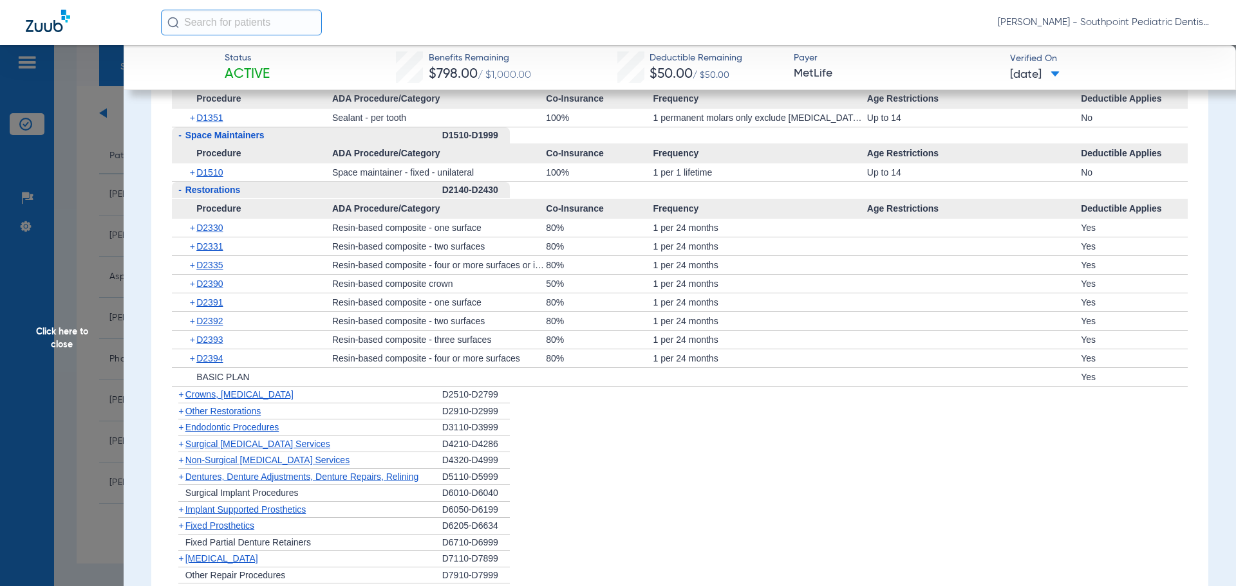
scroll to position [1995, 0]
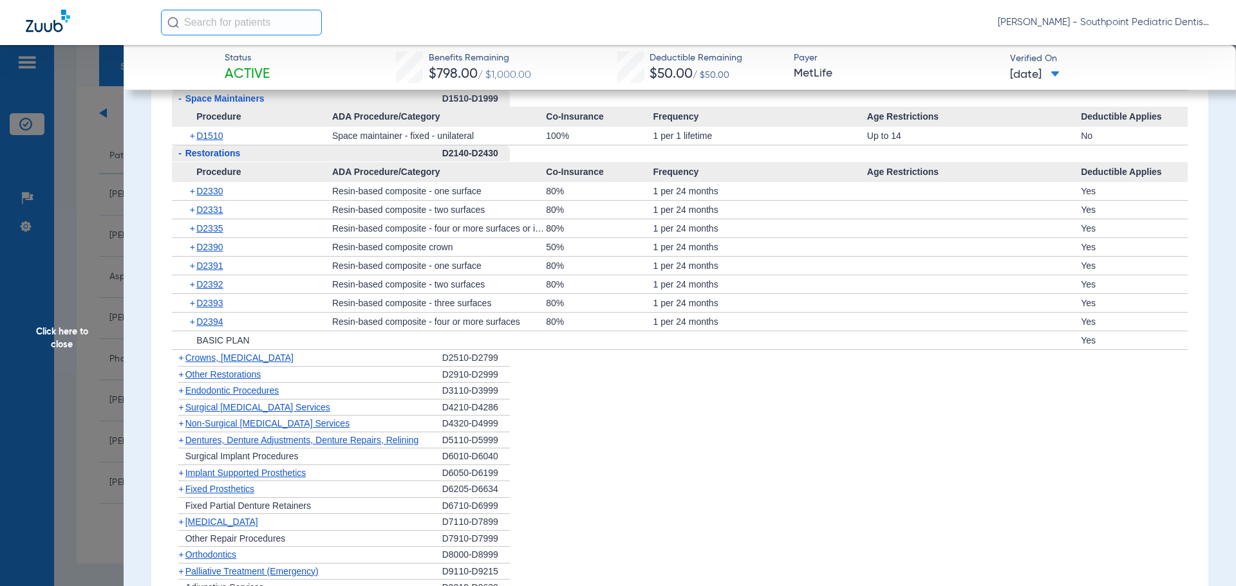
click at [281, 158] on div "- Restorations" at bounding box center [307, 153] width 270 height 17
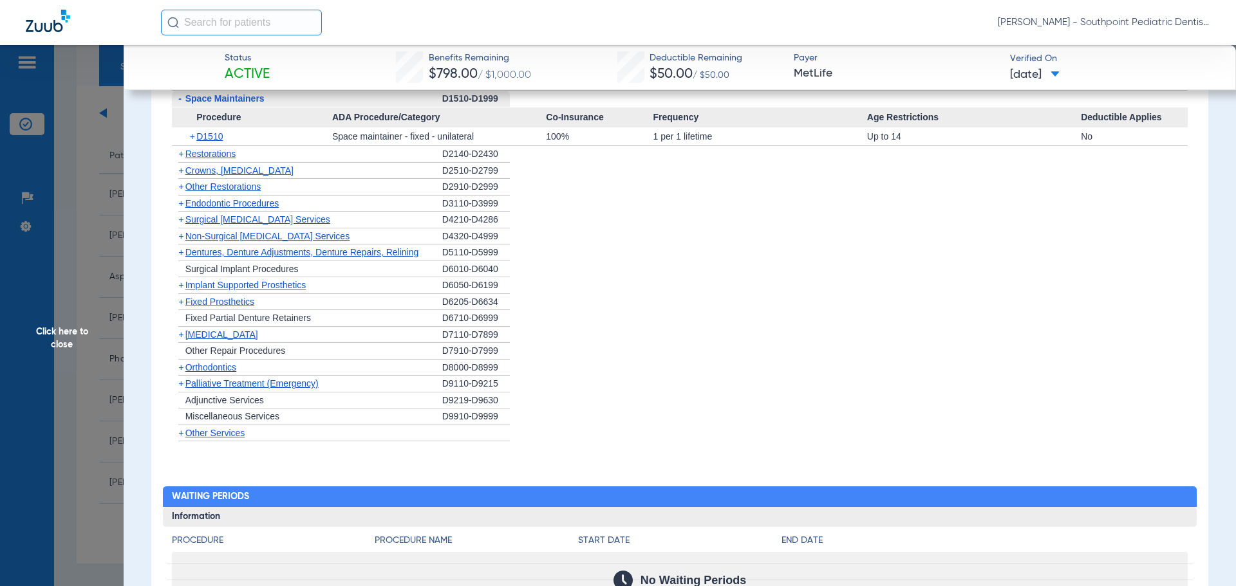
click at [295, 183] on div "+ Other Restorations" at bounding box center [307, 187] width 270 height 17
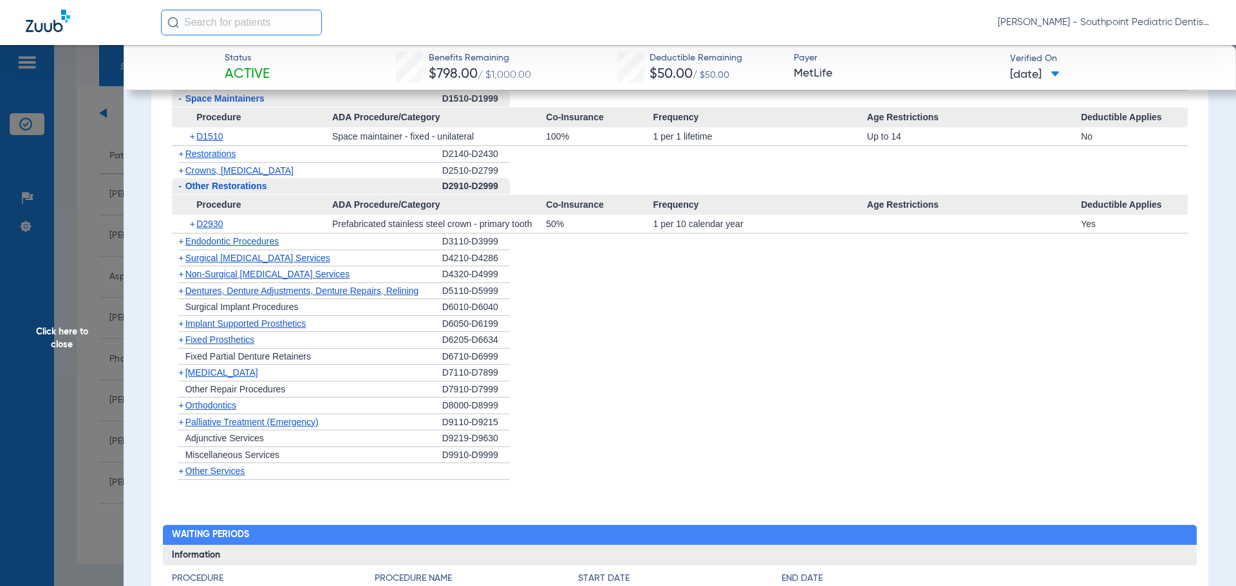
click at [331, 248] on div "+ Endodontic Procedures" at bounding box center [307, 242] width 270 height 17
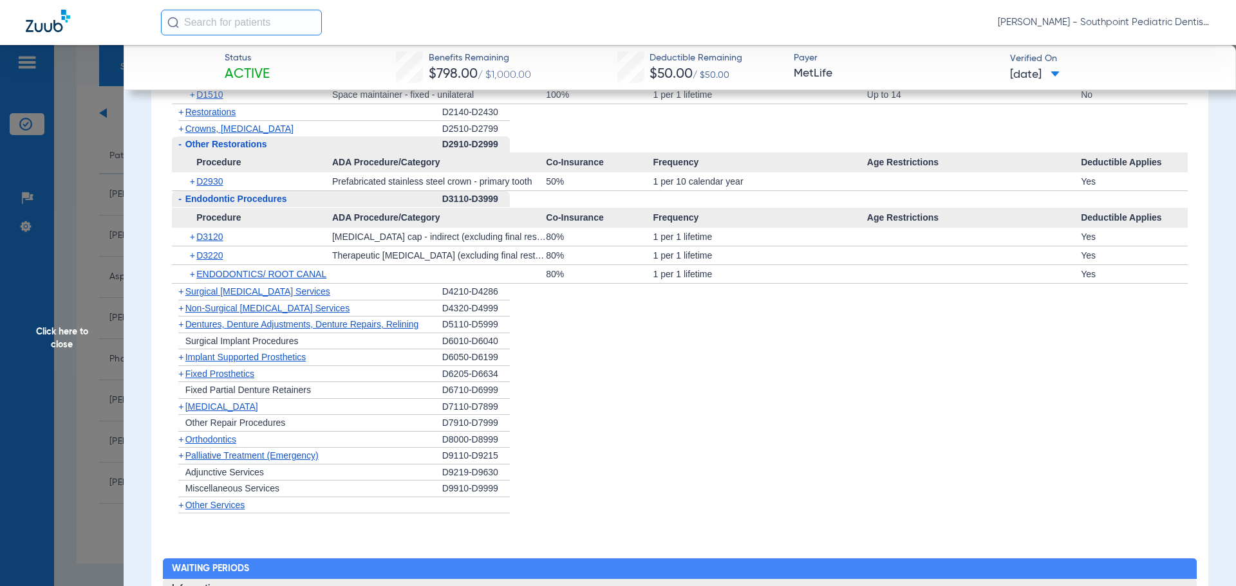
scroll to position [2060, 0]
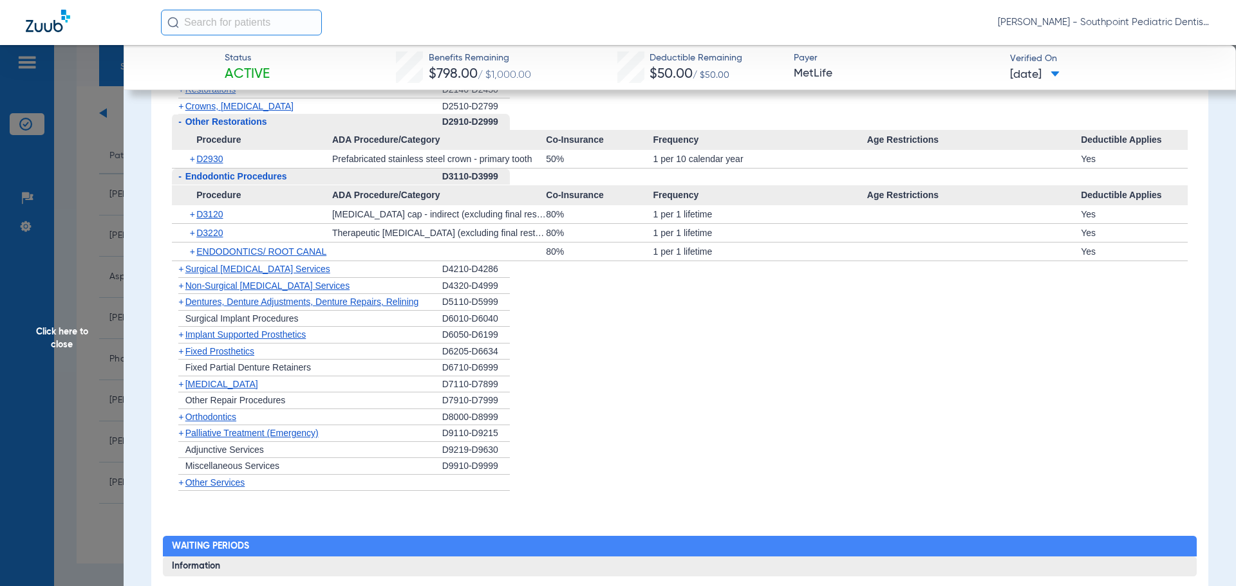
click at [290, 383] on div "+ [MEDICAL_DATA]" at bounding box center [307, 385] width 270 height 17
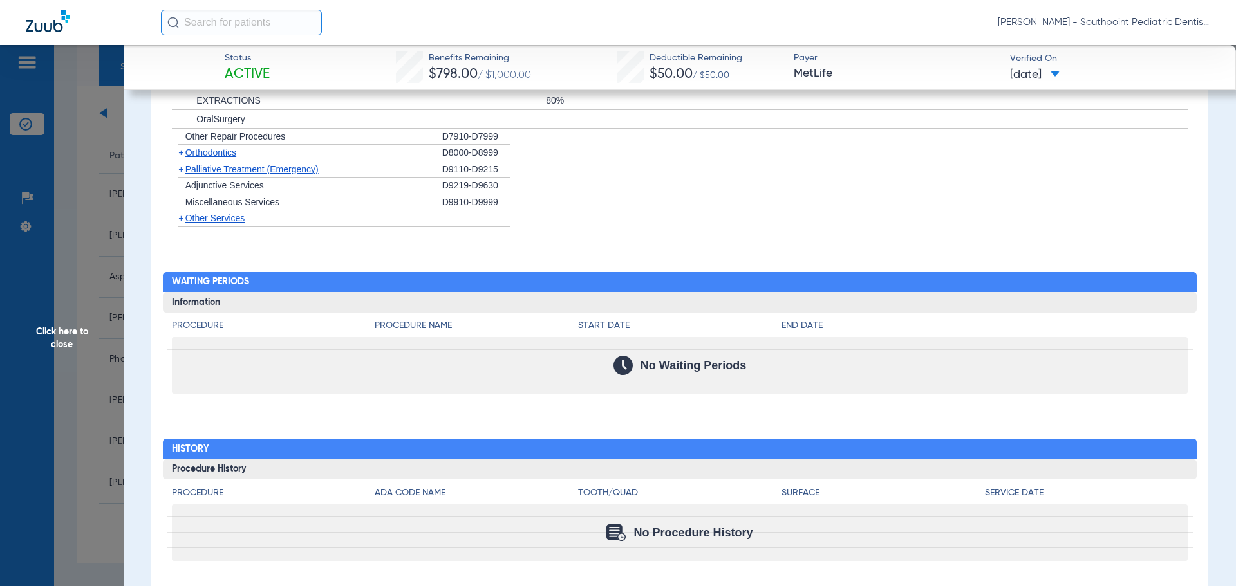
scroll to position [2418, 0]
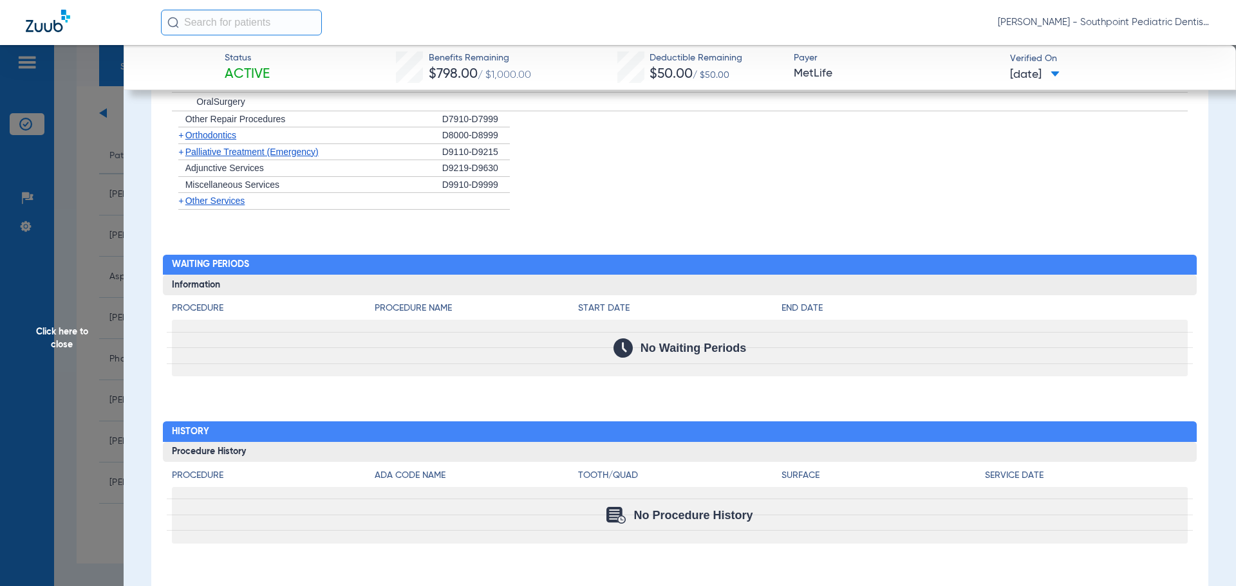
click at [51, 217] on span "Click here to close" at bounding box center [62, 338] width 124 height 586
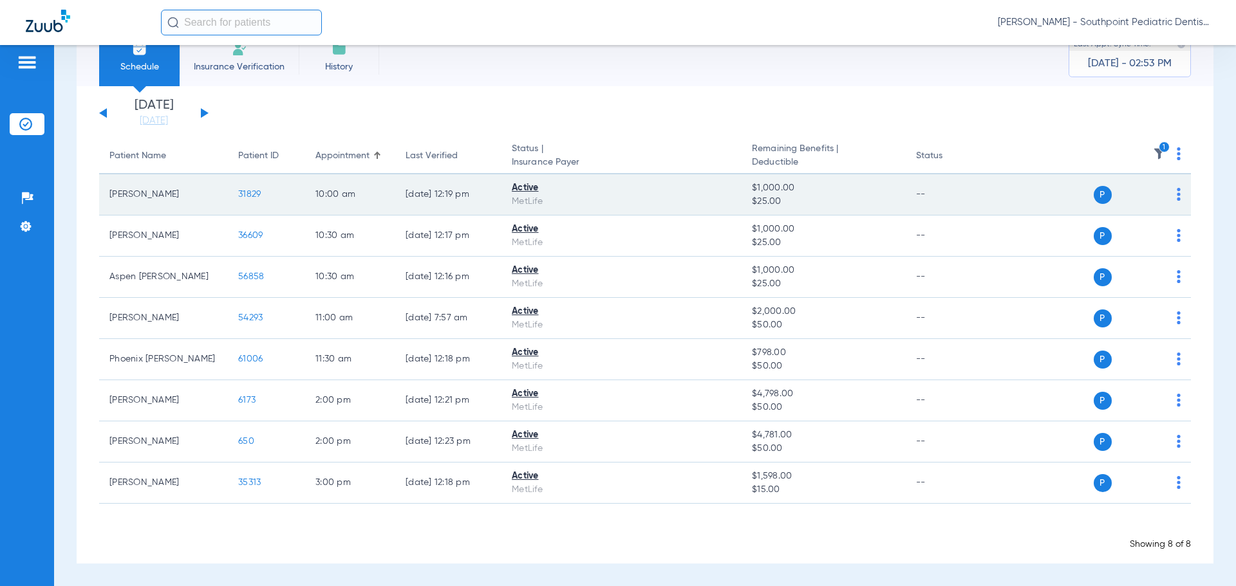
click at [247, 194] on span "31829" at bounding box center [249, 194] width 23 height 9
click at [248, 192] on span "31829" at bounding box center [249, 194] width 23 height 9
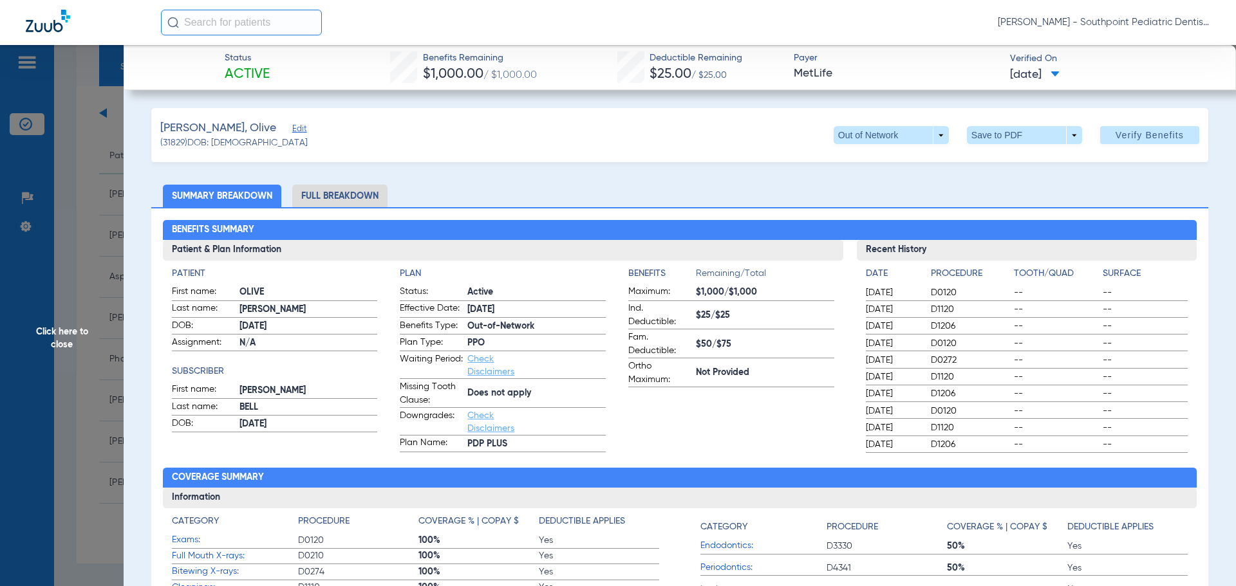
click at [107, 222] on span "Click here to close" at bounding box center [62, 338] width 124 height 586
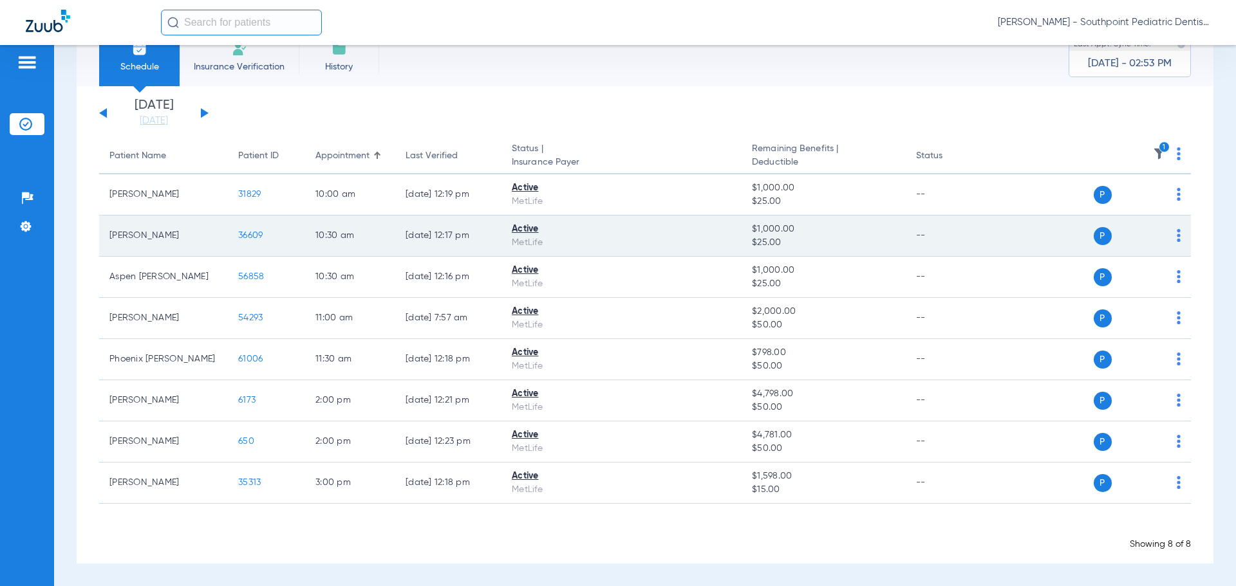
click at [258, 236] on span "36609" at bounding box center [250, 235] width 24 height 9
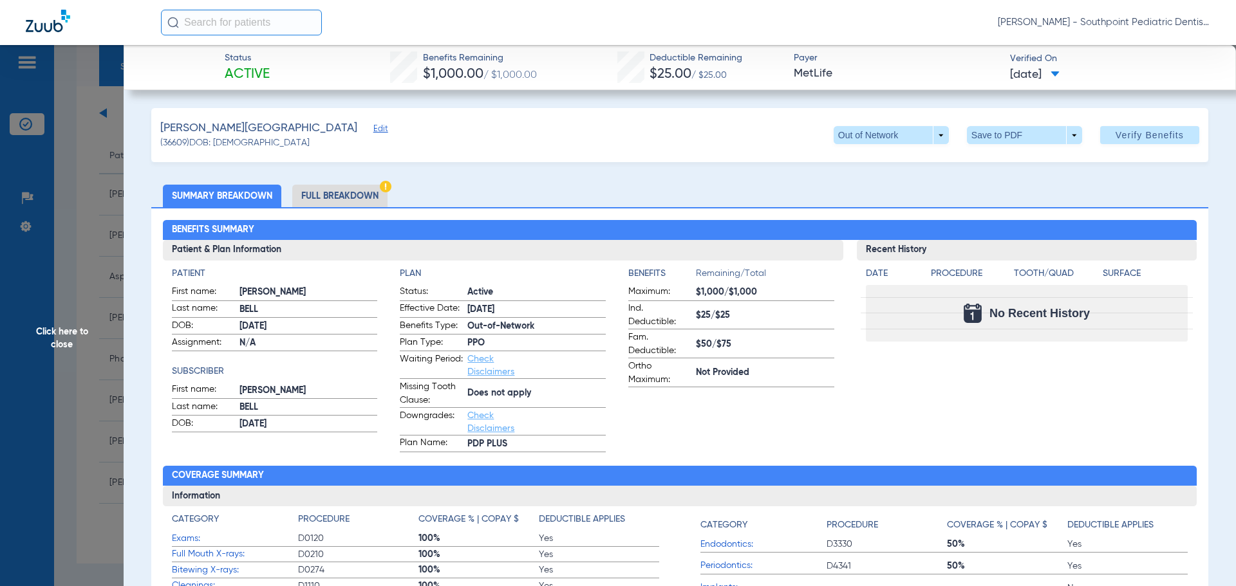
click at [89, 228] on span "Click here to close" at bounding box center [62, 338] width 124 height 586
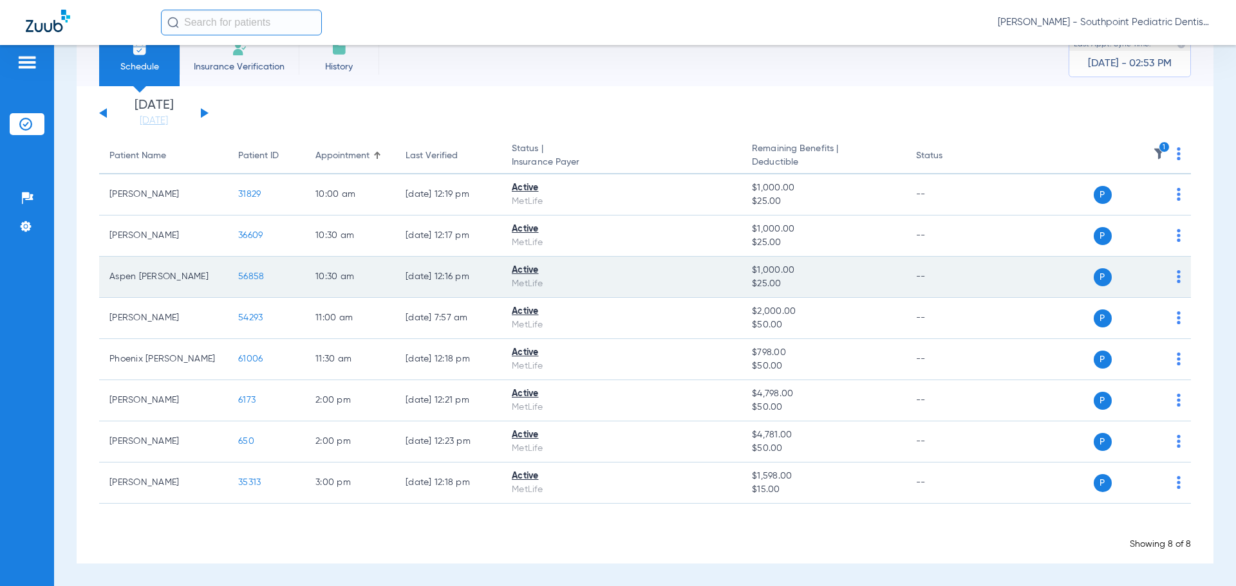
click at [252, 275] on span "56858" at bounding box center [251, 276] width 26 height 9
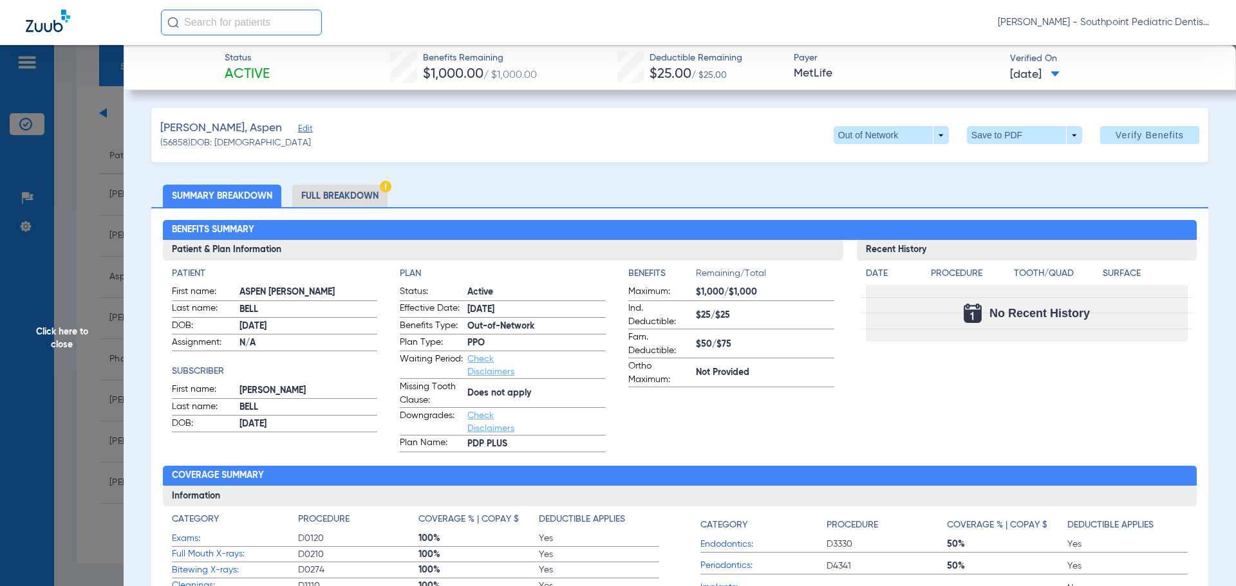
click at [118, 172] on span "Click here to close" at bounding box center [62, 338] width 124 height 586
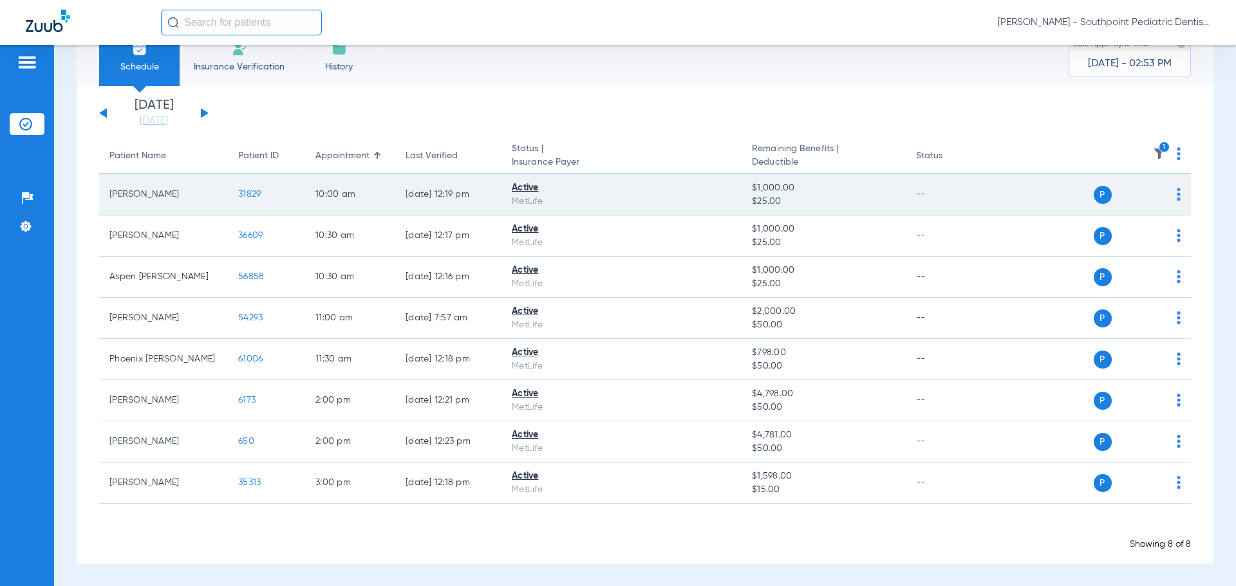
click at [253, 192] on span "31829" at bounding box center [249, 194] width 23 height 9
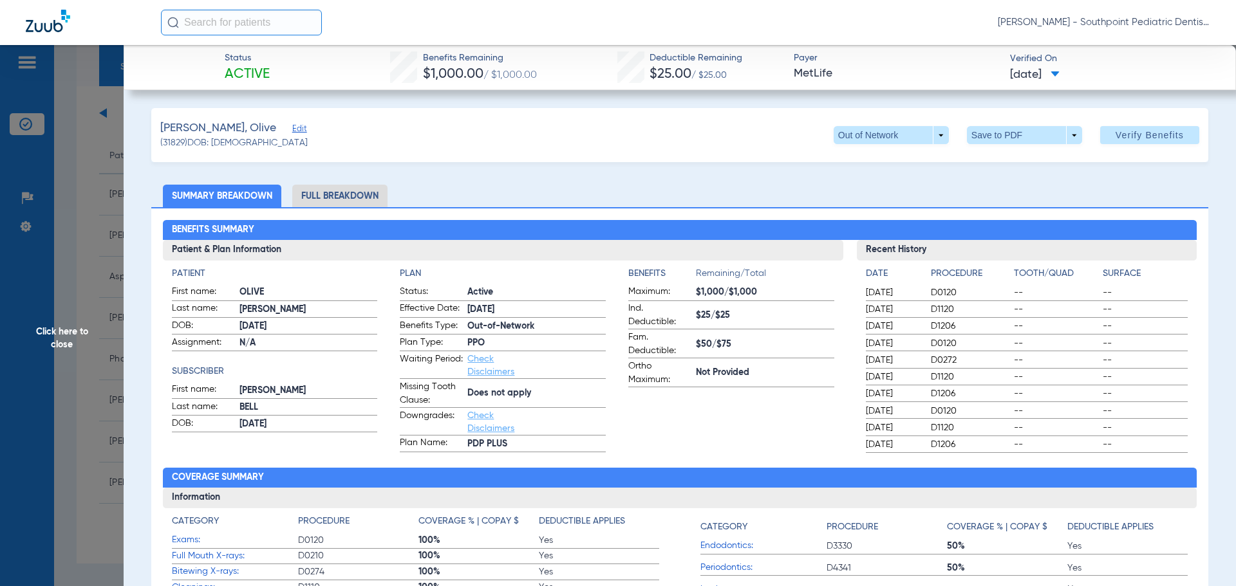
click at [74, 203] on span "Click here to close" at bounding box center [62, 338] width 124 height 586
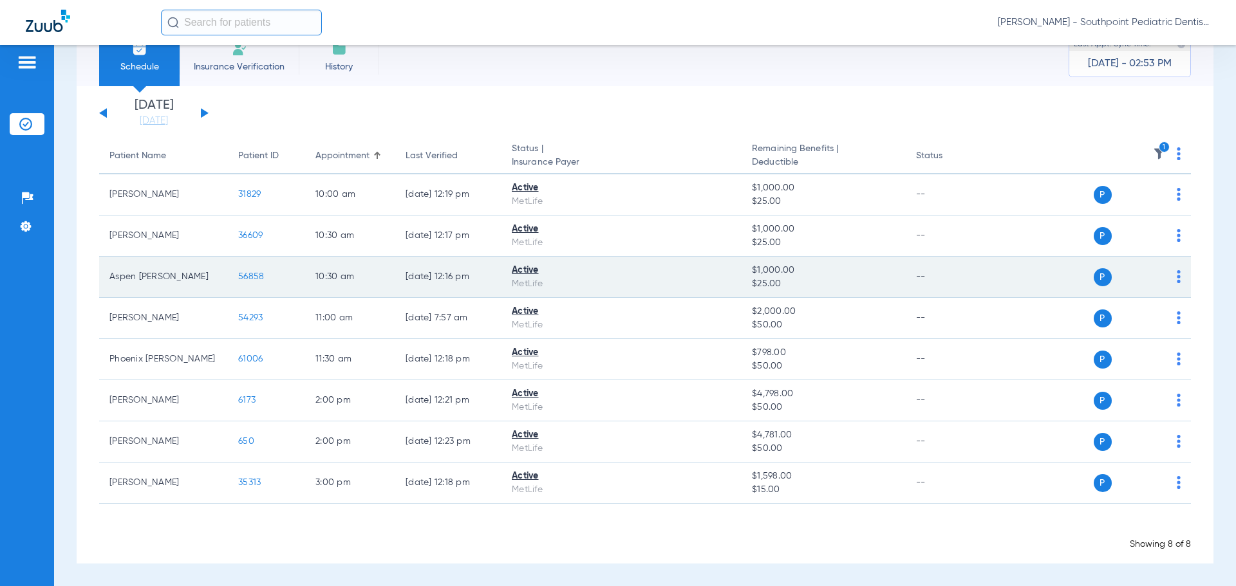
click at [251, 282] on td "56858" at bounding box center [266, 277] width 77 height 41
click at [252, 271] on td "56858" at bounding box center [266, 277] width 77 height 41
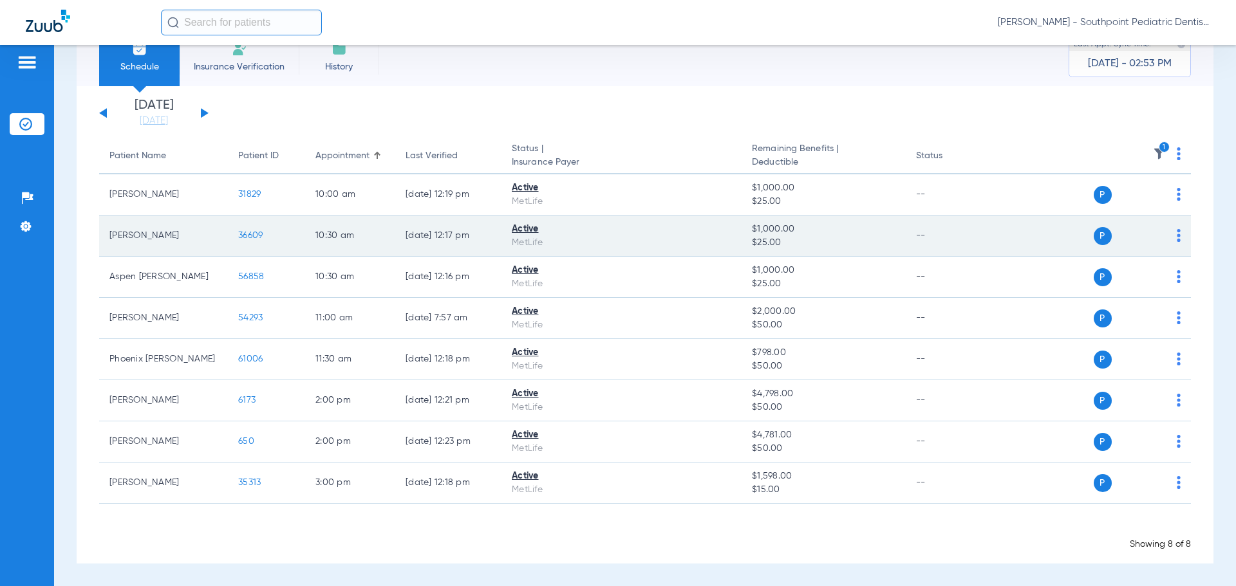
click at [256, 241] on td "36609" at bounding box center [266, 236] width 77 height 41
click at [256, 229] on td "36609" at bounding box center [266, 236] width 77 height 41
click at [256, 232] on span "36609" at bounding box center [250, 235] width 24 height 9
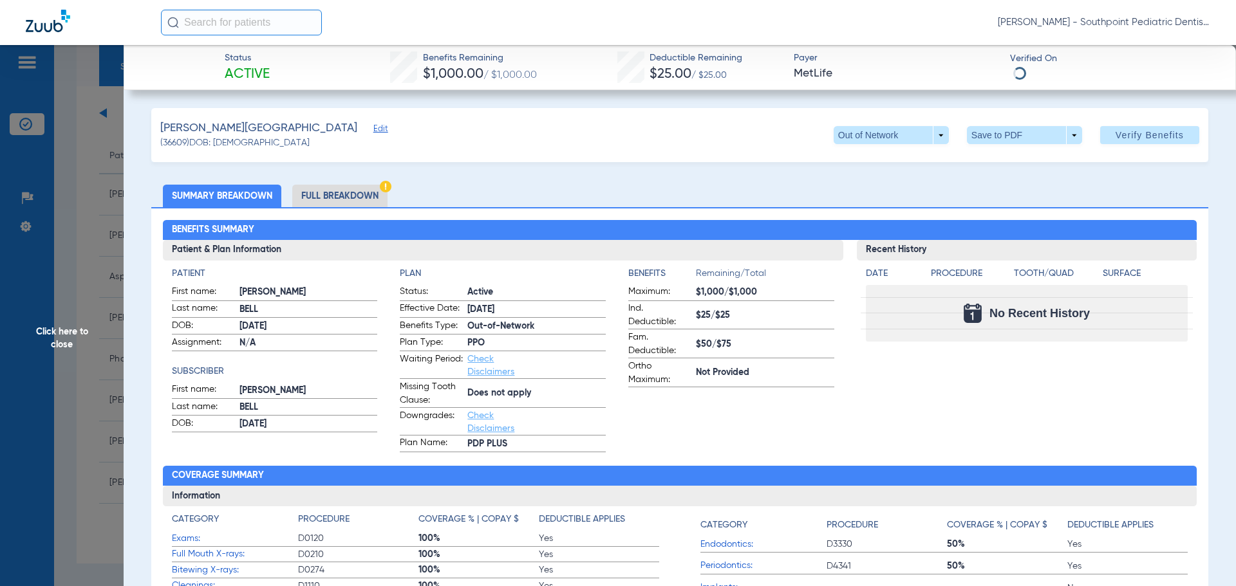
click at [357, 189] on li "Full Breakdown" at bounding box center [339, 196] width 95 height 23
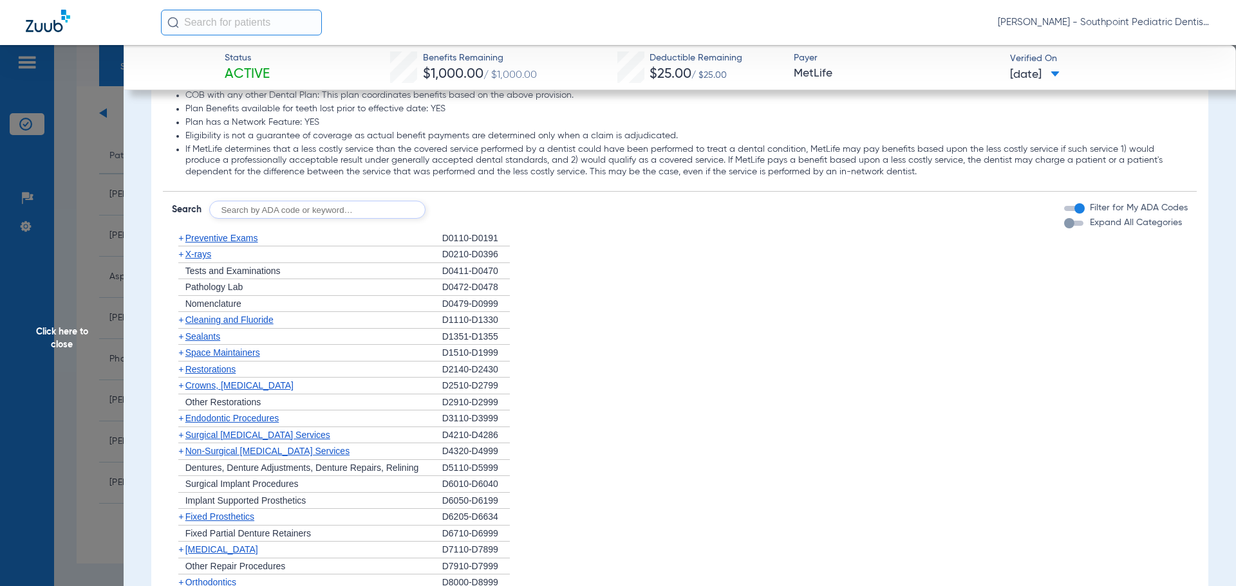
scroll to position [1416, 0]
click at [349, 239] on div "+ Preventive Exams" at bounding box center [307, 238] width 270 height 17
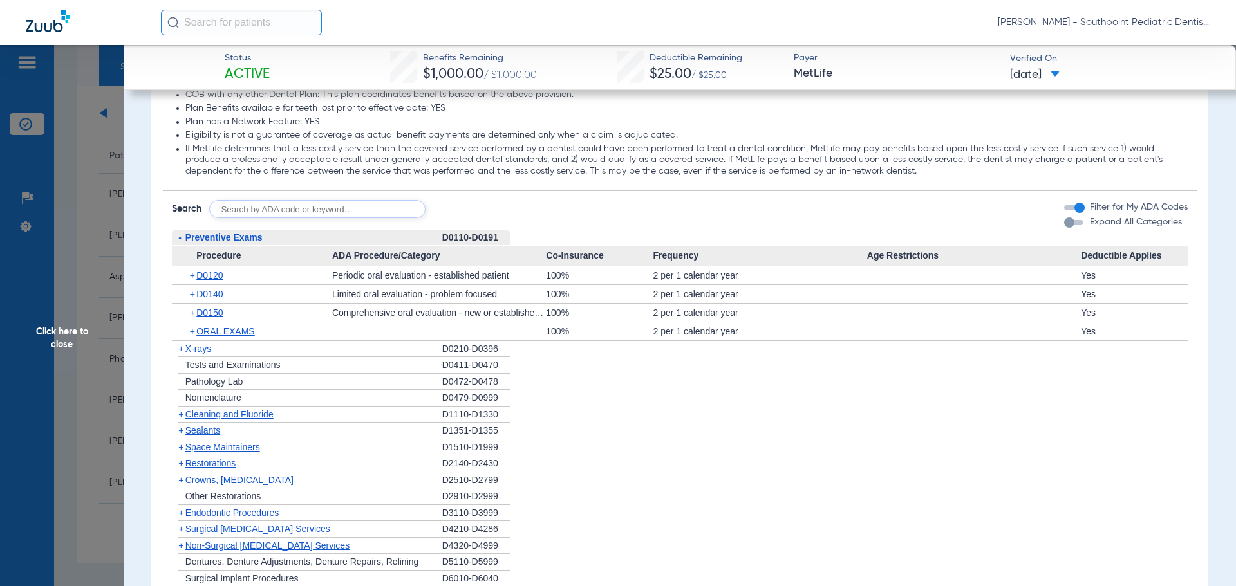
click at [234, 297] on div "+ D0140" at bounding box center [256, 294] width 151 height 18
click at [222, 297] on span "D0140" at bounding box center [209, 294] width 26 height 10
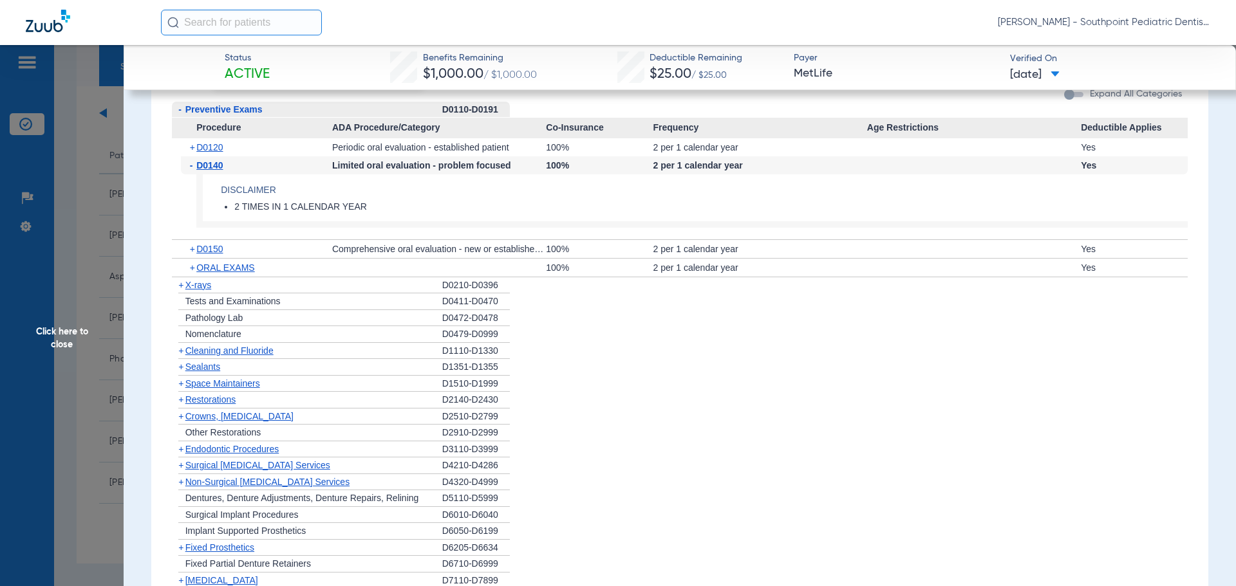
scroll to position [1545, 0]
click at [247, 285] on div "+ X-rays" at bounding box center [307, 285] width 270 height 17
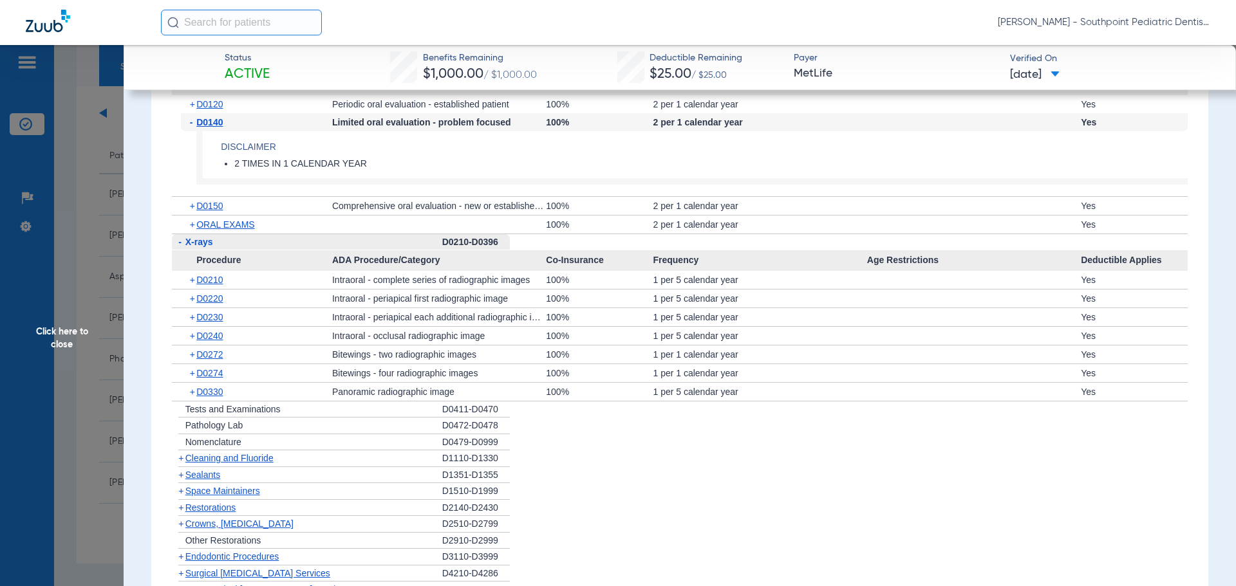
scroll to position [1609, 0]
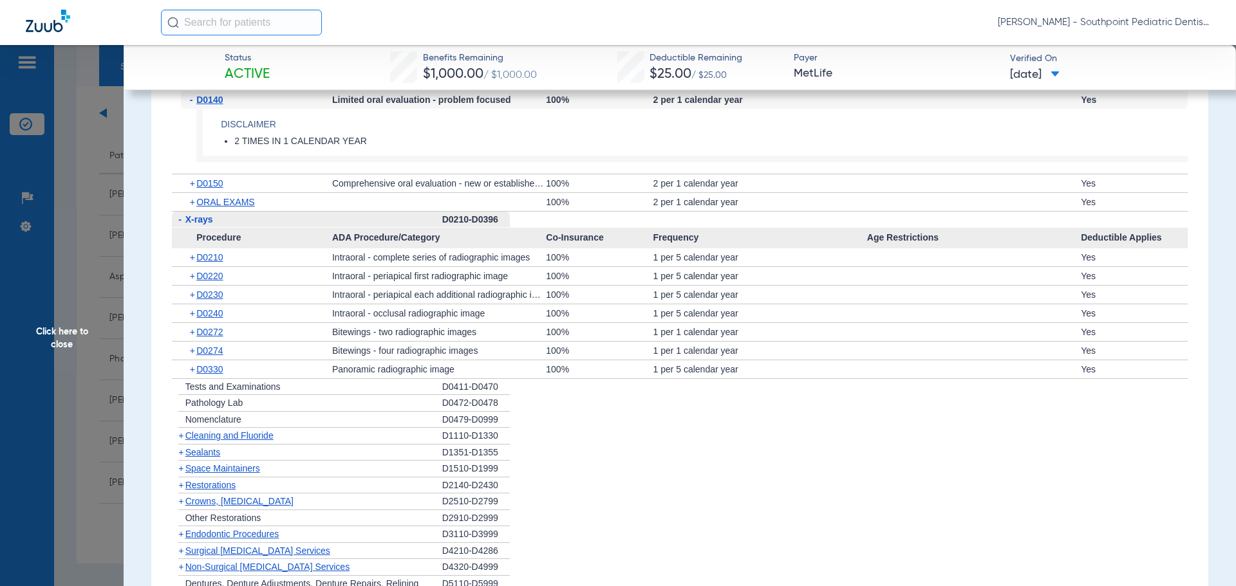
click at [239, 434] on span "Cleaning and Fluoride" at bounding box center [229, 436] width 88 height 10
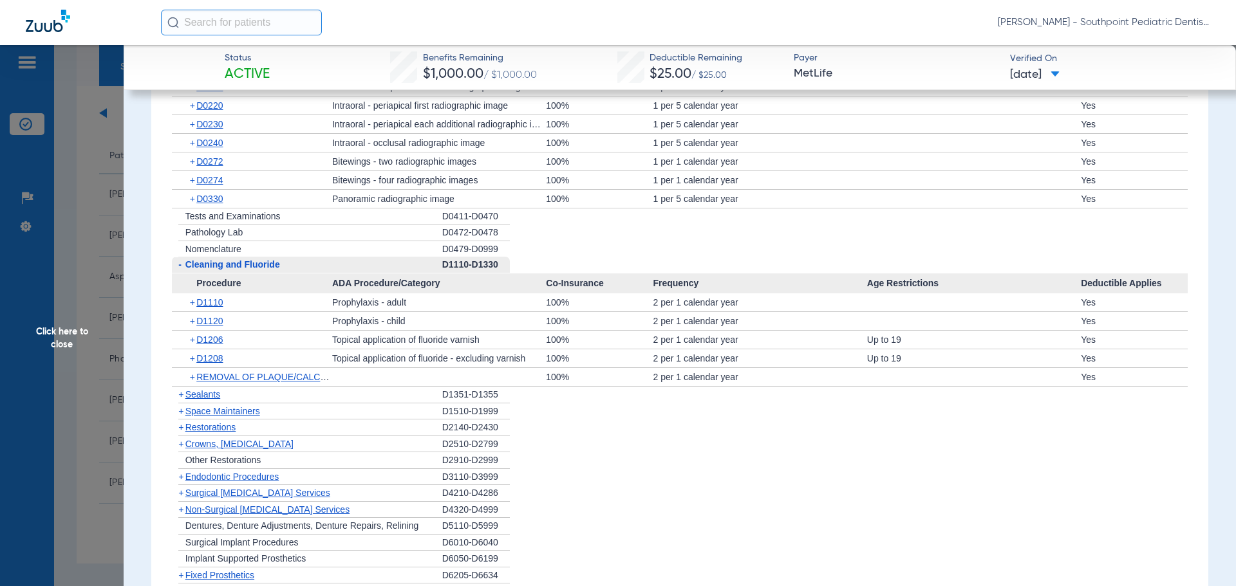
scroll to position [1802, 0]
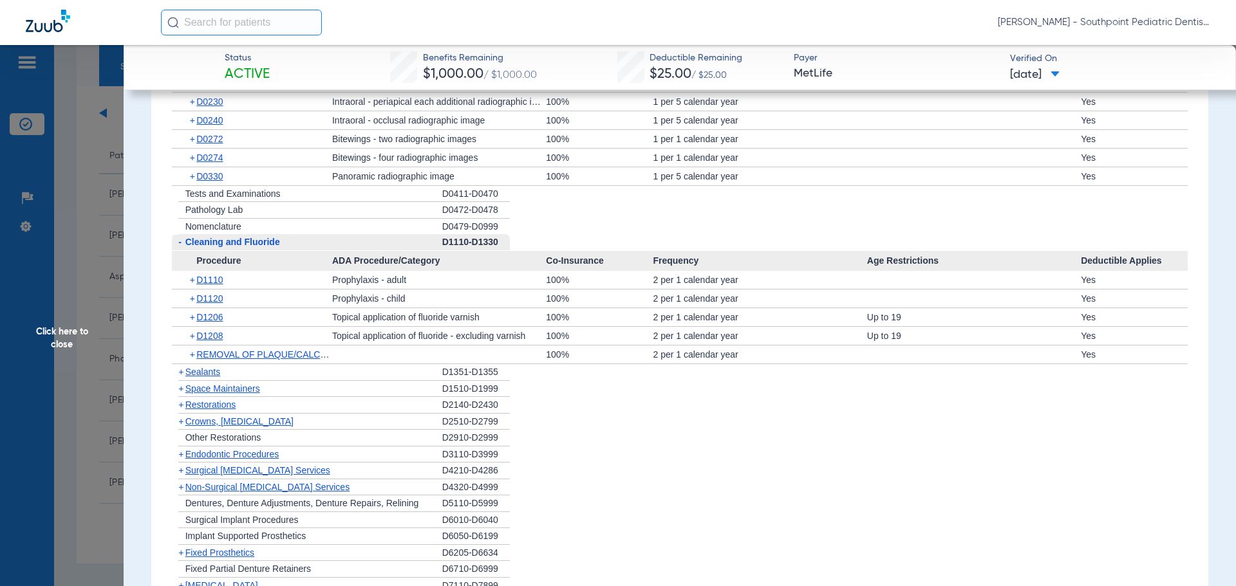
click at [290, 377] on div "+ Sealants" at bounding box center [307, 372] width 270 height 17
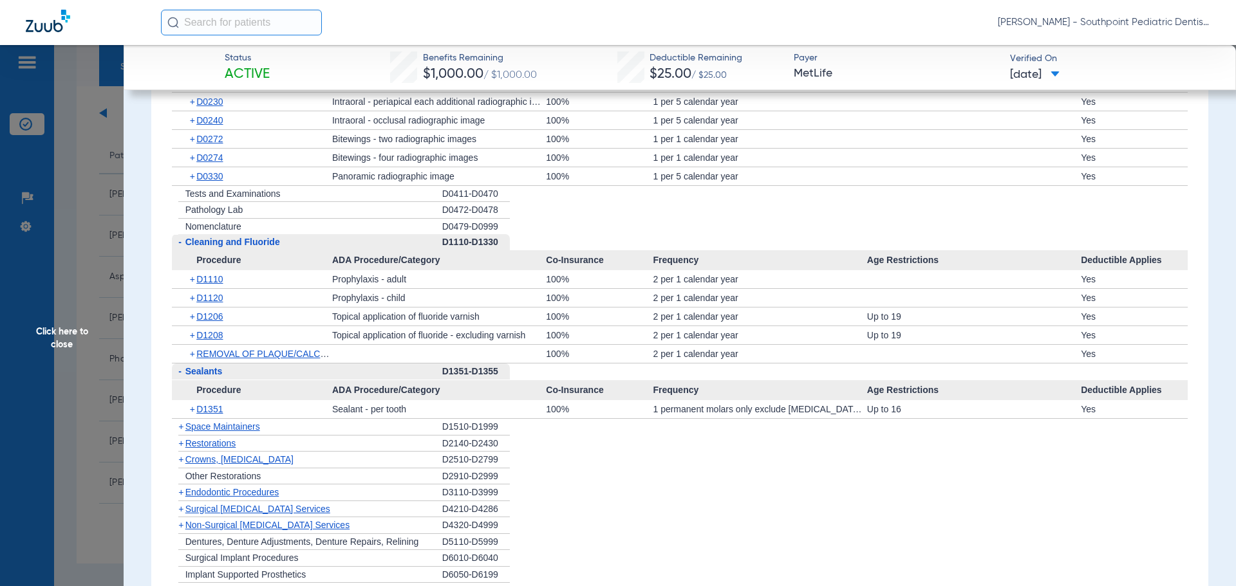
click at [310, 420] on div "+ Space Maintainers" at bounding box center [307, 427] width 270 height 17
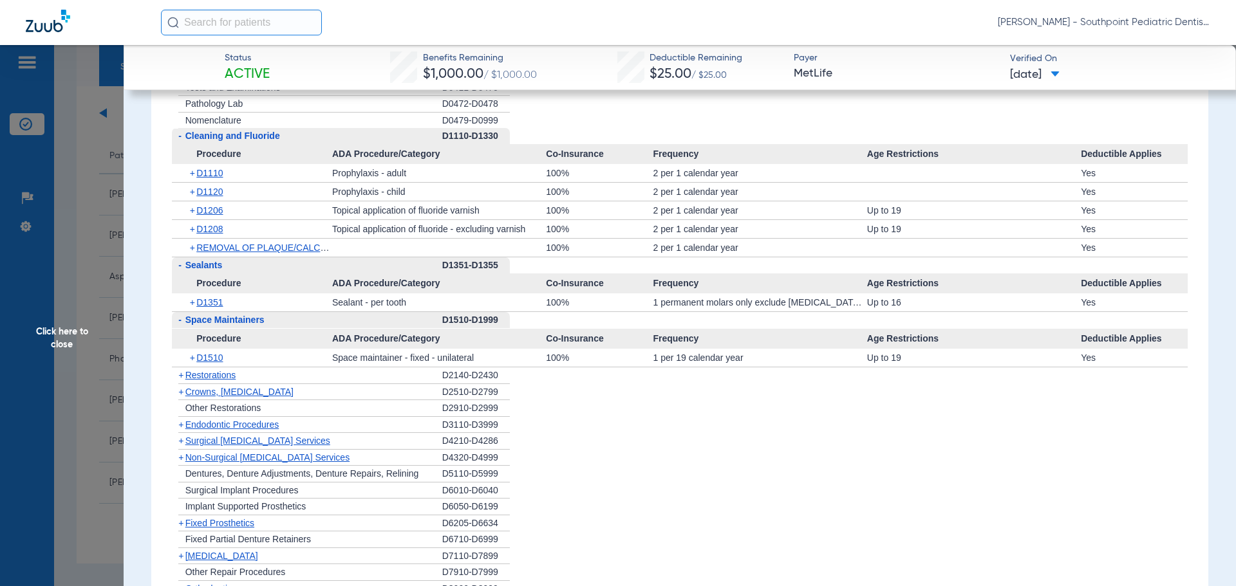
scroll to position [1931, 0]
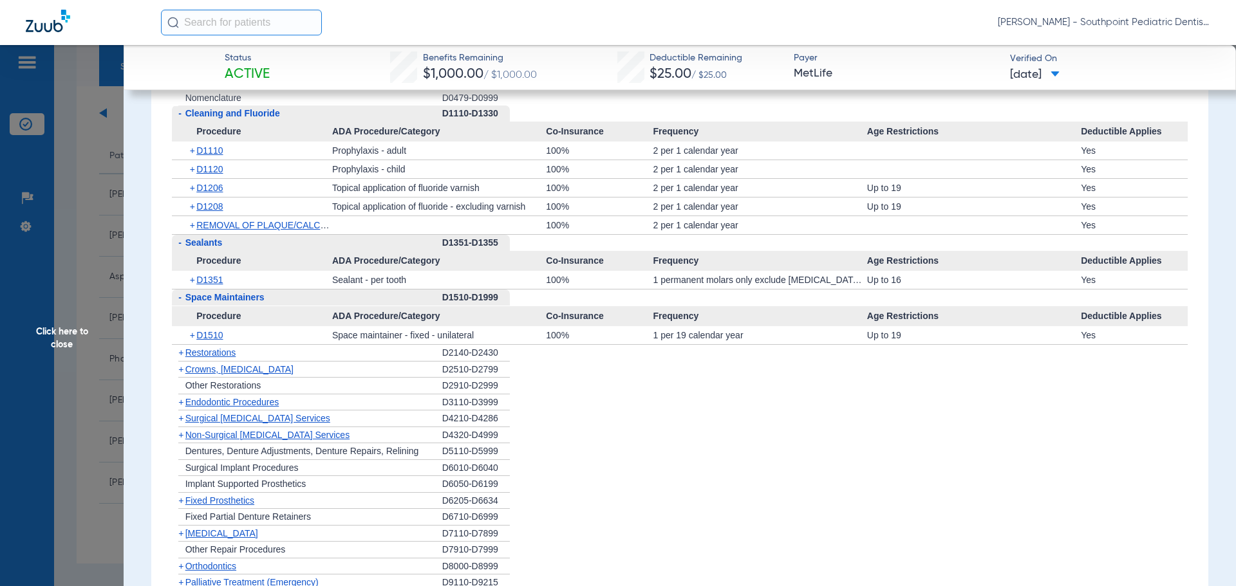
click at [314, 404] on div "+ Endodontic Procedures" at bounding box center [307, 403] width 270 height 17
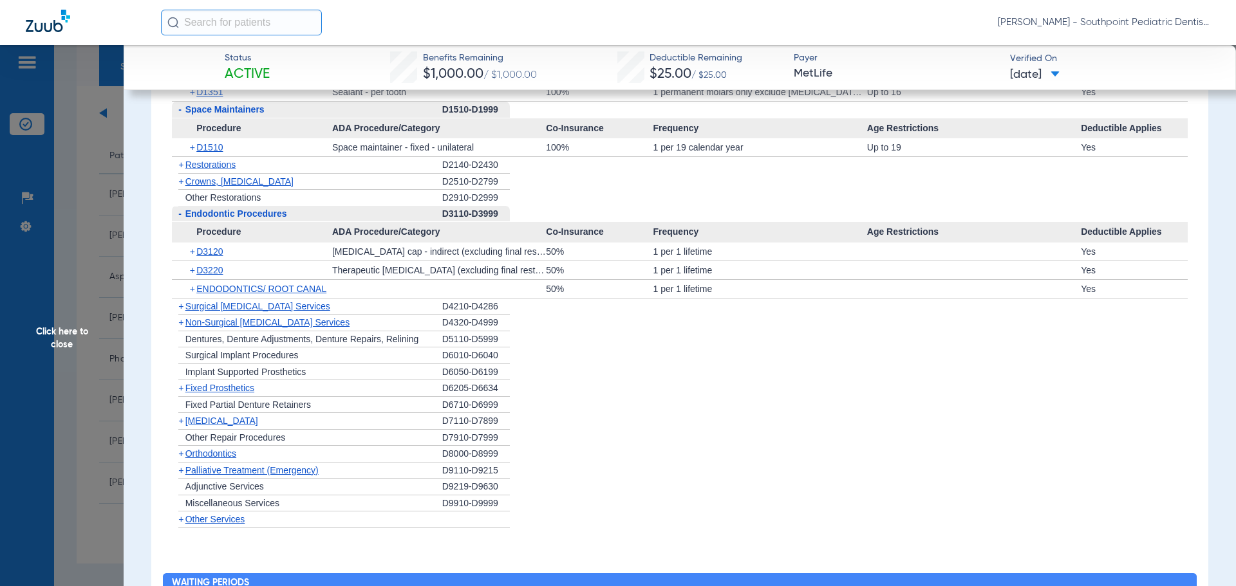
scroll to position [2124, 0]
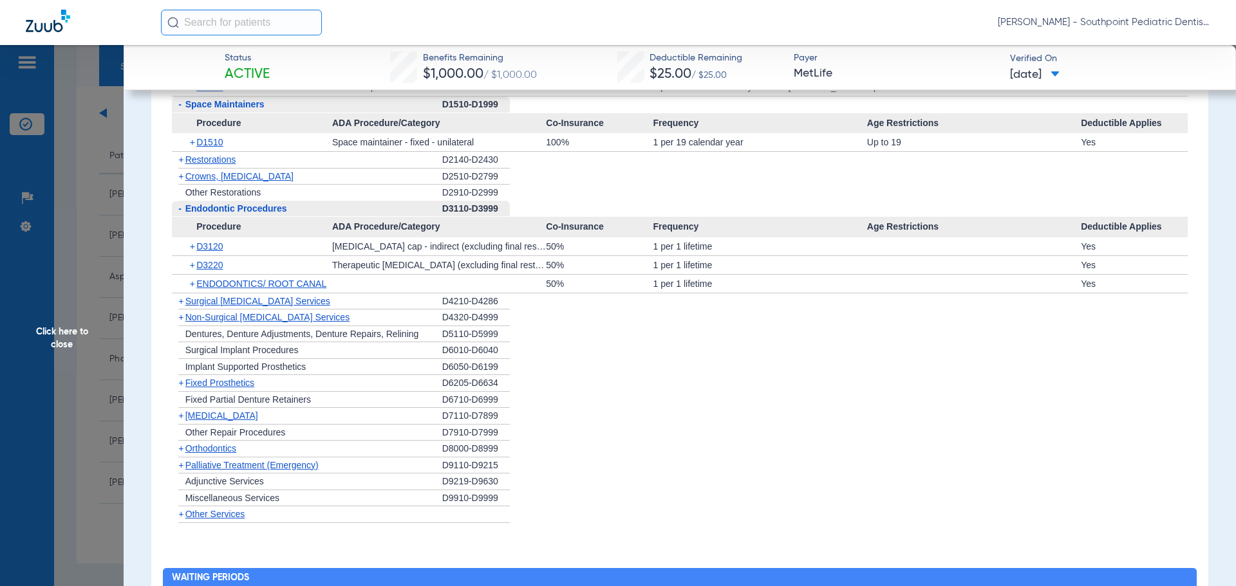
click at [339, 423] on div "+ [MEDICAL_DATA]" at bounding box center [307, 416] width 270 height 17
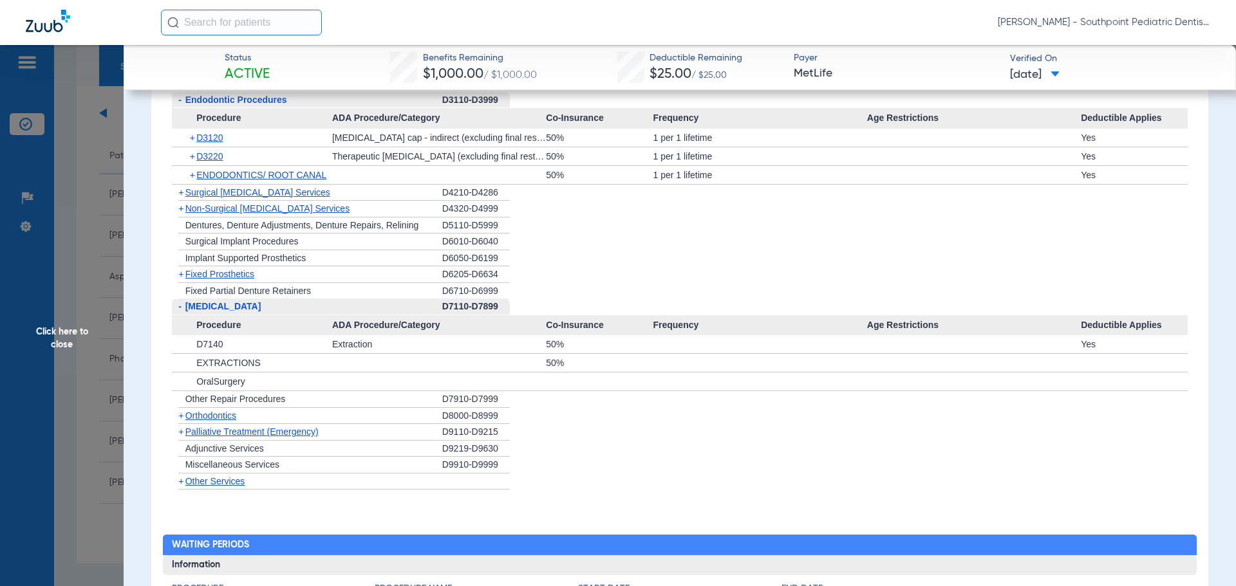
scroll to position [2253, 0]
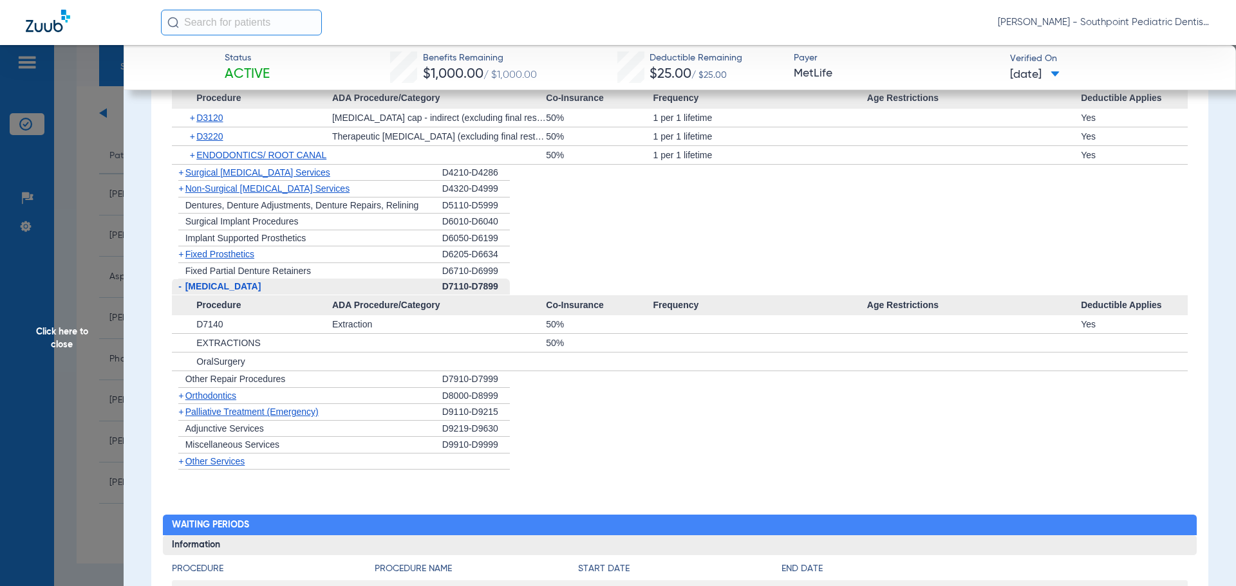
click at [77, 177] on span "Click here to close" at bounding box center [62, 338] width 124 height 586
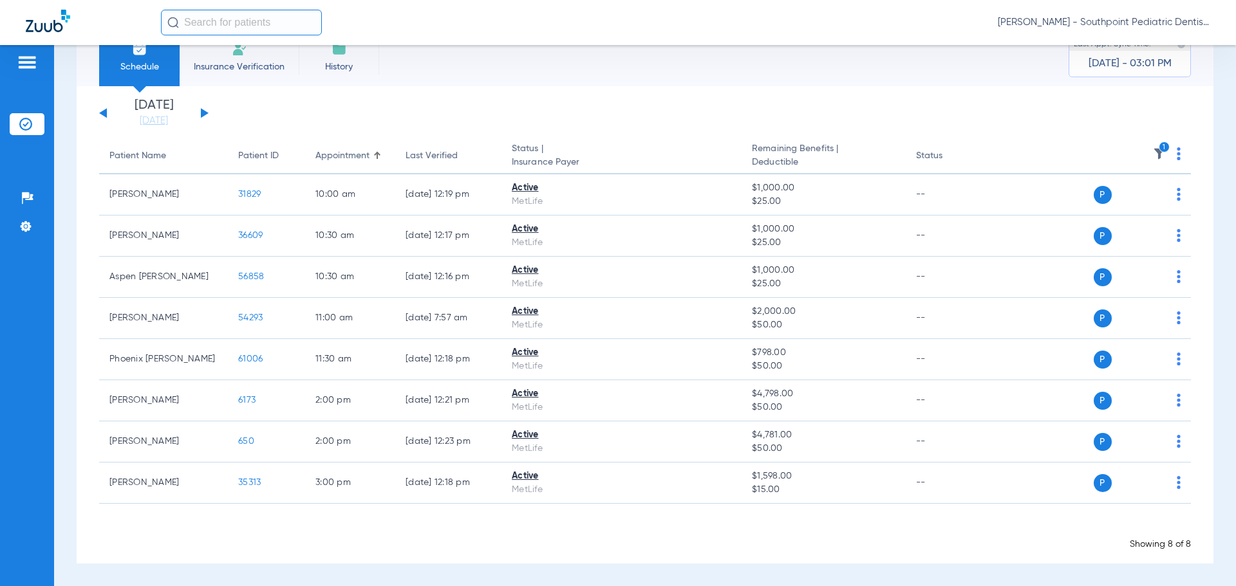
click at [1158, 147] on icon "1" at bounding box center [1164, 148] width 12 height 12
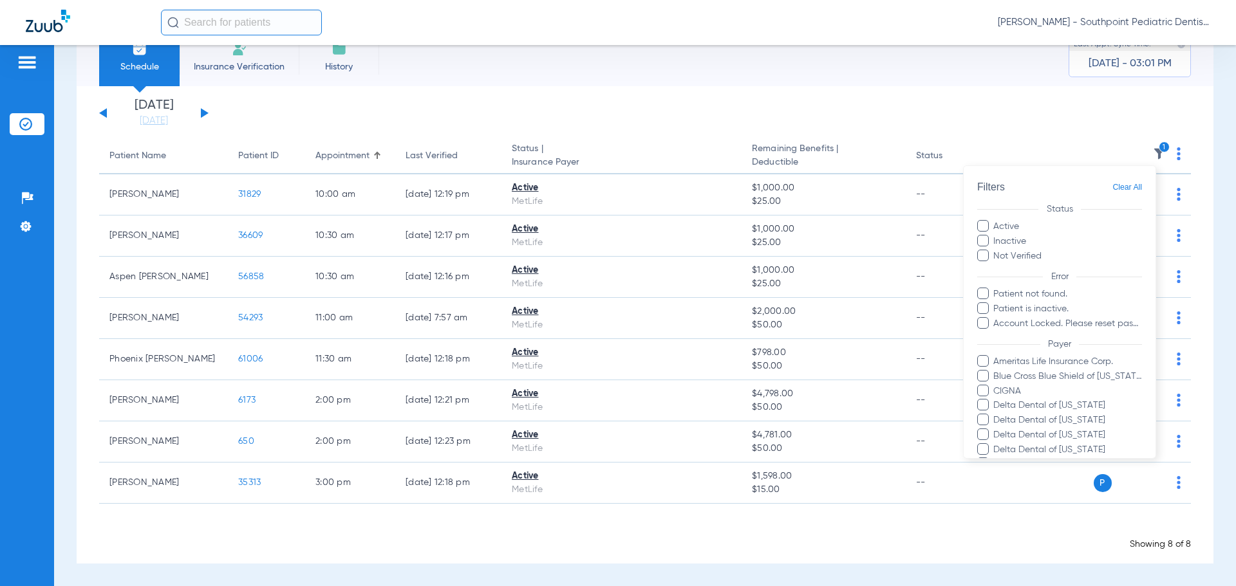
scroll to position [182, 0]
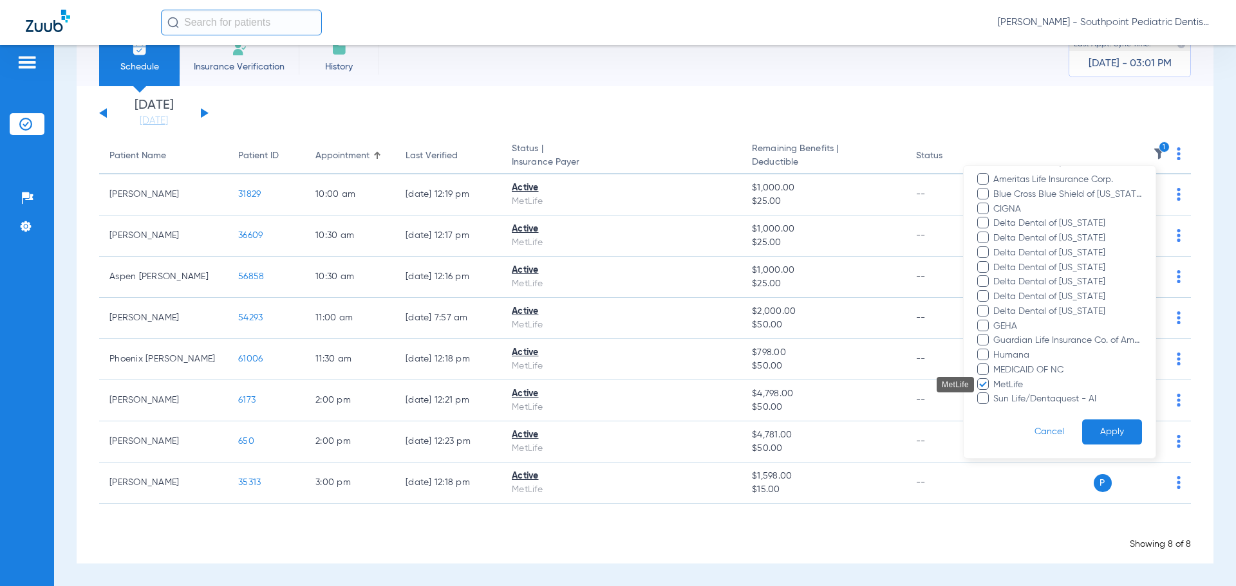
click at [1015, 385] on span "MetLife" at bounding box center [1066, 385] width 149 height 14
click at [995, 394] on input "MetLife" at bounding box center [995, 394] width 0 height 0
click at [1028, 192] on span "Blue Cross Blue Shield of [US_STATE]" at bounding box center [1066, 195] width 149 height 14
click at [995, 203] on input "Blue Cross Blue Shield of [US_STATE]" at bounding box center [995, 203] width 0 height 0
click at [1119, 433] on button "Apply" at bounding box center [1112, 432] width 60 height 25
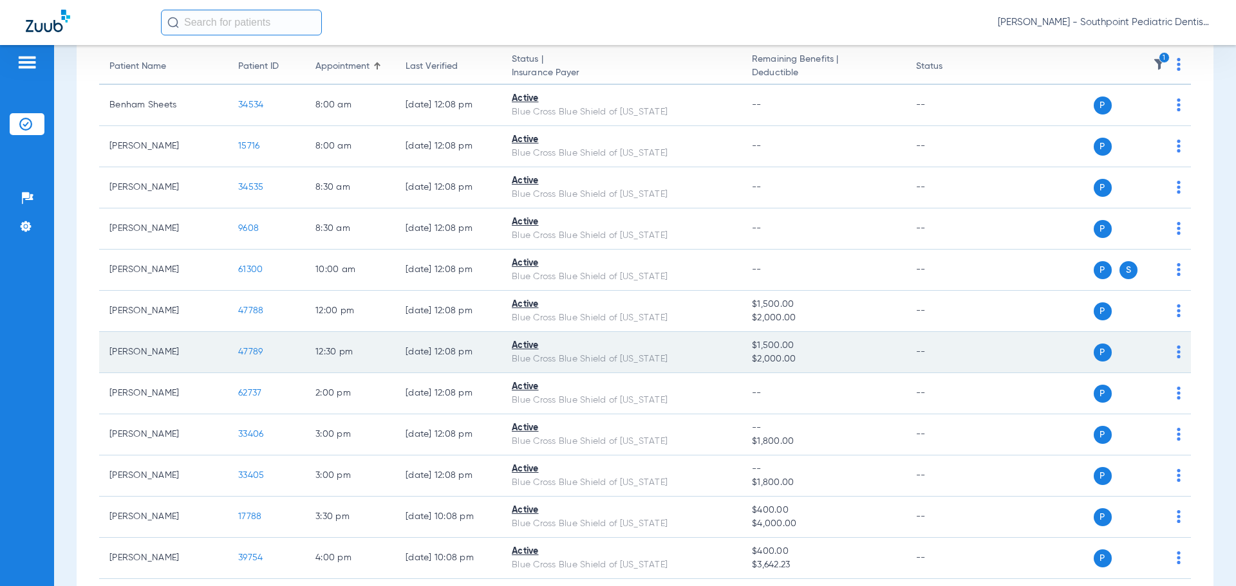
scroll to position [193, 0]
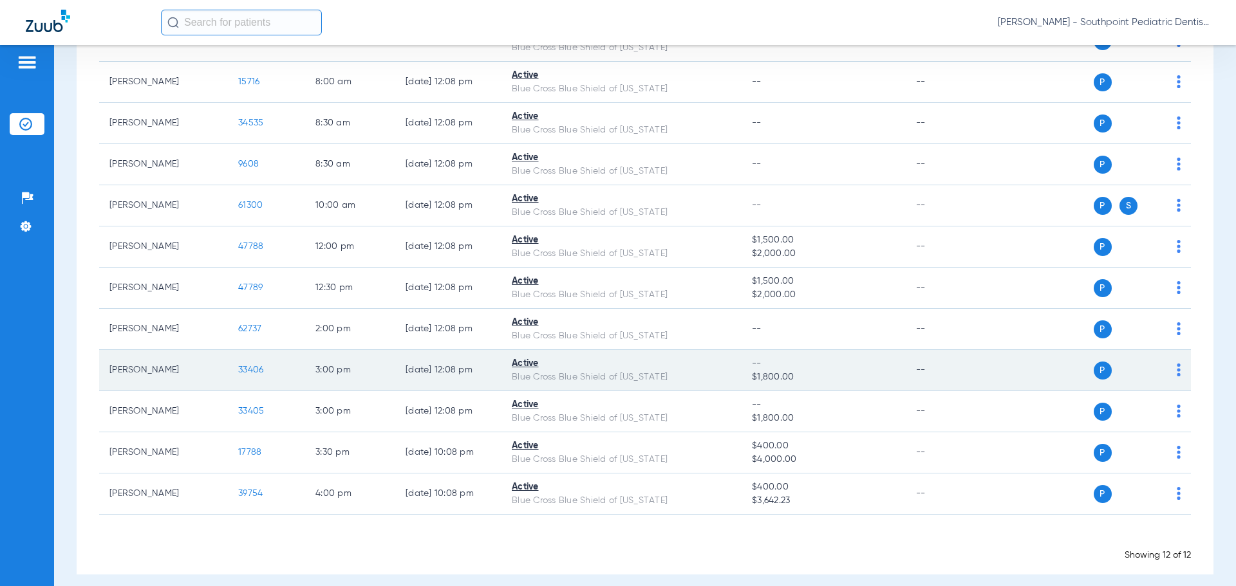
click at [261, 372] on span "33406" at bounding box center [250, 370] width 25 height 9
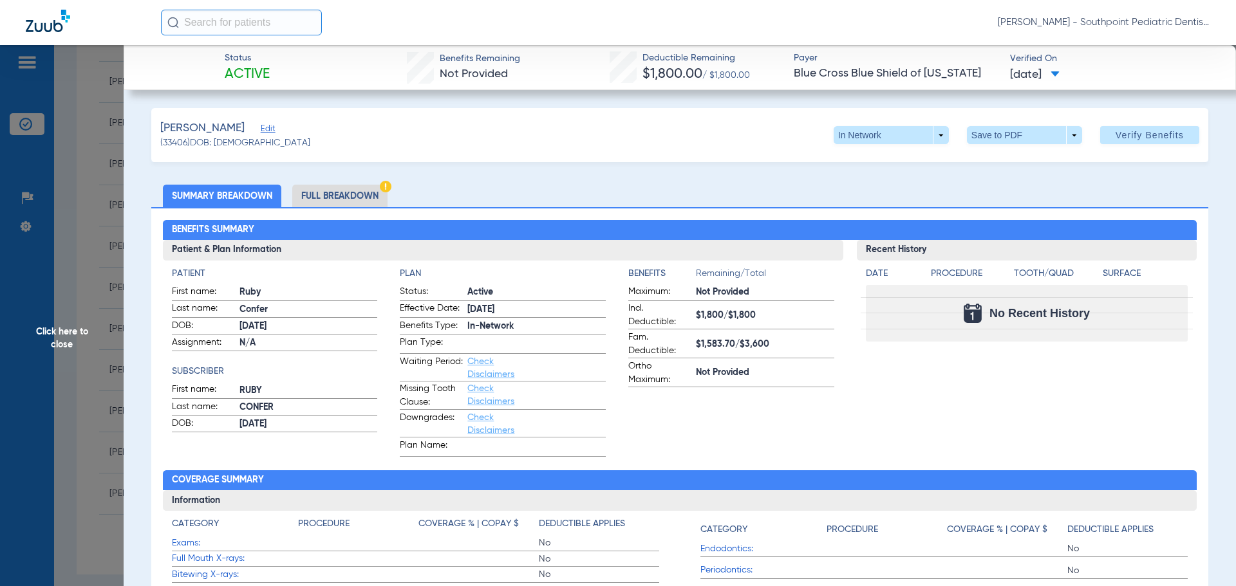
click at [322, 195] on li "Full Breakdown" at bounding box center [339, 196] width 95 height 23
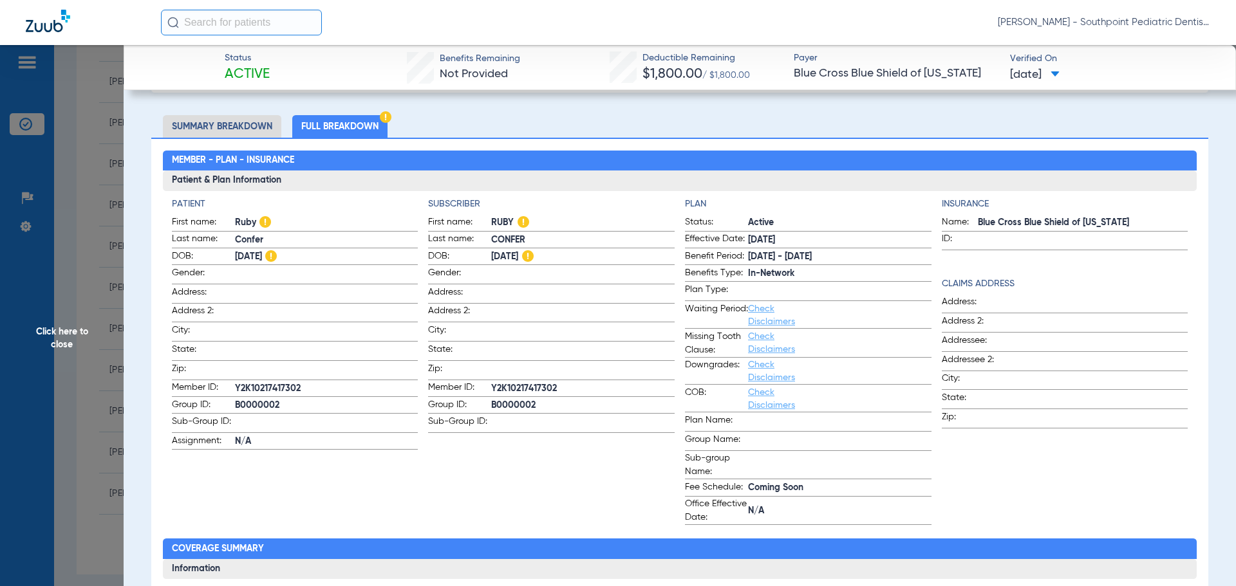
scroll to position [64, 0]
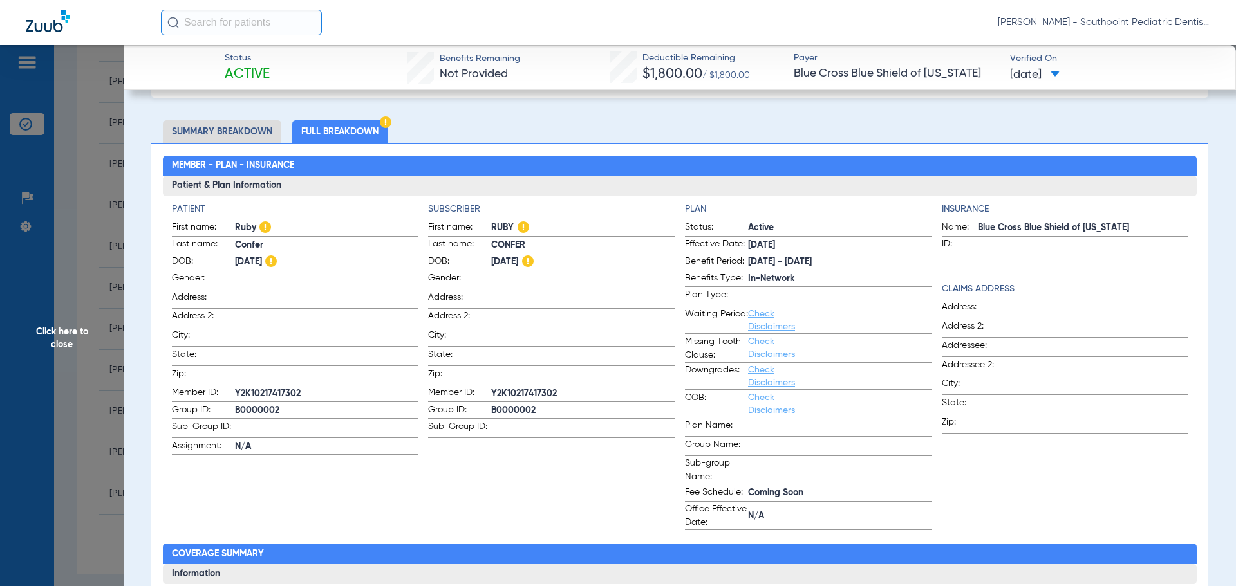
click at [47, 234] on span "Click here to close" at bounding box center [62, 338] width 124 height 586
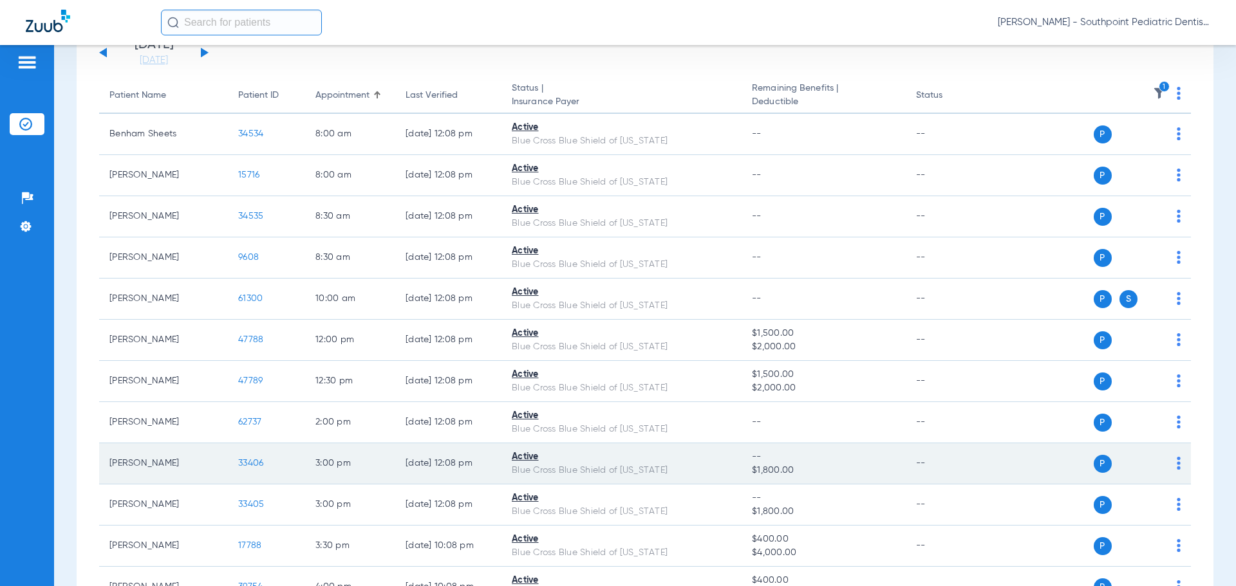
scroll to position [140, 0]
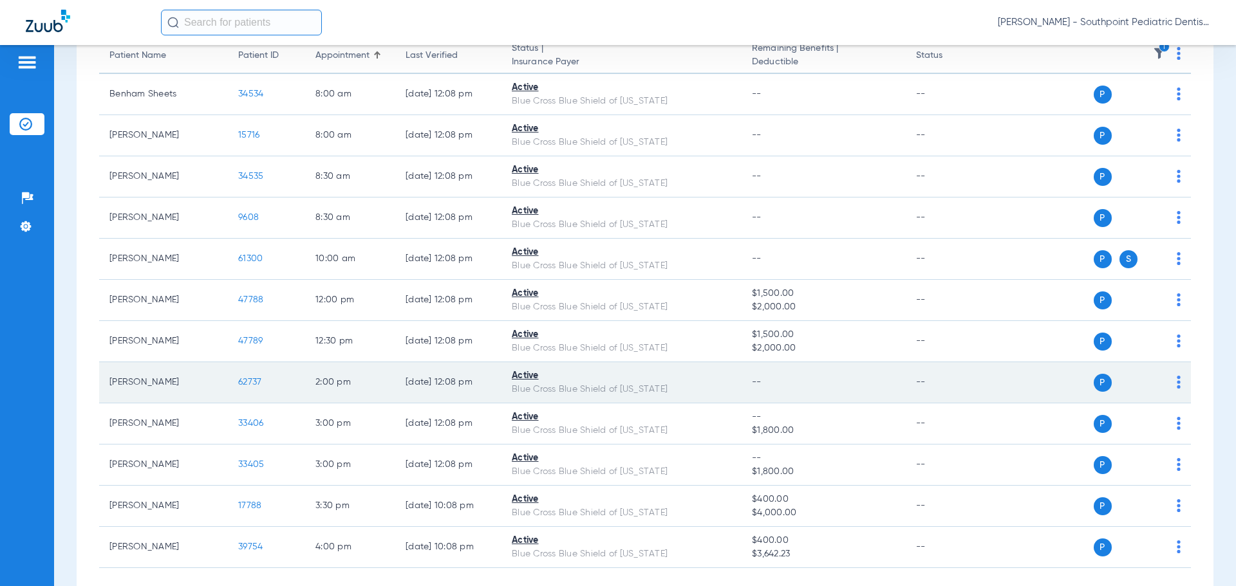
click at [252, 381] on span "62737" at bounding box center [249, 382] width 23 height 9
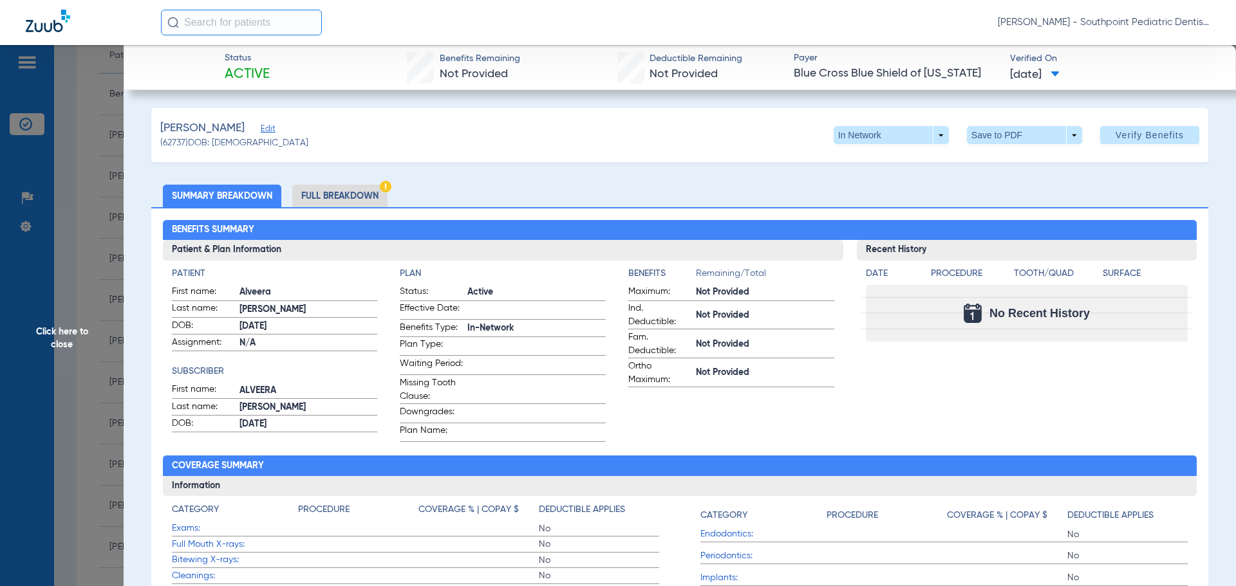
click at [114, 261] on span "Click here to close" at bounding box center [62, 338] width 124 height 586
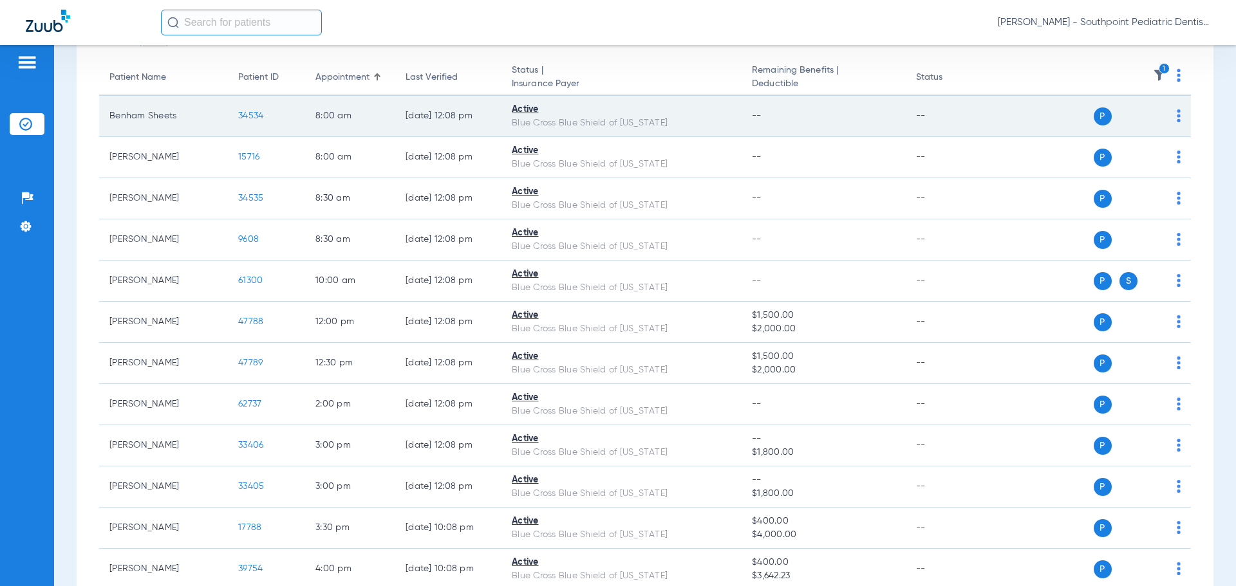
scroll to position [129, 0]
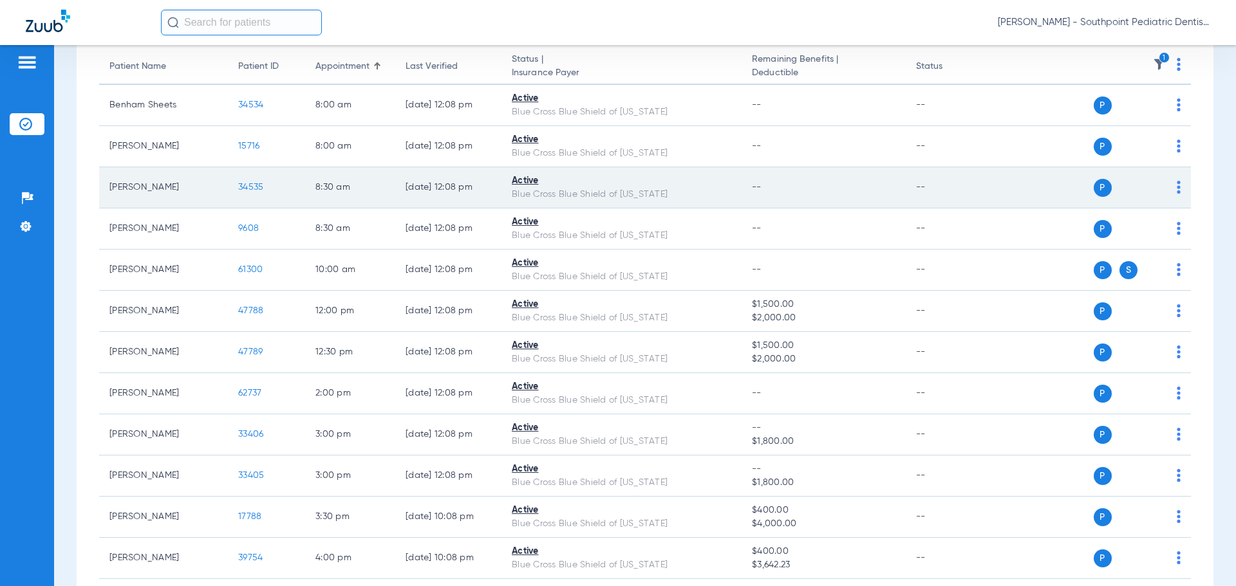
click at [253, 187] on span "34535" at bounding box center [250, 187] width 25 height 9
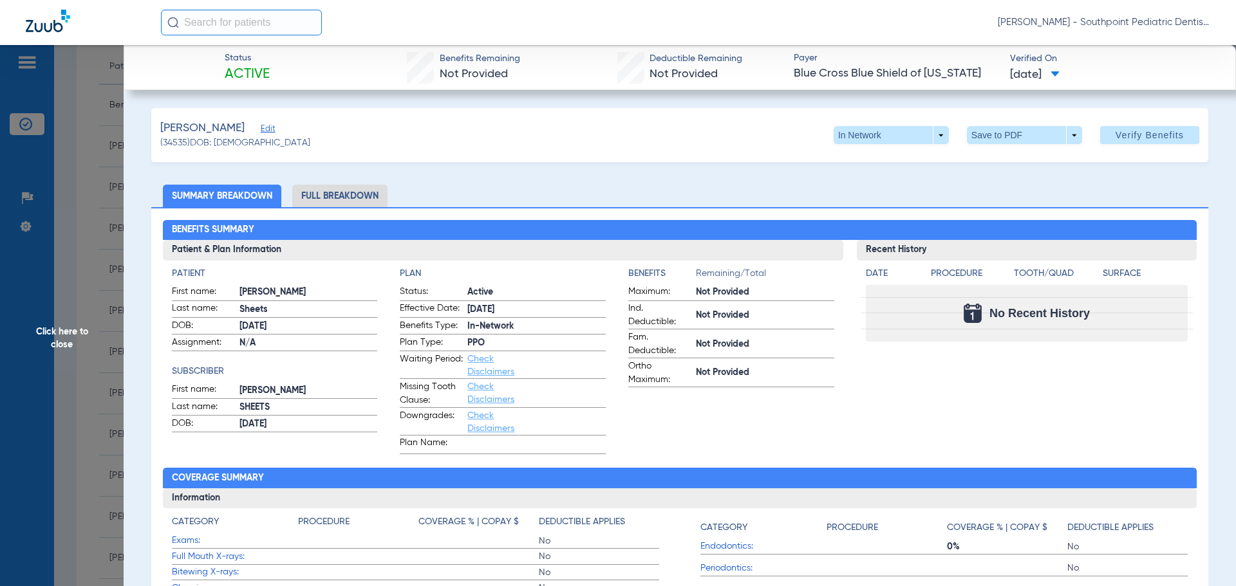
click at [106, 203] on span "Click here to close" at bounding box center [62, 338] width 124 height 586
